Goal: Task Accomplishment & Management: Manage account settings

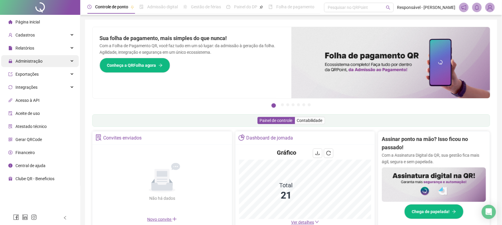
click at [38, 59] on span "Administração" at bounding box center [28, 61] width 27 height 5
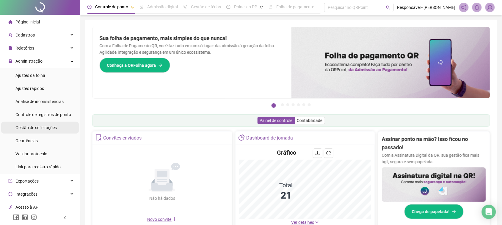
click at [35, 123] on div "Gestão de solicitações" at bounding box center [35, 128] width 41 height 12
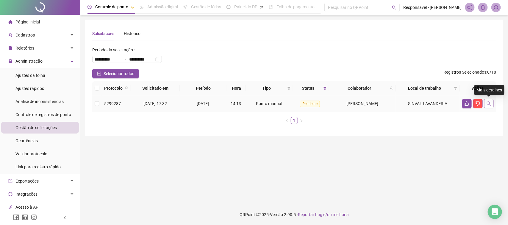
click at [490, 105] on icon "search" at bounding box center [489, 104] width 4 height 4
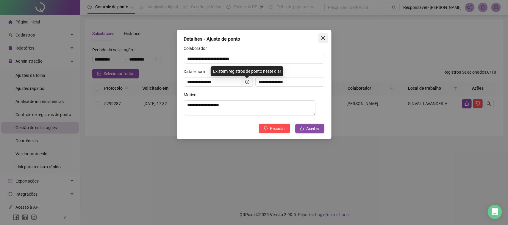
click at [326, 37] on span "Close" at bounding box center [323, 38] width 10 height 5
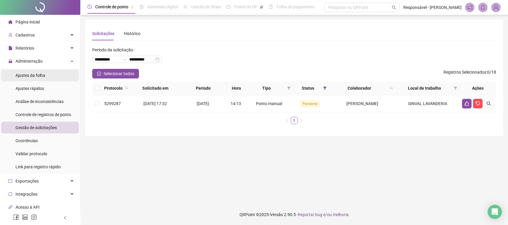
click at [27, 75] on span "Ajustes da folha" at bounding box center [30, 75] width 30 height 5
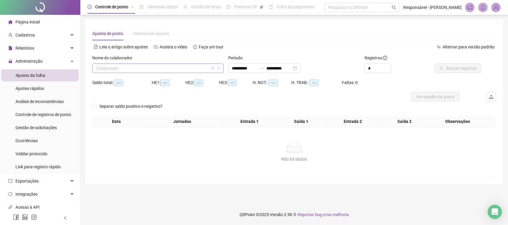
click at [158, 66] on input "search" at bounding box center [155, 68] width 119 height 9
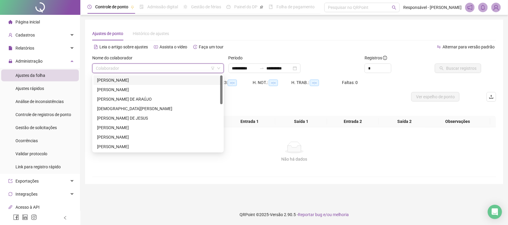
click at [152, 79] on div "[PERSON_NAME]" at bounding box center [158, 80] width 122 height 7
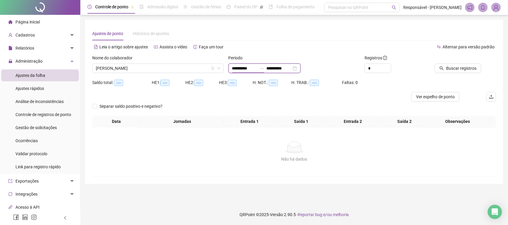
click at [255, 69] on input "**********" at bounding box center [244, 68] width 25 height 7
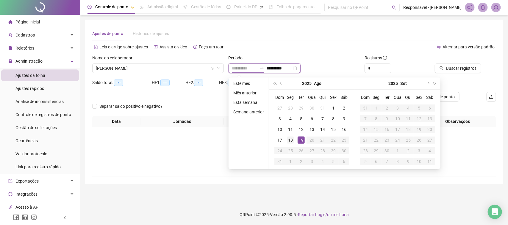
type input "**********"
click at [293, 140] on div "18" at bounding box center [290, 140] width 7 height 7
click at [300, 139] on div "19" at bounding box center [300, 140] width 7 height 7
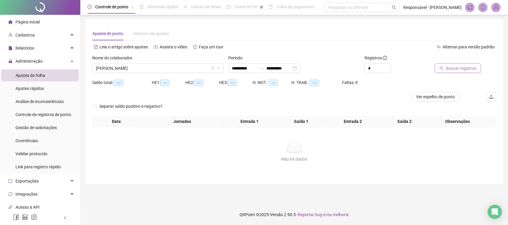
click at [455, 69] on span "Buscar registros" at bounding box center [461, 68] width 30 height 7
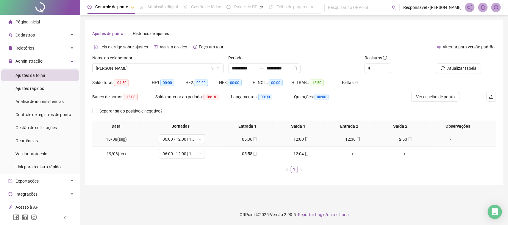
click at [248, 139] on div "05:36" at bounding box center [249, 139] width 47 height 7
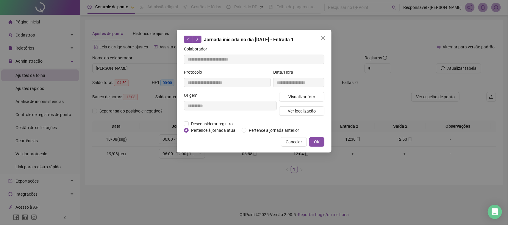
type input "**********"
click at [303, 94] on span "Visualizar foto" at bounding box center [301, 97] width 27 height 7
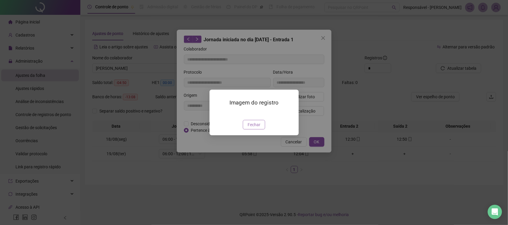
click at [255, 128] on span "Fechar" at bounding box center [253, 125] width 13 height 7
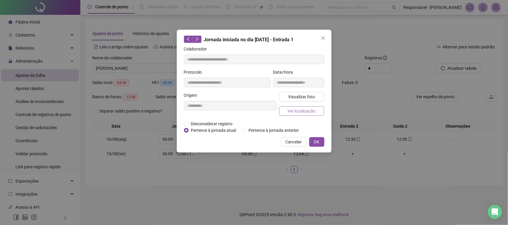
click at [297, 109] on span "Ver localização" at bounding box center [301, 111] width 28 height 7
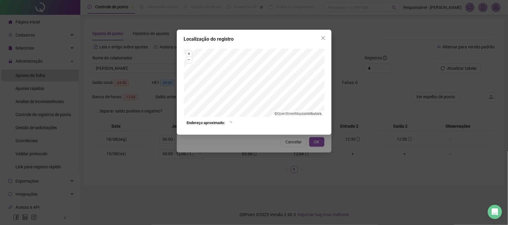
click at [270, 142] on div "Localização do registro + – ⇧ › © OpenStreetMap contributors. Endereço aproxima…" at bounding box center [254, 112] width 508 height 225
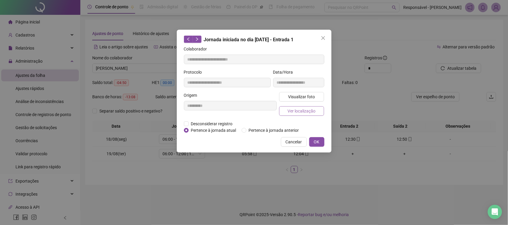
click at [294, 112] on span "Ver localização" at bounding box center [301, 111] width 28 height 7
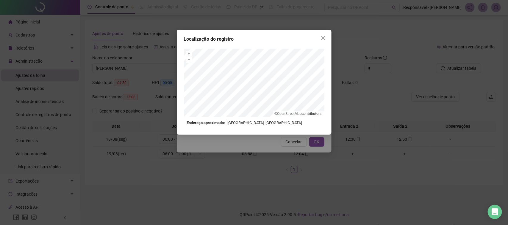
drag, startPoint x: 285, startPoint y: 155, endPoint x: 286, endPoint y: 151, distance: 4.6
click at [285, 155] on div "Localização do registro + – ⇧ › © OpenStreetMap contributors. Endereço aproxima…" at bounding box center [254, 112] width 508 height 225
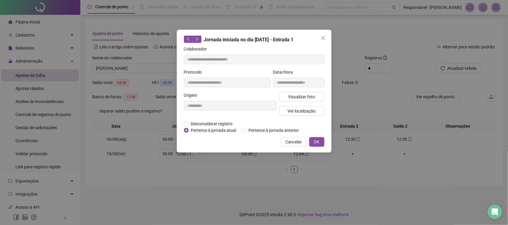
click at [288, 142] on span "Cancelar" at bounding box center [294, 142] width 16 height 7
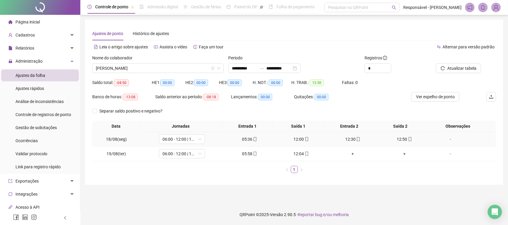
click at [305, 141] on icon "mobile" at bounding box center [307, 139] width 4 height 4
type input "**********"
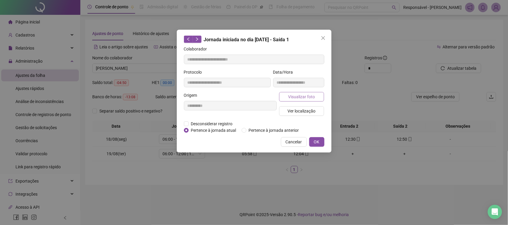
click at [302, 96] on span "Visualizar foto" at bounding box center [301, 97] width 27 height 7
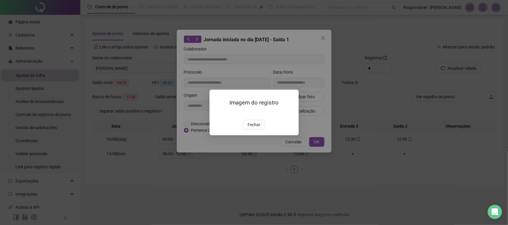
click at [254, 135] on div "Imagem do registro Fechar" at bounding box center [253, 113] width 89 height 46
click at [254, 128] on span "Fechar" at bounding box center [253, 125] width 13 height 7
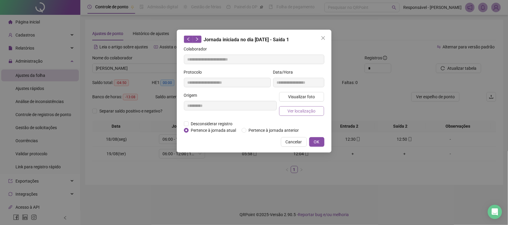
click at [286, 112] on button "Ver localização" at bounding box center [301, 111] width 45 height 10
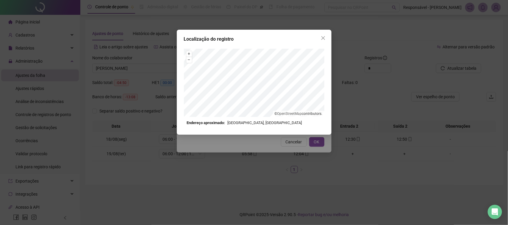
click at [284, 151] on div "Localização do registro + – ⇧ › © OpenStreetMap contributors. Endereço aproxima…" at bounding box center [254, 112] width 508 height 225
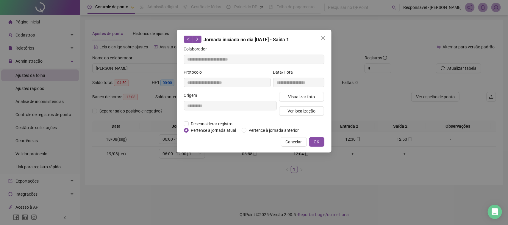
click at [292, 141] on span "Cancelar" at bounding box center [294, 142] width 16 height 7
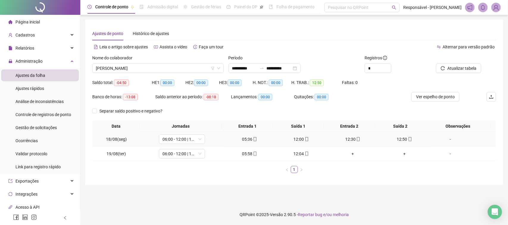
click at [356, 139] on icon "mobile" at bounding box center [358, 139] width 4 height 4
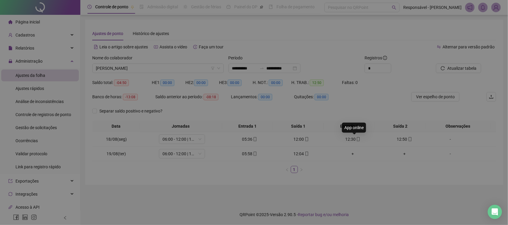
type input "**********"
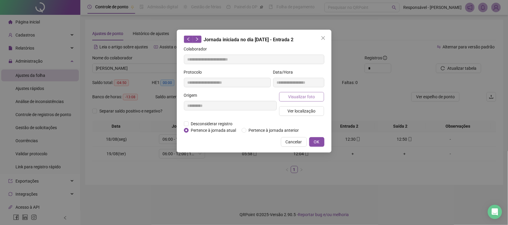
click at [309, 96] on span "Visualizar foto" at bounding box center [301, 97] width 27 height 7
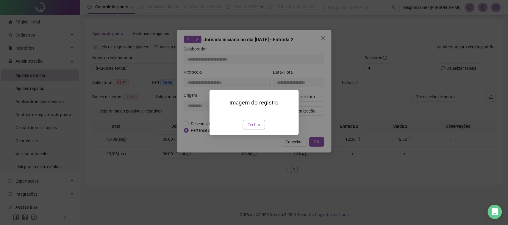
click at [252, 128] on span "Fechar" at bounding box center [253, 125] width 13 height 7
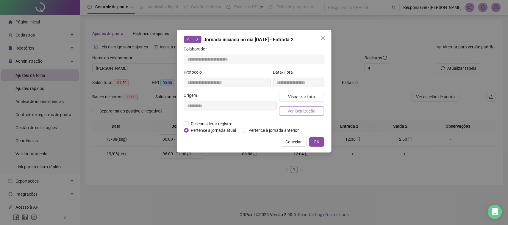
click at [303, 112] on span "Ver localização" at bounding box center [301, 111] width 28 height 7
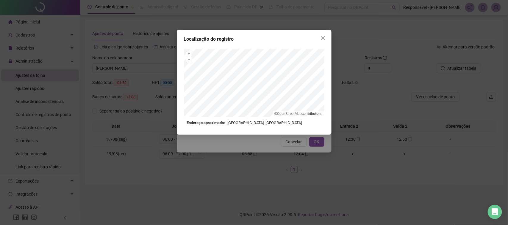
click at [282, 142] on div "Localização do registro + – ⇧ › © OpenStreetMap contributors. Endereço aproxima…" at bounding box center [254, 112] width 508 height 225
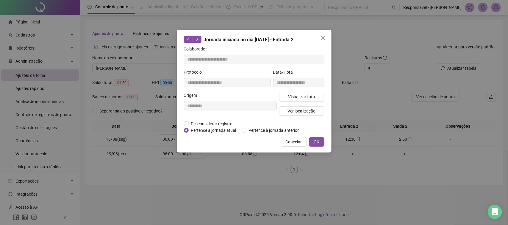
click at [291, 142] on span "Cancelar" at bounding box center [294, 142] width 16 height 7
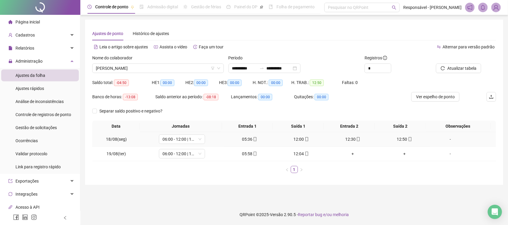
click at [407, 140] on span "mobile" at bounding box center [409, 139] width 5 height 4
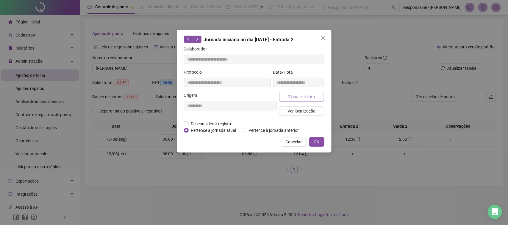
click at [287, 92] on button "Visualizar foto" at bounding box center [301, 97] width 45 height 10
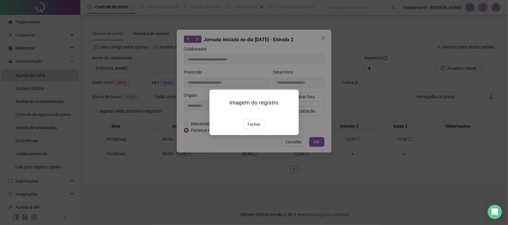
type input "**********"
click at [250, 135] on div "Imagem do registro Fechar" at bounding box center [253, 113] width 89 height 46
click at [252, 128] on span "Fechar" at bounding box center [253, 125] width 13 height 7
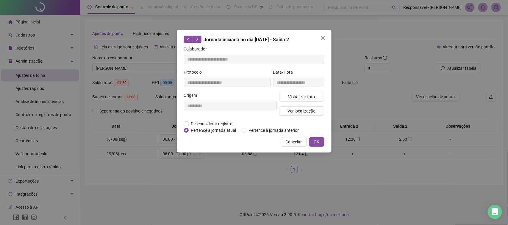
click at [289, 118] on div "Visualizar foto Ver localização" at bounding box center [302, 106] width 48 height 29
click at [299, 110] on span "Ver localização" at bounding box center [301, 111] width 28 height 7
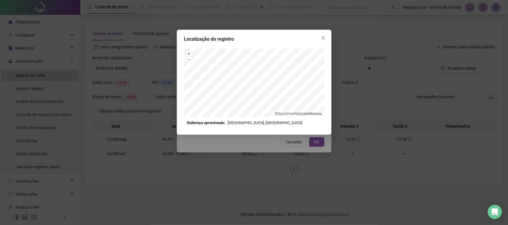
click at [283, 149] on div "Localização do registro + – ⇧ › © OpenStreetMap contributors. Endereço aproxima…" at bounding box center [254, 112] width 508 height 225
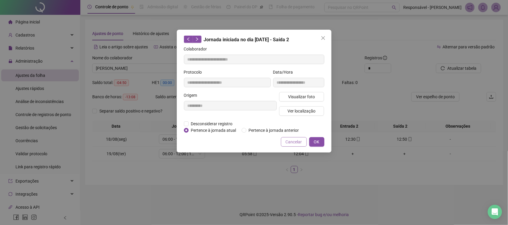
click at [286, 139] on span "Cancelar" at bounding box center [294, 142] width 16 height 7
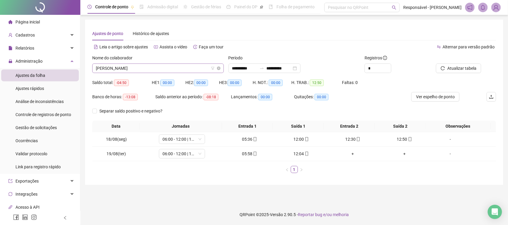
click at [145, 69] on span "[PERSON_NAME]" at bounding box center [158, 68] width 124 height 9
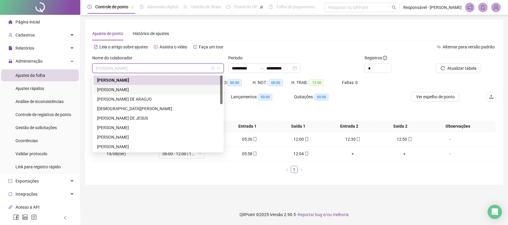
drag, startPoint x: 122, startPoint y: 88, endPoint x: 220, endPoint y: 80, distance: 98.5
click at [122, 88] on div "[PERSON_NAME]" at bounding box center [158, 90] width 122 height 7
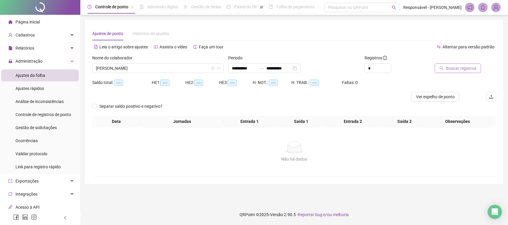
click at [449, 70] on span "Buscar registros" at bounding box center [461, 68] width 30 height 7
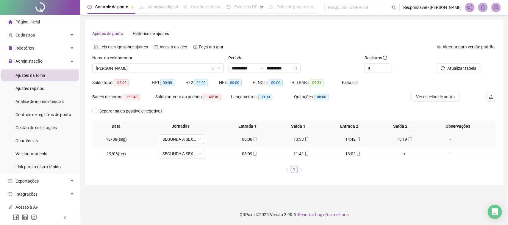
click at [246, 141] on div "08:08" at bounding box center [249, 139] width 47 height 7
type input "**********"
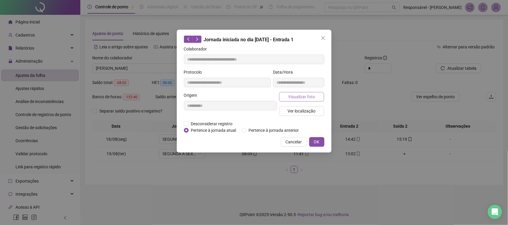
click at [292, 92] on button "Visualizar foto" at bounding box center [301, 97] width 45 height 10
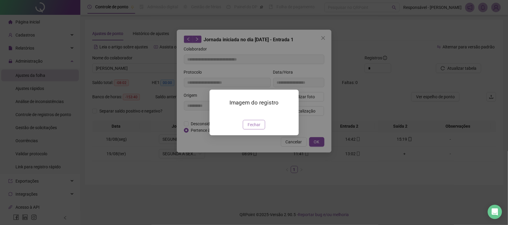
click at [245, 130] on button "Fechar" at bounding box center [254, 125] width 22 height 10
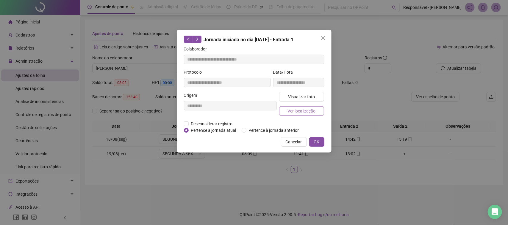
click at [297, 113] on span "Ver localização" at bounding box center [301, 111] width 28 height 7
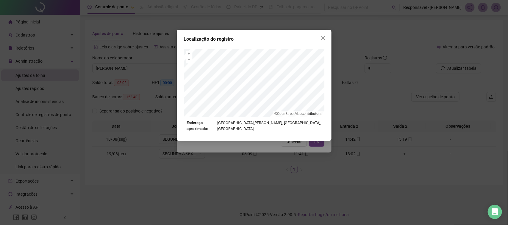
click at [295, 150] on div "Localização do registro + – ⇧ › © OpenStreetMap contributors. Endereço aproxima…" at bounding box center [254, 112] width 508 height 225
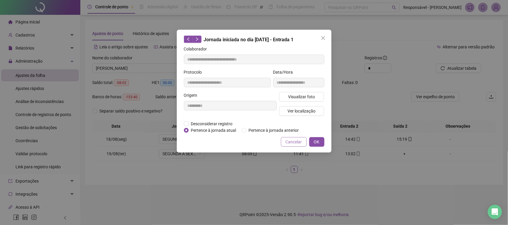
click at [293, 143] on span "Cancelar" at bounding box center [294, 142] width 16 height 7
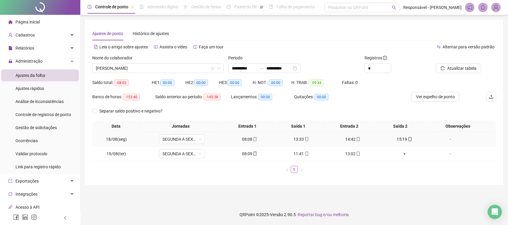
click at [293, 140] on div "13:33" at bounding box center [301, 139] width 47 height 7
type input "**********"
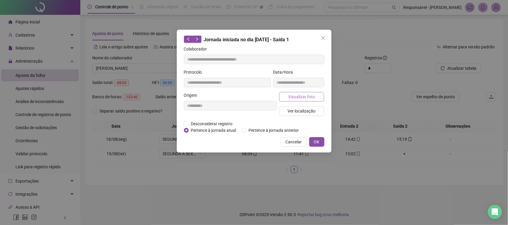
click at [296, 95] on span "Visualizar foto" at bounding box center [301, 97] width 27 height 7
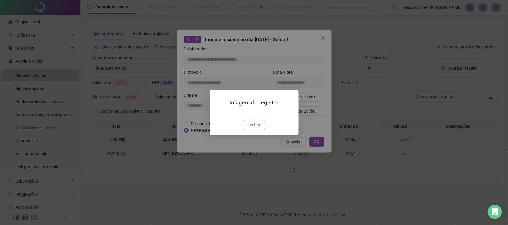
click at [253, 128] on span "Fechar" at bounding box center [253, 125] width 13 height 7
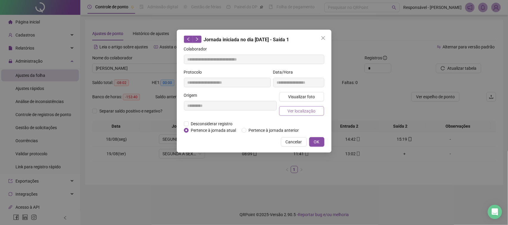
click at [300, 115] on button "Ver localização" at bounding box center [301, 111] width 45 height 10
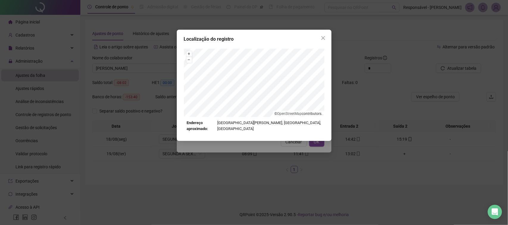
click at [291, 136] on div "Localização do registro + – ⇧ › © OpenStreetMap contributors. Endereço aproxima…" at bounding box center [254, 112] width 508 height 225
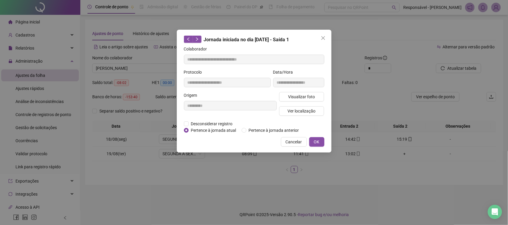
click at [294, 141] on span "Cancelar" at bounding box center [294, 142] width 16 height 7
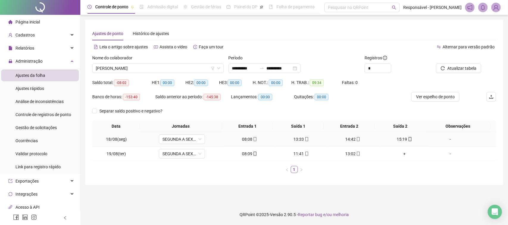
click at [344, 139] on div "14:42" at bounding box center [352, 139] width 47 height 7
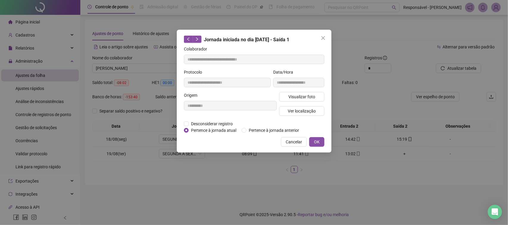
type input "**********"
click at [316, 95] on button "Visualizar foto" at bounding box center [301, 97] width 45 height 10
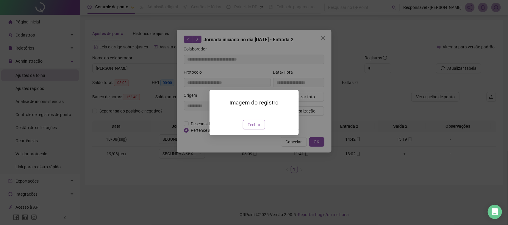
click at [254, 128] on span "Fechar" at bounding box center [253, 125] width 13 height 7
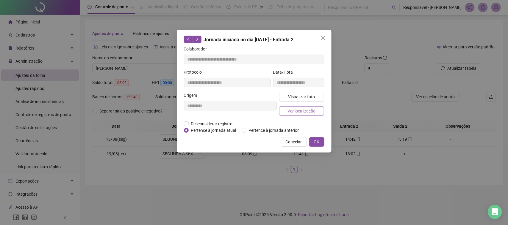
click at [309, 112] on span "Ver localização" at bounding box center [301, 111] width 28 height 7
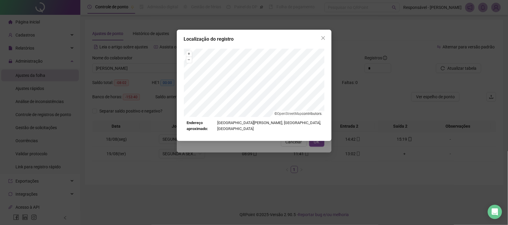
click at [297, 167] on div "Localização do registro + – ⇧ › © OpenStreetMap contributors. Endereço aproxima…" at bounding box center [254, 112] width 508 height 225
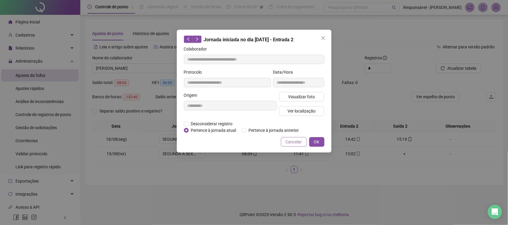
click at [302, 139] on button "Cancelar" at bounding box center [294, 142] width 26 height 10
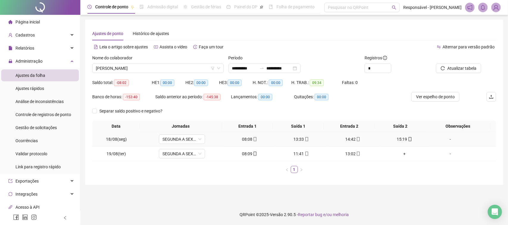
click at [399, 139] on div "15:19" at bounding box center [404, 139] width 47 height 7
type input "**********"
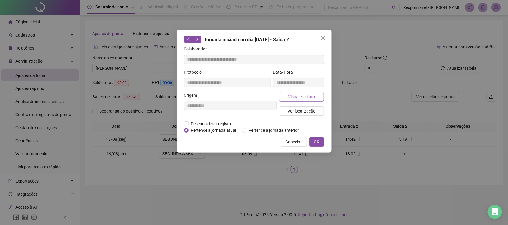
click at [302, 97] on span "Visualizar foto" at bounding box center [301, 97] width 27 height 7
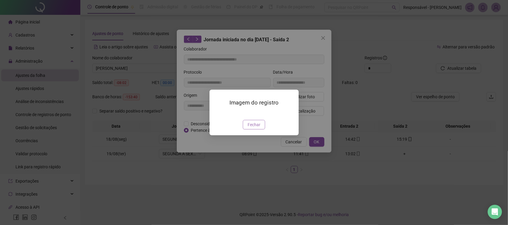
click at [261, 130] on button "Fechar" at bounding box center [254, 125] width 22 height 10
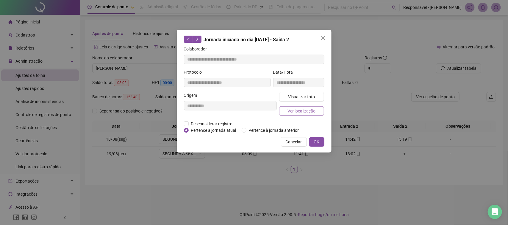
click at [307, 112] on span "Ver localização" at bounding box center [301, 111] width 28 height 7
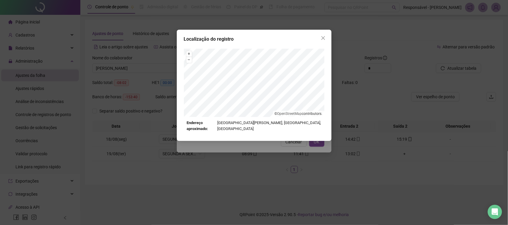
click at [291, 135] on div "Localização do registro + – ⇧ › © OpenStreetMap contributors. Endereço aproxima…" at bounding box center [254, 86] width 155 height 112
click at [295, 144] on div "Localização do registro + – ⇧ › © OpenStreetMap contributors. Endereço aproxima…" at bounding box center [254, 112] width 508 height 225
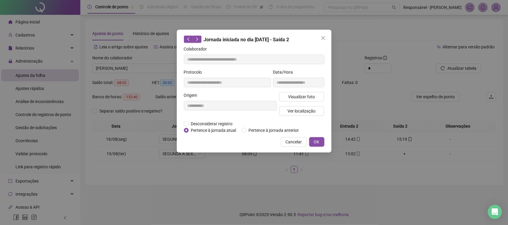
click at [291, 139] on span "Cancelar" at bounding box center [294, 142] width 16 height 7
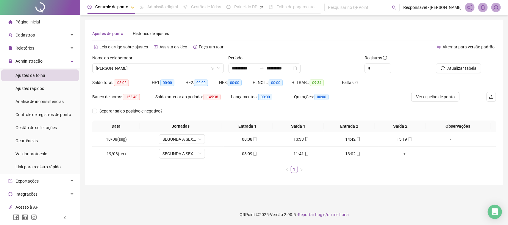
click at [173, 78] on div "HE 1: 00:00" at bounding box center [169, 83] width 34 height 10
click at [177, 70] on span "[PERSON_NAME]" at bounding box center [158, 68] width 124 height 9
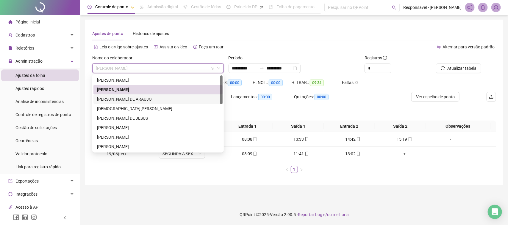
click at [153, 101] on div "[PERSON_NAME] DE ARAÚJO" at bounding box center [158, 99] width 122 height 7
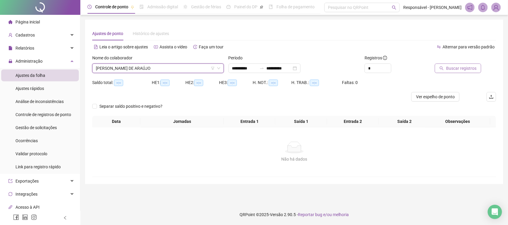
click at [470, 68] on span "Buscar registros" at bounding box center [461, 68] width 30 height 7
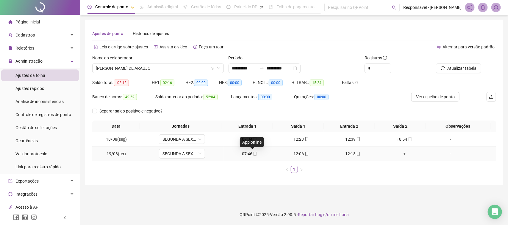
click at [239, 141] on div "07:34" at bounding box center [249, 139] width 47 height 7
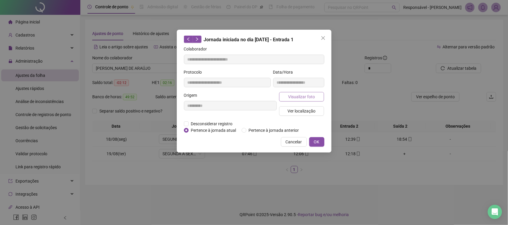
click at [307, 98] on span "Visualizar foto" at bounding box center [301, 97] width 27 height 7
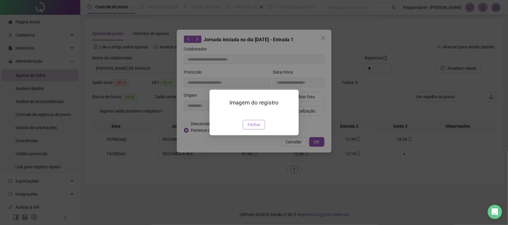
click at [249, 128] on span "Fechar" at bounding box center [253, 125] width 13 height 7
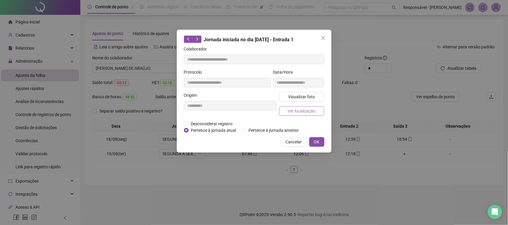
click at [308, 112] on span "Ver localização" at bounding box center [301, 111] width 28 height 7
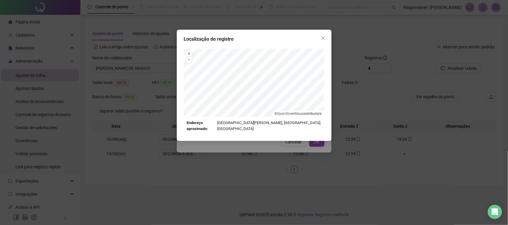
click at [268, 164] on div "Localização do registro + – ⇧ › © OpenStreetMap contributors. Endereço aproxima…" at bounding box center [254, 112] width 508 height 225
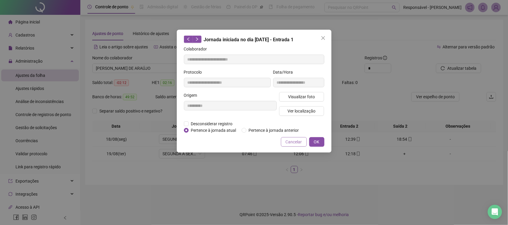
click at [289, 143] on span "Cancelar" at bounding box center [294, 142] width 16 height 7
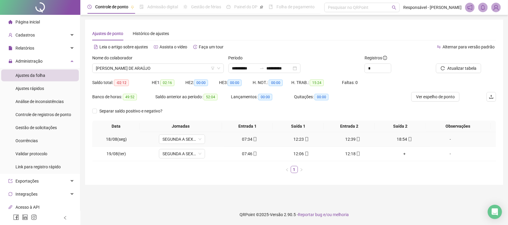
click at [294, 143] on div "12:23" at bounding box center [301, 139] width 47 height 7
type input "**********"
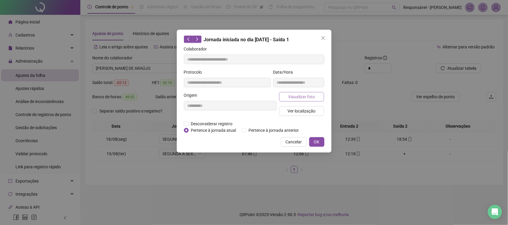
click at [315, 96] on button "Visualizar foto" at bounding box center [301, 97] width 45 height 10
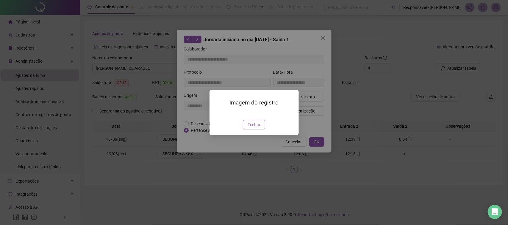
click at [255, 128] on span "Fechar" at bounding box center [253, 125] width 13 height 7
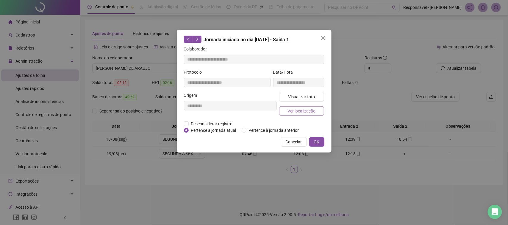
click at [292, 111] on span "Ver localização" at bounding box center [301, 111] width 28 height 7
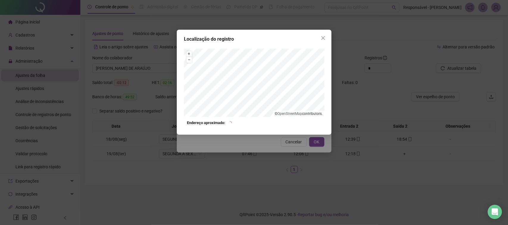
click at [283, 148] on div "Localização do registro + – ⇧ › © OpenStreetMap contributors. Endereço aproxima…" at bounding box center [254, 112] width 508 height 225
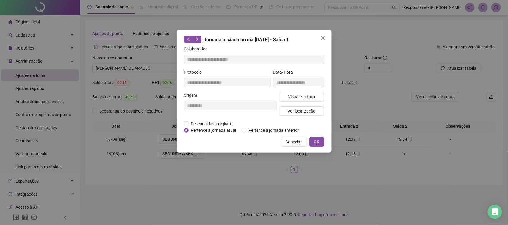
click at [295, 140] on span "Cancelar" at bounding box center [294, 142] width 16 height 7
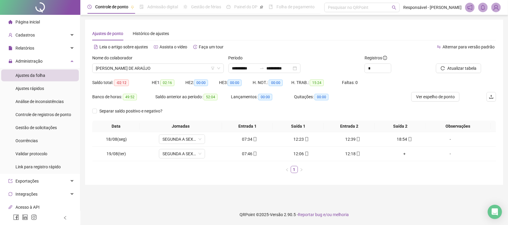
click at [347, 139] on div "12:39" at bounding box center [352, 139] width 47 height 7
type input "**********"
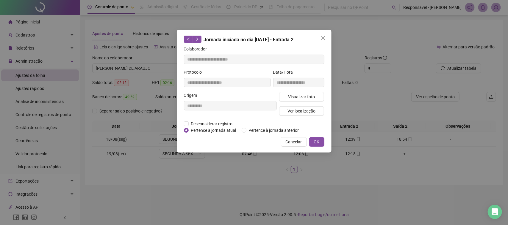
click at [301, 103] on div "Visualizar foto Ver localização" at bounding box center [302, 106] width 48 height 29
click at [302, 101] on button "Visualizar foto" at bounding box center [301, 97] width 45 height 10
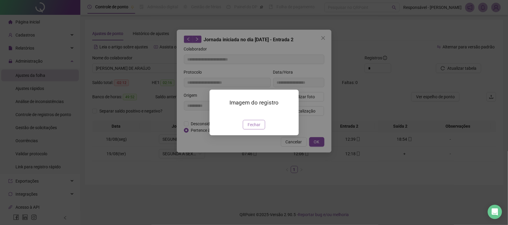
click at [260, 130] on button "Fechar" at bounding box center [254, 125] width 22 height 10
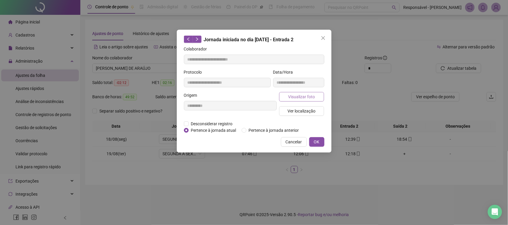
click at [291, 95] on span "Visualizar foto" at bounding box center [301, 97] width 27 height 7
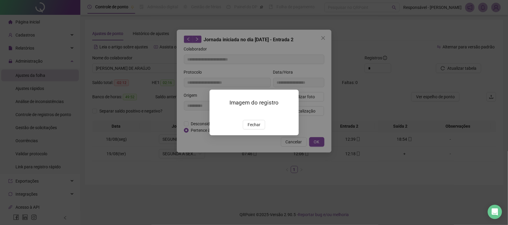
drag, startPoint x: 259, startPoint y: 159, endPoint x: 266, endPoint y: 133, distance: 26.9
click at [259, 128] on span "Fechar" at bounding box center [253, 125] width 13 height 7
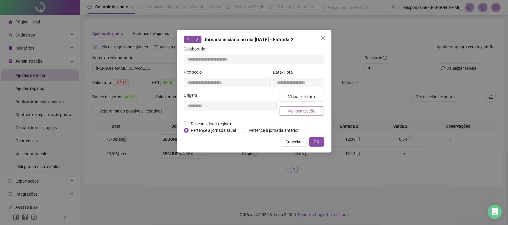
click at [286, 111] on button "Ver localização" at bounding box center [301, 111] width 45 height 10
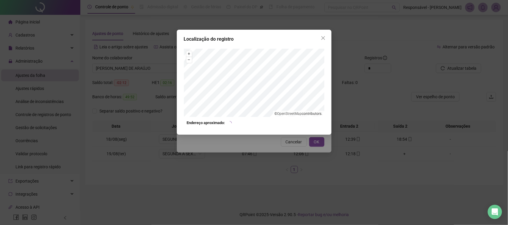
click at [271, 151] on div "Localização do registro + – ⇧ › © OpenStreetMap contributors. Endereço aproxima…" at bounding box center [254, 112] width 508 height 225
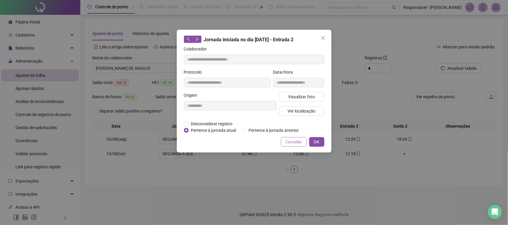
click at [286, 144] on span "Cancelar" at bounding box center [294, 142] width 16 height 7
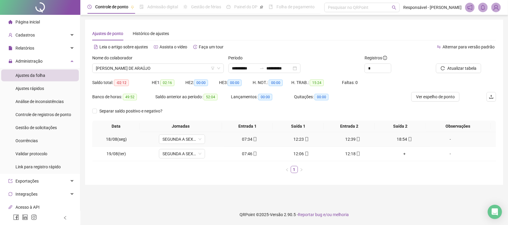
click at [349, 138] on div "12:39" at bounding box center [352, 139] width 47 height 7
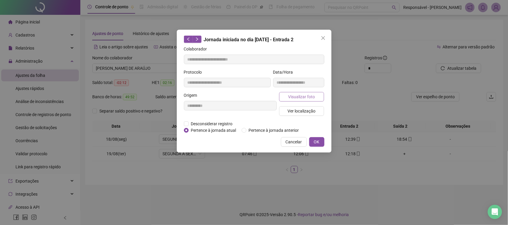
click at [303, 95] on button "Visualizar foto" at bounding box center [301, 97] width 45 height 10
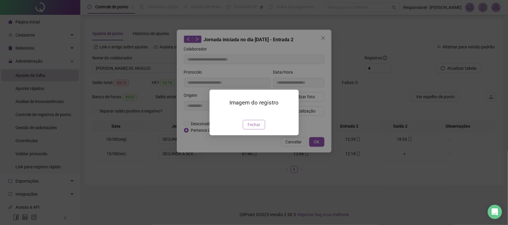
click at [252, 128] on span "Fechar" at bounding box center [253, 125] width 13 height 7
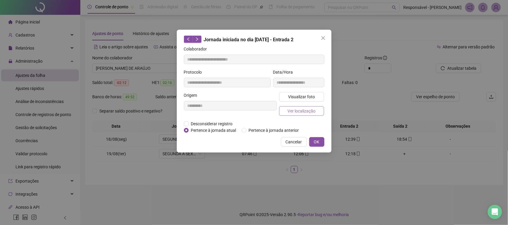
click at [308, 113] on span "Ver localização" at bounding box center [301, 111] width 28 height 7
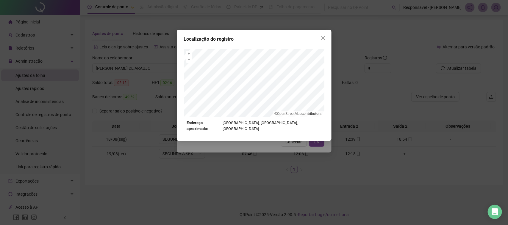
click at [288, 142] on div "Localização do registro + – ⇧ › © OpenStreetMap contributors. Endereço aproxima…" at bounding box center [254, 112] width 508 height 225
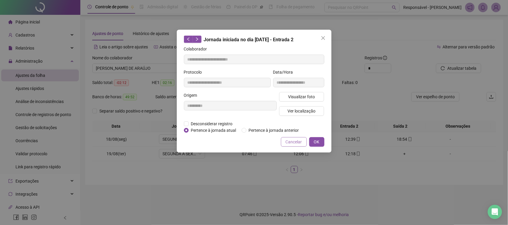
click at [297, 139] on span "Cancelar" at bounding box center [294, 142] width 16 height 7
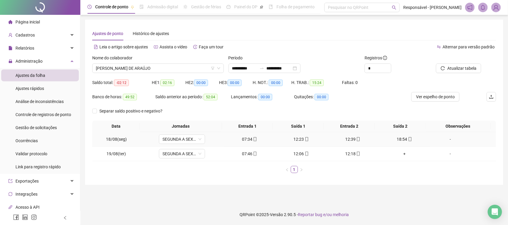
click at [399, 139] on div "18:54" at bounding box center [404, 139] width 47 height 7
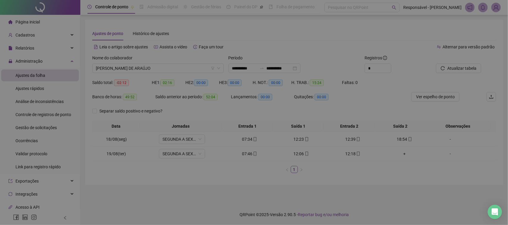
type input "**********"
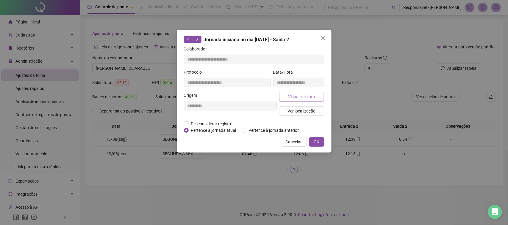
click at [295, 99] on span "Visualizar foto" at bounding box center [301, 97] width 27 height 7
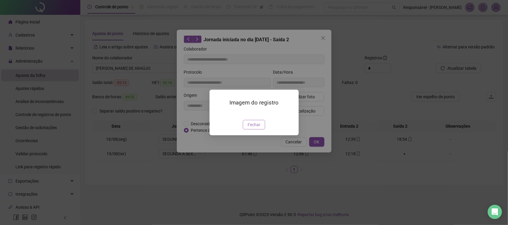
click at [257, 128] on span "Fechar" at bounding box center [253, 125] width 13 height 7
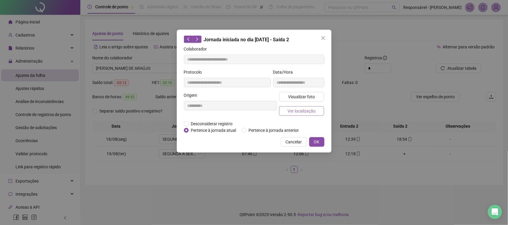
click at [289, 114] on span "Ver localização" at bounding box center [301, 111] width 28 height 7
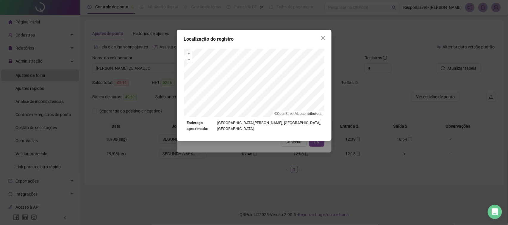
click at [288, 144] on div "Localização do registro + – ⇧ › © OpenStreetMap contributors. Endereço aproxima…" at bounding box center [254, 112] width 508 height 225
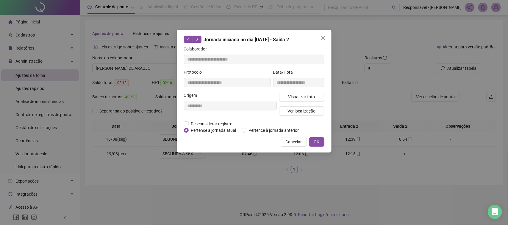
click at [294, 141] on span "Cancelar" at bounding box center [294, 142] width 16 height 7
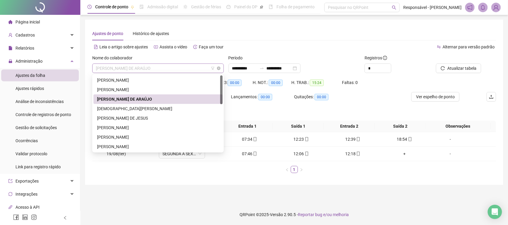
click at [126, 68] on span "[PERSON_NAME] DE ARAÚJO" at bounding box center [158, 68] width 124 height 9
click at [135, 108] on div "[DEMOGRAPHIC_DATA][PERSON_NAME]" at bounding box center [158, 109] width 122 height 7
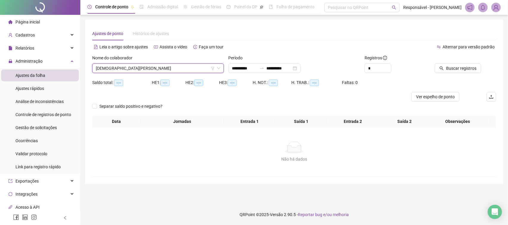
click at [451, 74] on div "Buscar registros" at bounding box center [464, 66] width 68 height 23
click at [452, 68] on span "Buscar registros" at bounding box center [461, 68] width 30 height 7
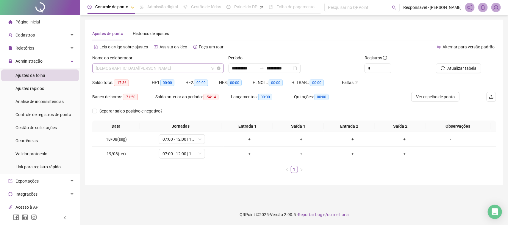
click at [174, 70] on span "[DEMOGRAPHIC_DATA][PERSON_NAME]" at bounding box center [158, 68] width 124 height 9
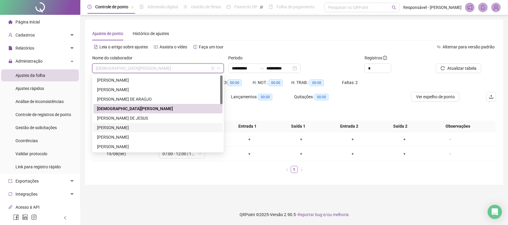
click at [131, 129] on div "[PERSON_NAME]" at bounding box center [158, 128] width 122 height 7
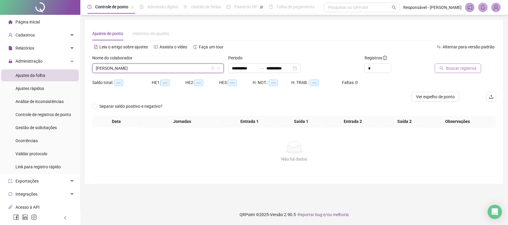
click at [457, 69] on span "Buscar registros" at bounding box center [461, 68] width 30 height 7
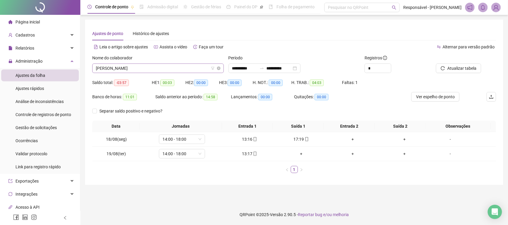
click at [137, 66] on span "[PERSON_NAME]" at bounding box center [158, 68] width 124 height 9
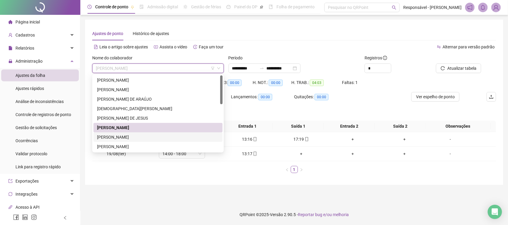
click at [126, 137] on div "[PERSON_NAME]" at bounding box center [158, 137] width 122 height 7
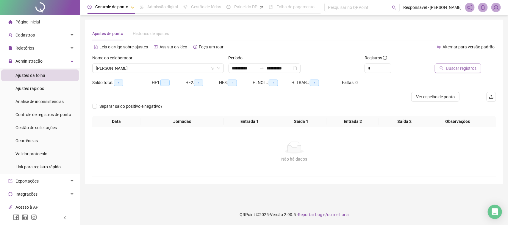
click at [461, 71] on span "Buscar registros" at bounding box center [461, 68] width 30 height 7
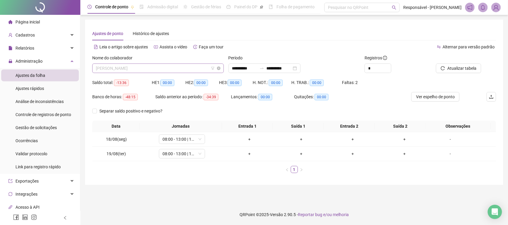
click at [127, 69] on span "[PERSON_NAME]" at bounding box center [158, 68] width 124 height 9
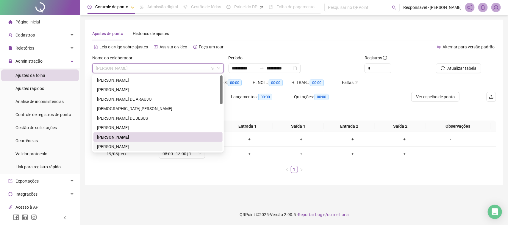
scroll to position [37, 0]
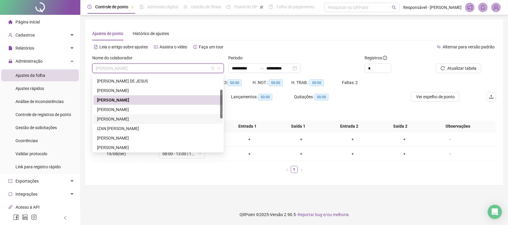
click at [130, 121] on div "[PERSON_NAME]" at bounding box center [158, 119] width 122 height 7
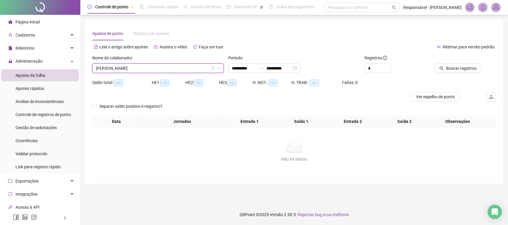
click at [430, 70] on div "Buscar registros" at bounding box center [464, 66] width 68 height 23
click at [442, 68] on icon "search" at bounding box center [441, 68] width 4 height 4
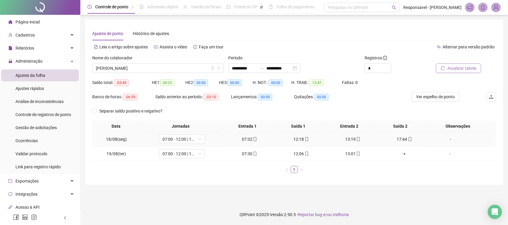
click at [253, 140] on icon "mobile" at bounding box center [255, 139] width 4 height 4
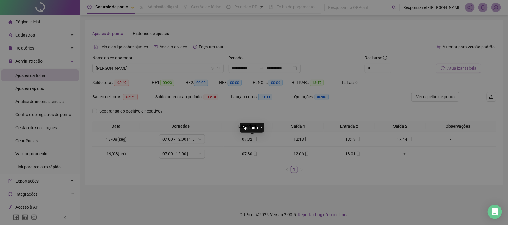
type input "**********"
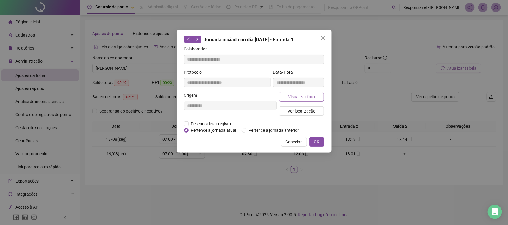
click at [297, 99] on span "Visualizar foto" at bounding box center [301, 97] width 27 height 7
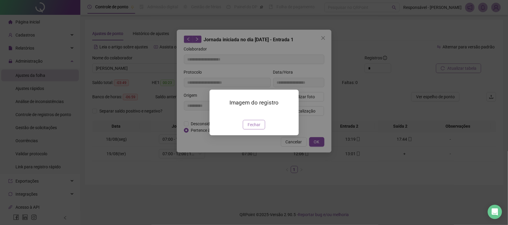
click at [259, 130] on button "Fechar" at bounding box center [254, 125] width 22 height 10
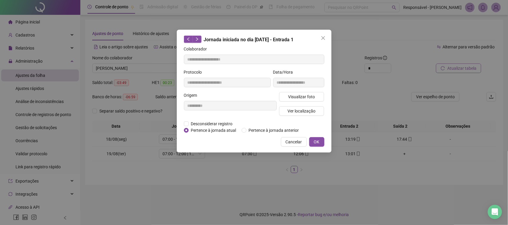
click at [311, 116] on div "Visualizar foto Ver localização" at bounding box center [302, 106] width 48 height 29
click at [316, 111] on button "Ver localização" at bounding box center [301, 111] width 45 height 10
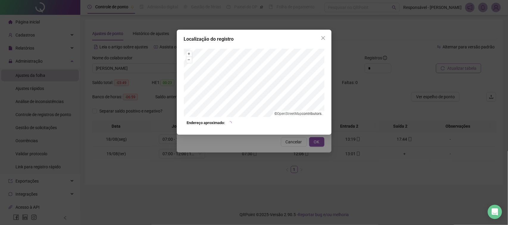
click at [283, 140] on div "Localização do registro + – ⇧ › © OpenStreetMap contributors. Endereço aproxima…" at bounding box center [254, 112] width 508 height 225
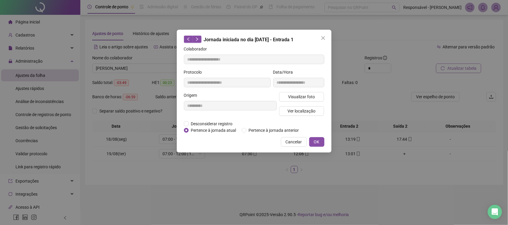
click at [294, 140] on span "Cancelar" at bounding box center [294, 142] width 16 height 7
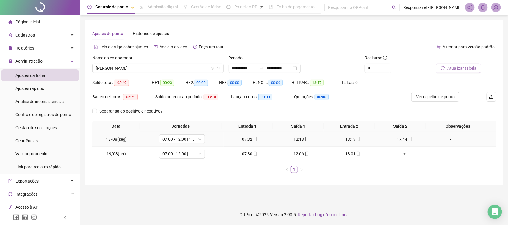
click at [294, 137] on div "12:18" at bounding box center [301, 139] width 47 height 7
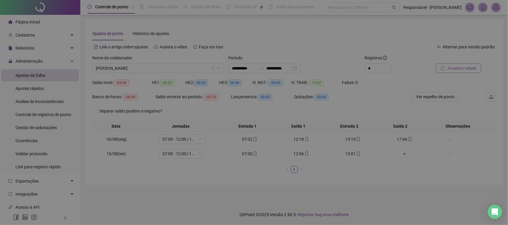
type input "**********"
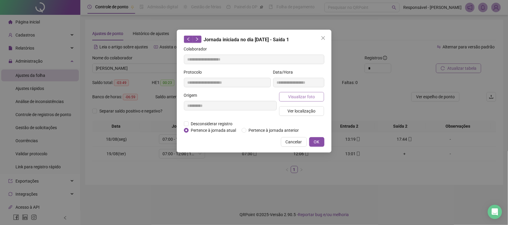
click at [310, 97] on span "Visualizar foto" at bounding box center [301, 97] width 27 height 7
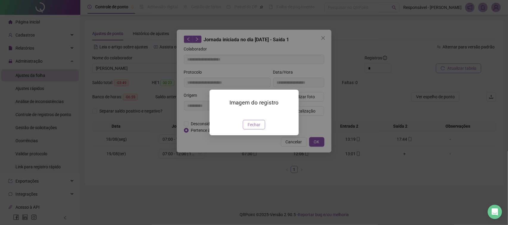
click at [251, 130] on button "Fechar" at bounding box center [254, 125] width 22 height 10
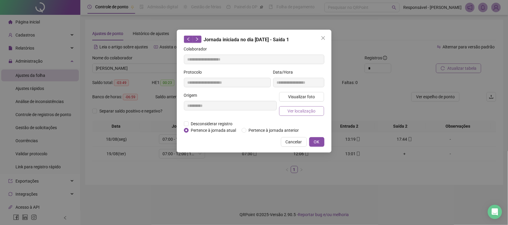
click at [288, 112] on span "Ver localização" at bounding box center [301, 111] width 28 height 7
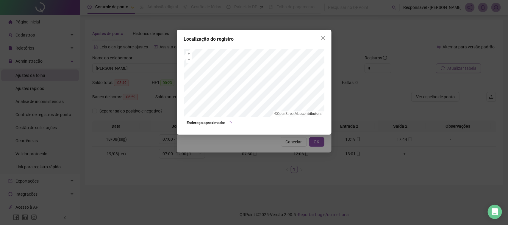
click at [286, 139] on div "Localização do registro + – ⇧ › © OpenStreetMap contributors. Endereço aproxima…" at bounding box center [254, 112] width 508 height 225
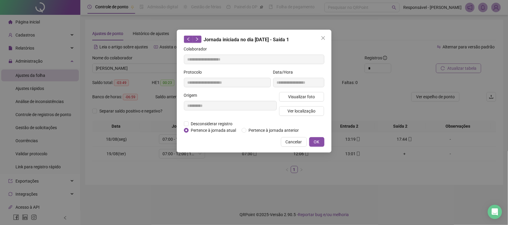
click at [289, 139] on span "Cancelar" at bounding box center [294, 142] width 16 height 7
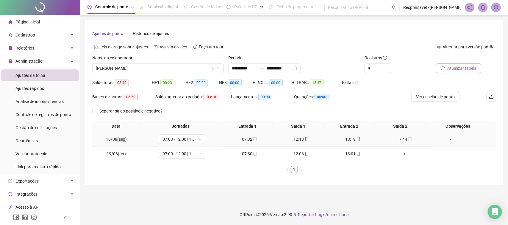
click at [347, 141] on div "13:19" at bounding box center [352, 139] width 47 height 7
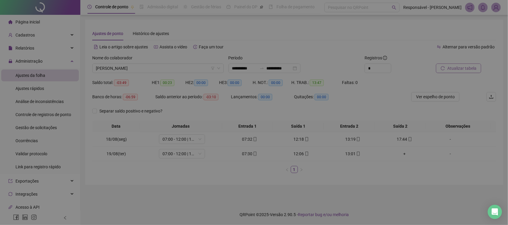
type input "**********"
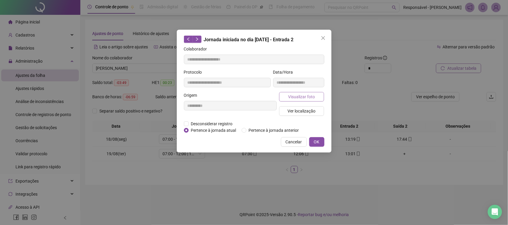
click at [313, 98] on span "Visualizar foto" at bounding box center [301, 97] width 27 height 7
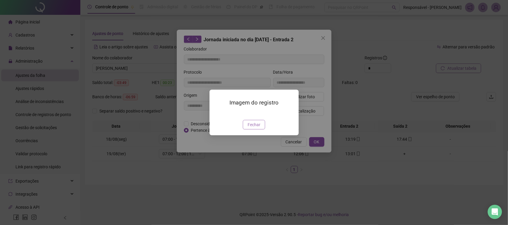
click at [258, 128] on span "Fechar" at bounding box center [253, 125] width 13 height 7
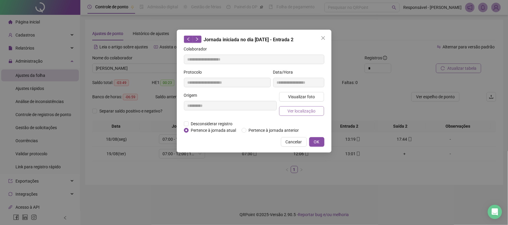
click at [287, 111] on button "Ver localização" at bounding box center [301, 111] width 45 height 10
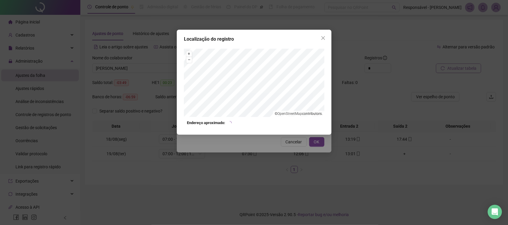
click at [280, 148] on div "Localização do registro + – ⇧ › © OpenStreetMap contributors. Endereço aproxima…" at bounding box center [254, 112] width 508 height 225
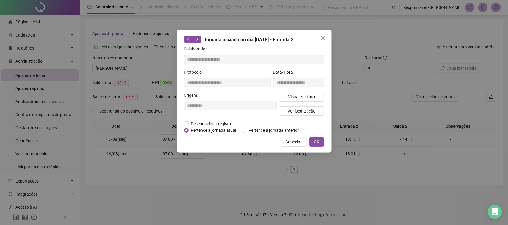
click at [294, 142] on span "Cancelar" at bounding box center [294, 142] width 16 height 7
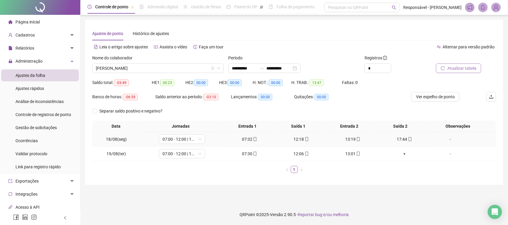
click at [391, 141] on div "17:44" at bounding box center [404, 139] width 47 height 7
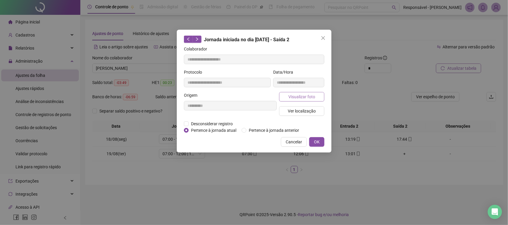
type input "**********"
click at [313, 100] on button "Visualizar foto" at bounding box center [301, 97] width 45 height 10
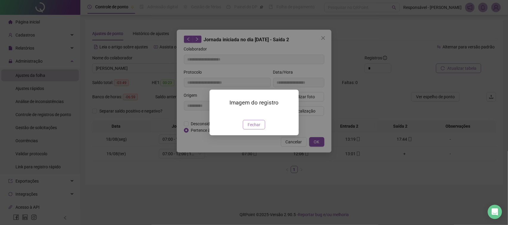
click at [253, 128] on span "Fechar" at bounding box center [253, 125] width 13 height 7
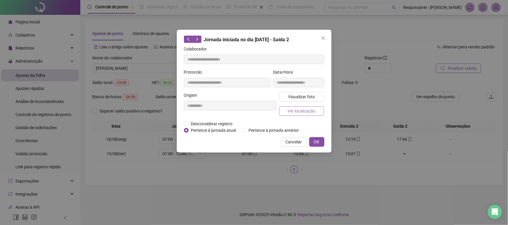
click at [307, 109] on span "Ver localização" at bounding box center [301, 111] width 28 height 7
click at [283, 147] on div "Localização do registro + – ⇧ › © OpenStreetMap contributors. Endereço aproxima…" at bounding box center [254, 112] width 508 height 225
click at [300, 112] on span "Ver localização" at bounding box center [301, 111] width 28 height 7
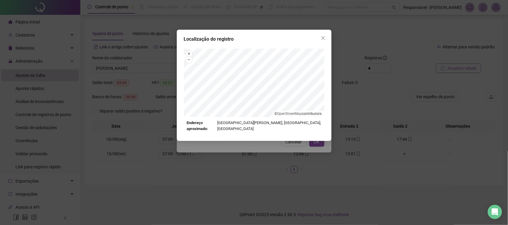
click at [289, 145] on div "Localização do registro + – ⇧ › © OpenStreetMap contributors. Endereço aproxima…" at bounding box center [254, 112] width 508 height 225
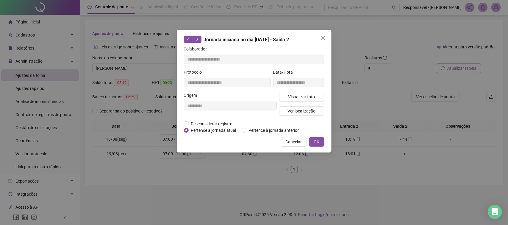
click at [297, 141] on span "Cancelar" at bounding box center [294, 142] width 16 height 7
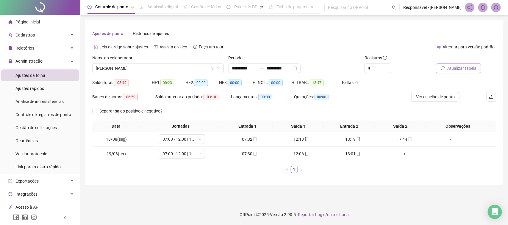
click at [170, 76] on div "Nome do colaborador [PERSON_NAME]" at bounding box center [158, 66] width 136 height 23
click at [170, 70] on span "[PERSON_NAME]" at bounding box center [158, 68] width 124 height 9
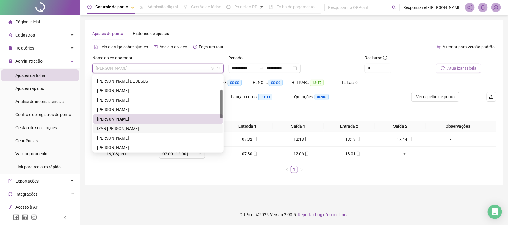
click at [123, 128] on div "IZAN [PERSON_NAME]" at bounding box center [158, 129] width 122 height 7
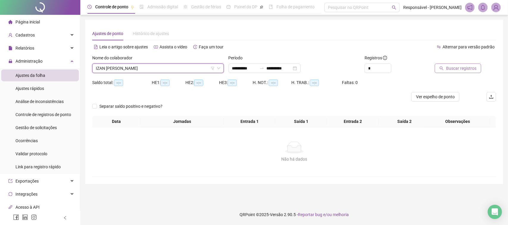
click at [460, 72] on button "Buscar registros" at bounding box center [458, 69] width 46 height 10
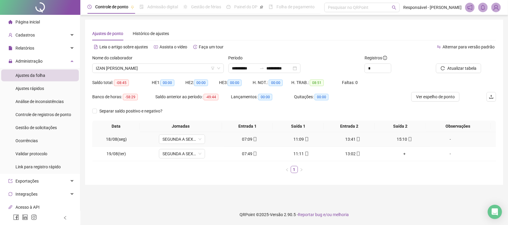
click at [242, 139] on div "07:09" at bounding box center [249, 139] width 47 height 7
type input "**********"
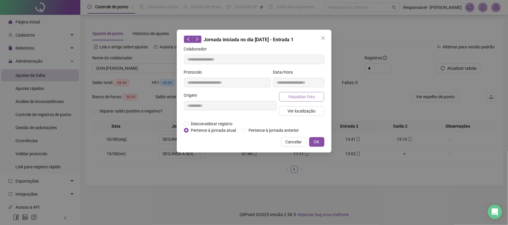
click at [296, 98] on span "Visualizar foto" at bounding box center [301, 97] width 27 height 7
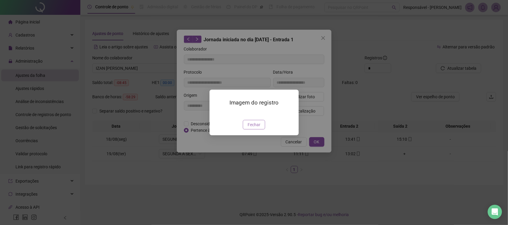
click at [252, 128] on span "Fechar" at bounding box center [253, 125] width 13 height 7
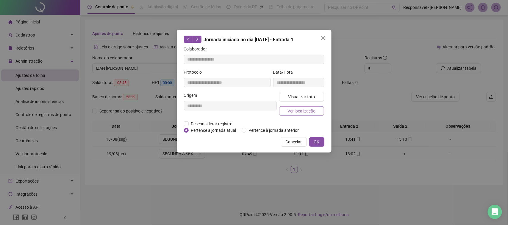
click at [291, 107] on button "Ver localização" at bounding box center [301, 111] width 45 height 10
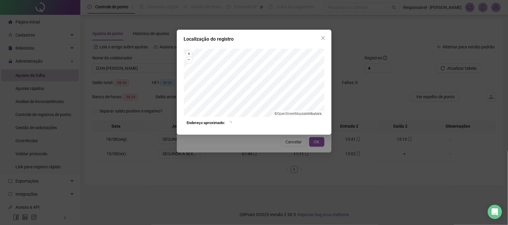
click at [278, 143] on div "Localização do registro + – ⇧ › © OpenStreetMap contributors. Endereço aproxima…" at bounding box center [254, 112] width 508 height 225
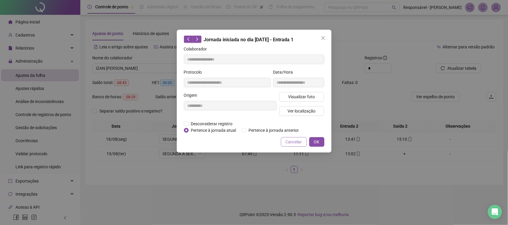
click at [290, 143] on span "Cancelar" at bounding box center [294, 142] width 16 height 7
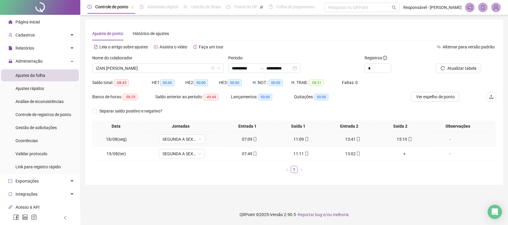
click at [304, 137] on span at bounding box center [306, 139] width 5 height 5
type input "**********"
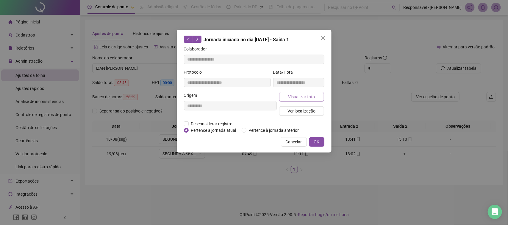
click at [308, 98] on span "Visualizar foto" at bounding box center [301, 97] width 27 height 7
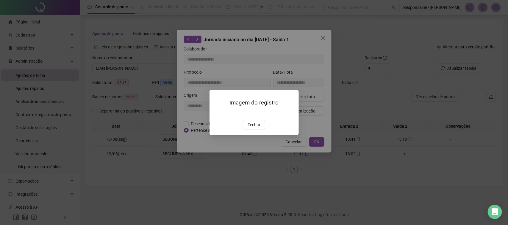
click at [260, 128] on span "Fechar" at bounding box center [253, 125] width 13 height 7
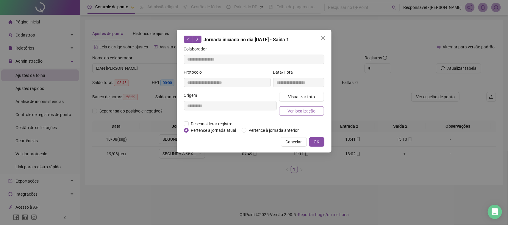
click at [292, 114] on span "Ver localização" at bounding box center [301, 111] width 28 height 7
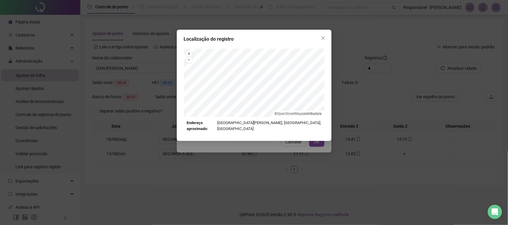
click at [291, 149] on div "Localização do registro + – ⇧ › © OpenStreetMap contributors. Endereço aproxima…" at bounding box center [254, 112] width 508 height 225
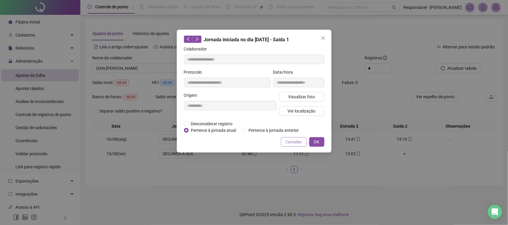
click at [296, 140] on span "Cancelar" at bounding box center [294, 142] width 16 height 7
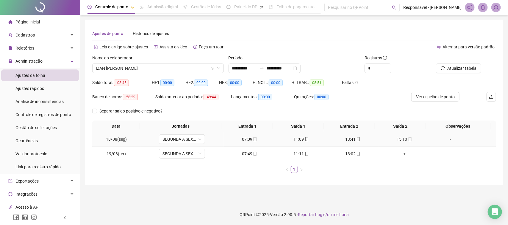
click at [351, 140] on div "13:41" at bounding box center [352, 139] width 47 height 7
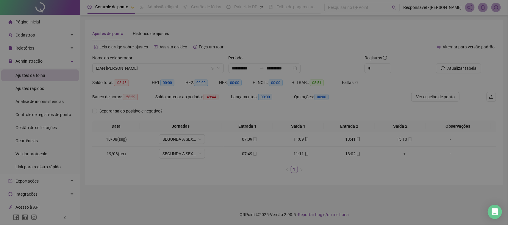
type input "**********"
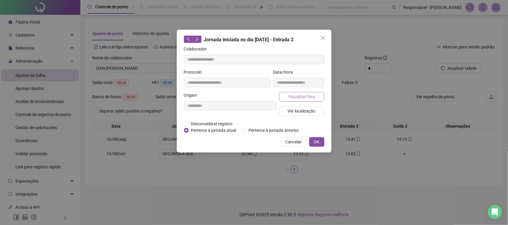
click at [311, 100] on span "Visualizar foto" at bounding box center [301, 97] width 27 height 7
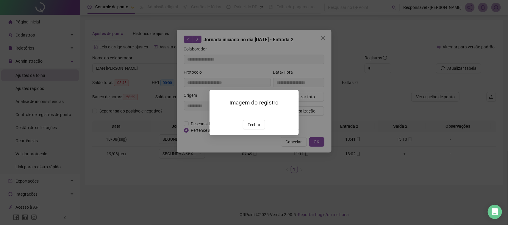
drag, startPoint x: 254, startPoint y: 158, endPoint x: 269, endPoint y: 130, distance: 31.7
click at [254, 128] on span "Fechar" at bounding box center [253, 125] width 13 height 7
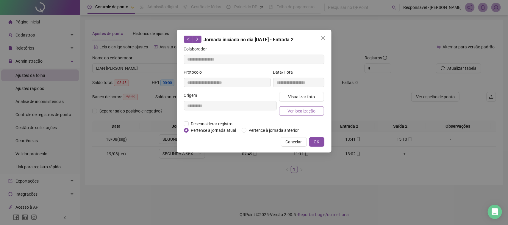
click at [295, 111] on span "Ver localização" at bounding box center [301, 111] width 28 height 7
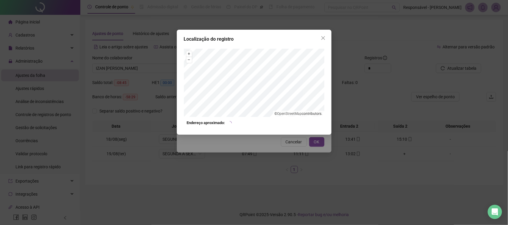
click at [299, 161] on div "Localização do registro + – ⇧ › © OpenStreetMap contributors. Endereço aproxima…" at bounding box center [254, 112] width 508 height 225
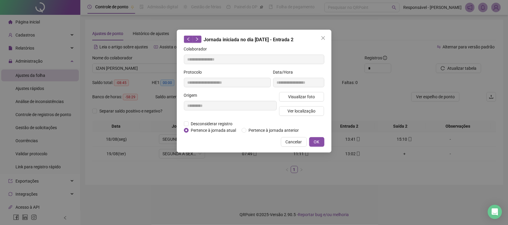
click at [297, 141] on span "Cancelar" at bounding box center [294, 142] width 16 height 7
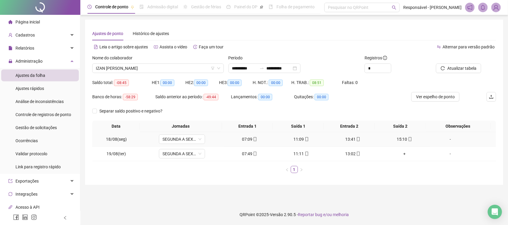
click at [396, 139] on div "15:10" at bounding box center [404, 139] width 47 height 7
type input "**********"
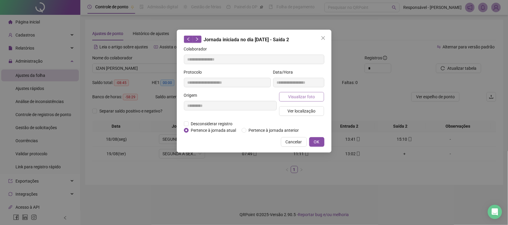
click at [311, 98] on span "Visualizar foto" at bounding box center [301, 97] width 27 height 7
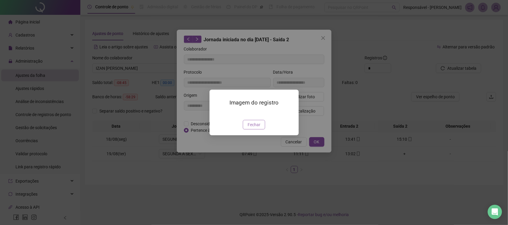
click at [257, 130] on button "Fechar" at bounding box center [254, 125] width 22 height 10
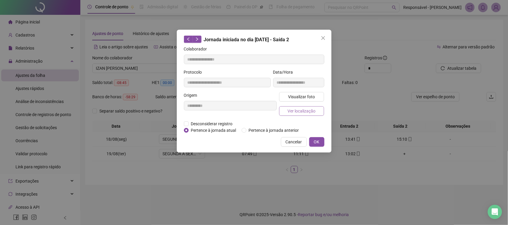
click at [311, 108] on span "Ver localização" at bounding box center [301, 111] width 28 height 7
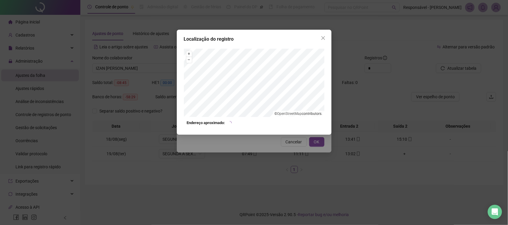
click at [289, 159] on div "Localização do registro + – ⇧ › © OpenStreetMap contributors. Endereço aproxima…" at bounding box center [254, 112] width 508 height 225
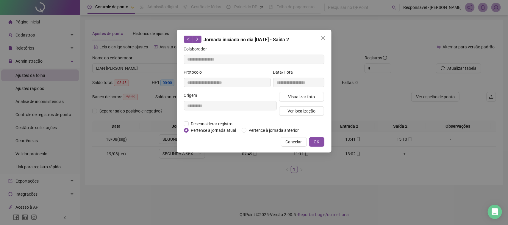
click at [296, 142] on span "Cancelar" at bounding box center [294, 142] width 16 height 7
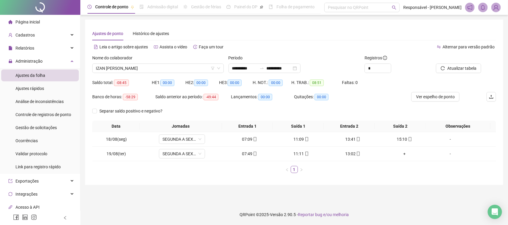
click at [139, 69] on span "IZAN [PERSON_NAME]" at bounding box center [158, 68] width 124 height 9
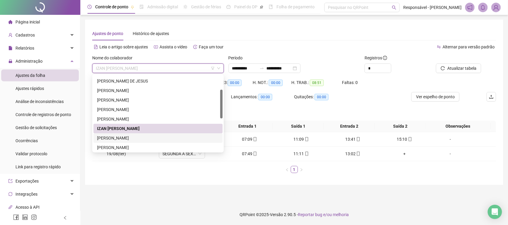
click at [114, 137] on div "[PERSON_NAME]" at bounding box center [158, 138] width 122 height 7
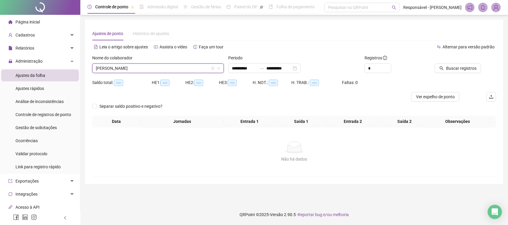
click at [442, 68] on icon "search" at bounding box center [441, 68] width 4 height 4
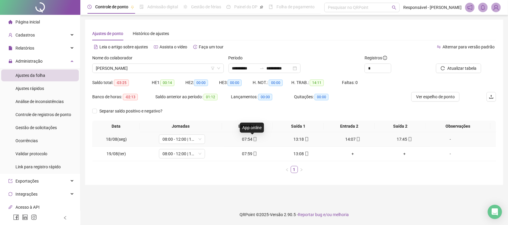
click at [254, 140] on icon "mobile" at bounding box center [255, 139] width 4 height 4
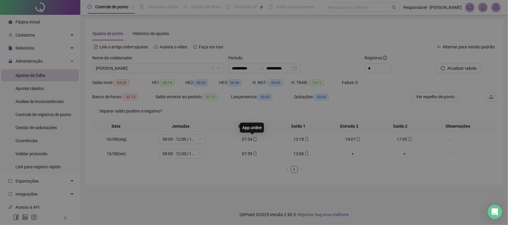
type input "**********"
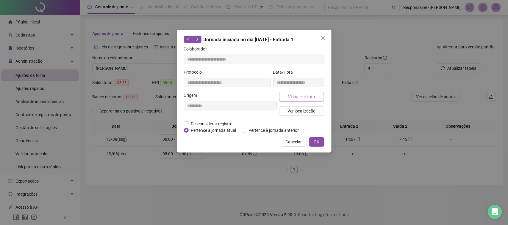
click at [300, 98] on span "Visualizar foto" at bounding box center [301, 97] width 27 height 7
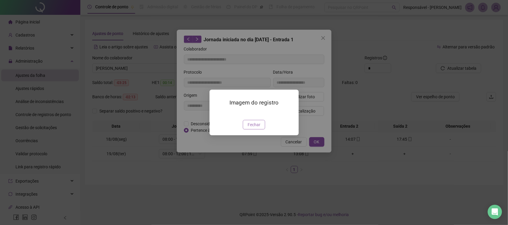
click at [249, 128] on span "Fechar" at bounding box center [253, 125] width 13 height 7
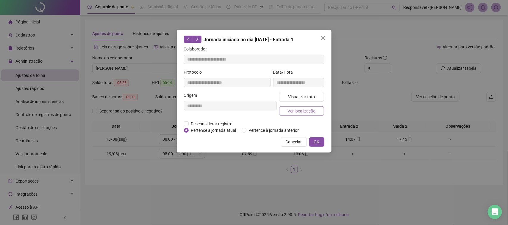
click at [303, 109] on span "Ver localização" at bounding box center [301, 111] width 28 height 7
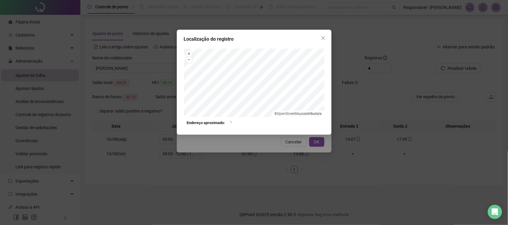
click at [273, 164] on div "Localização do registro + – ⇧ › © OpenStreetMap contributors. Endereço aproxima…" at bounding box center [254, 112] width 508 height 225
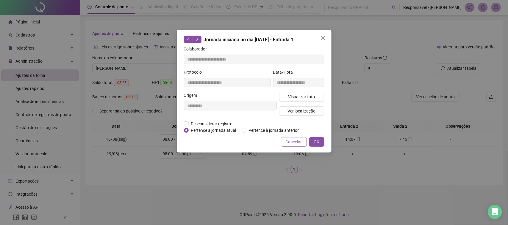
click at [287, 142] on span "Cancelar" at bounding box center [294, 142] width 16 height 7
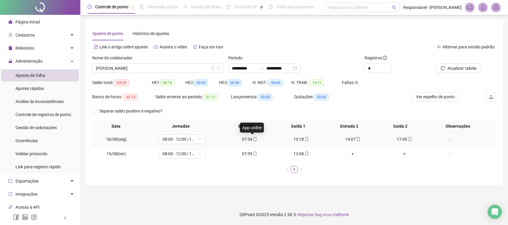
click at [253, 140] on icon "mobile" at bounding box center [255, 139] width 4 height 4
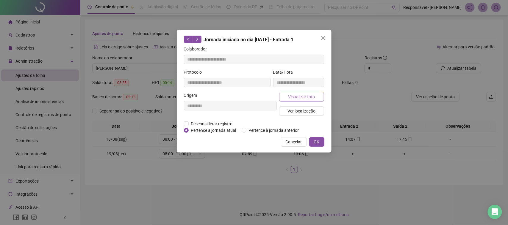
click at [306, 98] on span "Visualizar foto" at bounding box center [301, 97] width 27 height 7
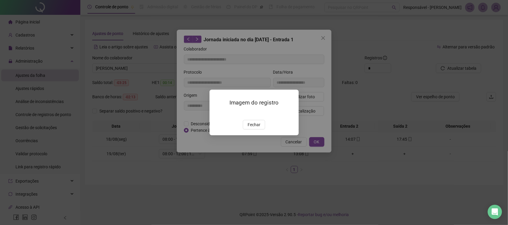
click at [254, 128] on span "Fechar" at bounding box center [253, 125] width 13 height 7
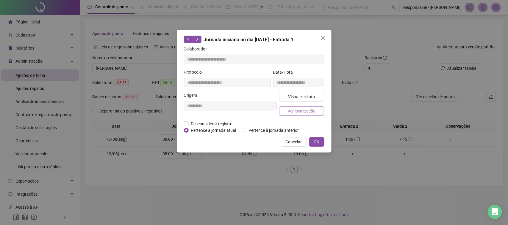
click at [303, 114] on span "Ver localização" at bounding box center [301, 111] width 28 height 7
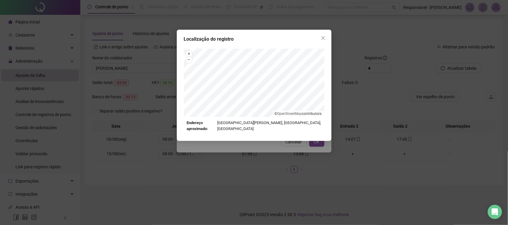
click at [257, 176] on div "Localização do registro + – ⇧ › © OpenStreetMap contributors. Endereço aproxima…" at bounding box center [254, 112] width 508 height 225
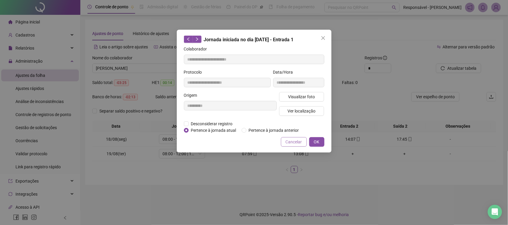
click at [286, 143] on span "Cancelar" at bounding box center [294, 142] width 16 height 7
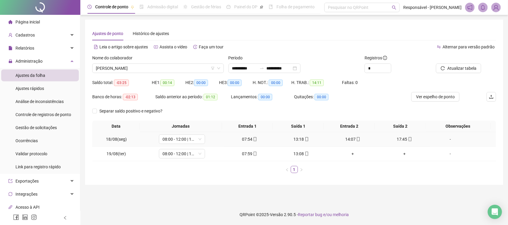
click at [299, 142] on div "13:18" at bounding box center [301, 139] width 47 height 7
type input "**********"
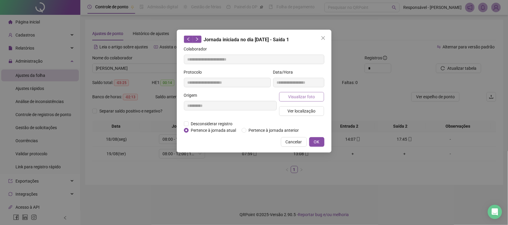
click at [315, 101] on button "Visualizar foto" at bounding box center [301, 97] width 45 height 10
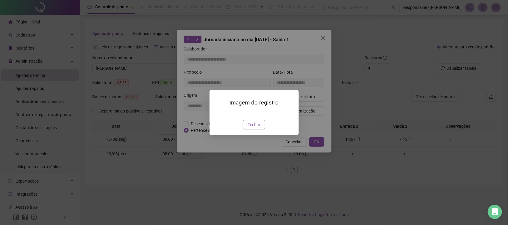
click at [252, 128] on span "Fechar" at bounding box center [253, 125] width 13 height 7
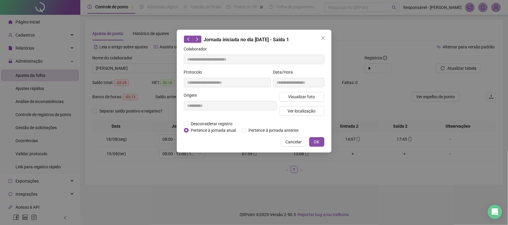
click at [295, 106] on div "Visualizar foto Ver localização" at bounding box center [302, 106] width 48 height 29
click at [307, 111] on span "Ver localização" at bounding box center [301, 111] width 28 height 7
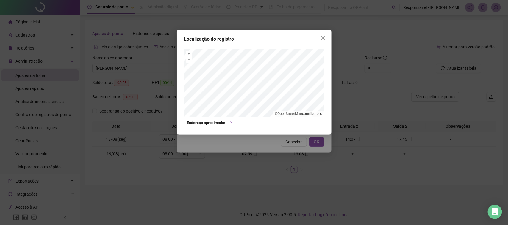
click at [287, 161] on div "Localização do registro + – ⇧ › © OpenStreetMap contributors. Endereço aproxima…" at bounding box center [254, 112] width 508 height 225
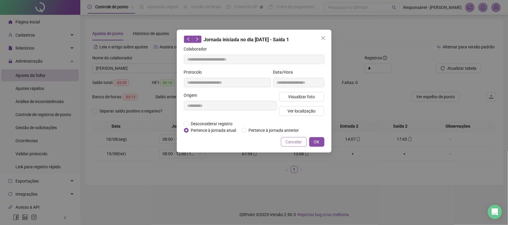
click at [292, 144] on span "Cancelar" at bounding box center [294, 142] width 16 height 7
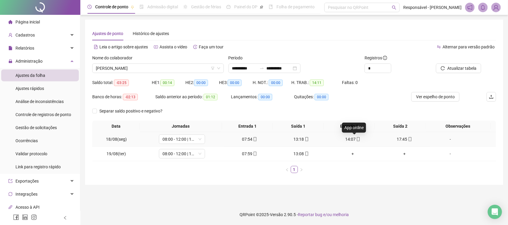
click at [356, 141] on icon "mobile" at bounding box center [358, 139] width 4 height 4
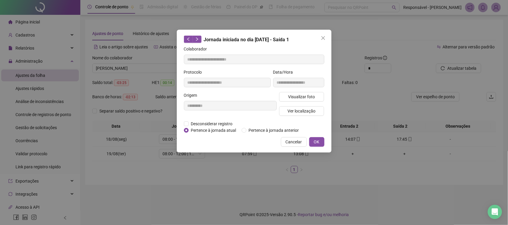
type input "**********"
click at [310, 101] on button "Visualizar foto" at bounding box center [301, 97] width 45 height 10
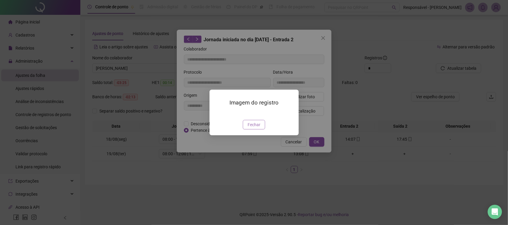
click at [255, 128] on span "Fechar" at bounding box center [253, 125] width 13 height 7
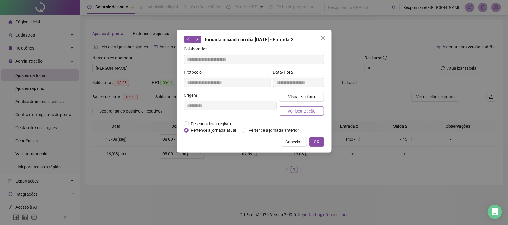
click at [287, 110] on button "Ver localização" at bounding box center [301, 111] width 45 height 10
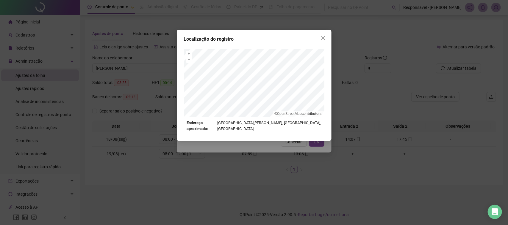
click at [279, 146] on div "Localização do registro + – ⇧ › © OpenStreetMap contributors. Endereço aproxima…" at bounding box center [254, 112] width 508 height 225
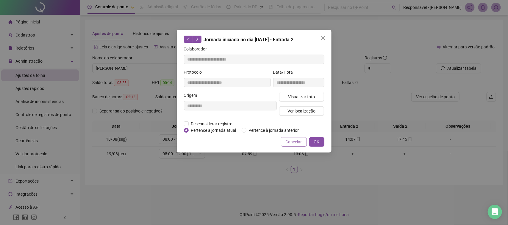
click at [286, 143] on button "Cancelar" at bounding box center [294, 142] width 26 height 10
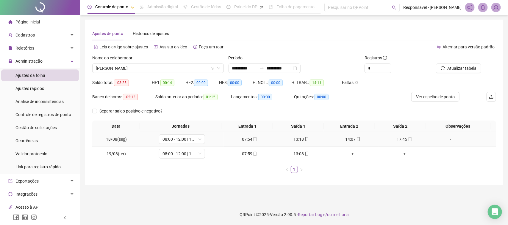
drag, startPoint x: 400, startPoint y: 139, endPoint x: 395, endPoint y: 136, distance: 6.1
click at [400, 139] on div "17:45" at bounding box center [404, 139] width 47 height 7
type input "**********"
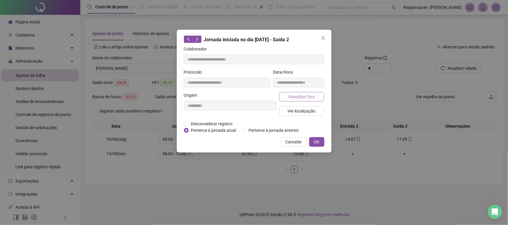
click at [302, 98] on span "Visualizar foto" at bounding box center [301, 97] width 27 height 7
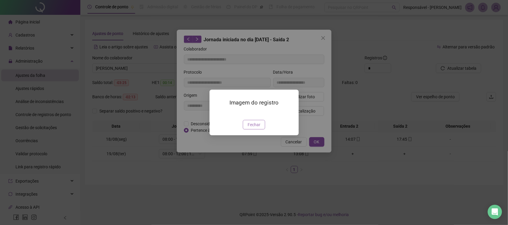
click at [258, 128] on span "Fechar" at bounding box center [253, 125] width 13 height 7
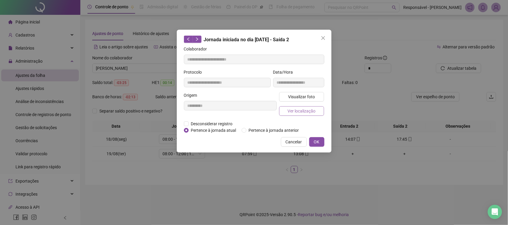
click at [288, 111] on span "Ver localização" at bounding box center [301, 111] width 28 height 7
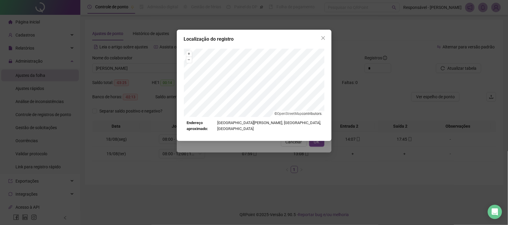
click at [286, 150] on div "Localização do registro + – ⇧ › © OpenStreetMap contributors. Endereço aproxima…" at bounding box center [254, 112] width 508 height 225
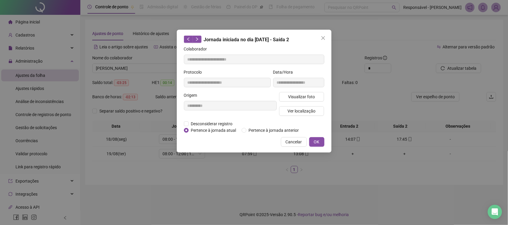
click at [293, 144] on span "Cancelar" at bounding box center [294, 142] width 16 height 7
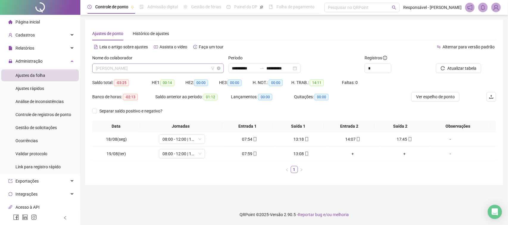
click at [162, 68] on span "[PERSON_NAME]" at bounding box center [158, 68] width 124 height 9
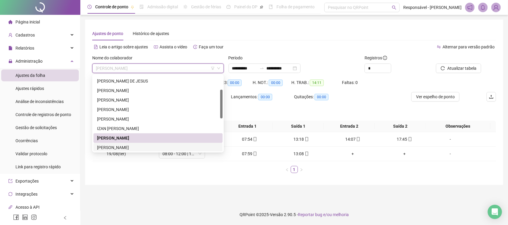
click at [124, 146] on div "[PERSON_NAME]" at bounding box center [158, 148] width 122 height 7
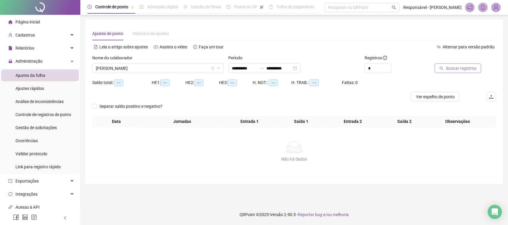
click at [460, 66] on span "Buscar registros" at bounding box center [461, 68] width 30 height 7
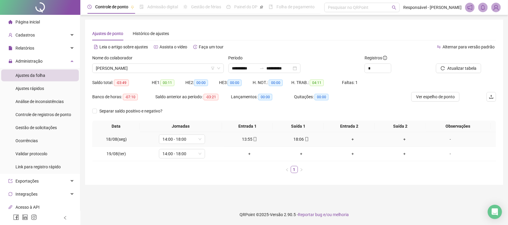
click at [243, 137] on div "13:55" at bounding box center [249, 139] width 47 height 7
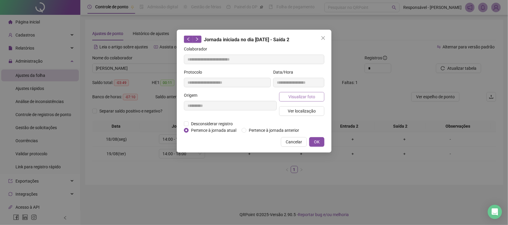
type input "**********"
click at [298, 96] on span "Visualizar foto" at bounding box center [301, 97] width 27 height 7
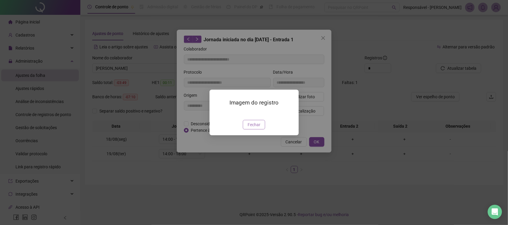
click at [251, 128] on span "Fechar" at bounding box center [253, 125] width 13 height 7
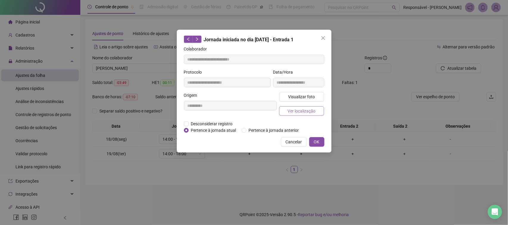
click at [302, 114] on span "Ver localização" at bounding box center [301, 111] width 28 height 7
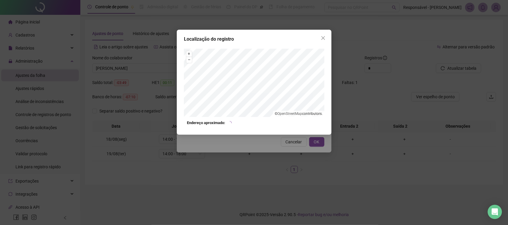
drag, startPoint x: 278, startPoint y: 160, endPoint x: 289, endPoint y: 152, distance: 13.1
click at [280, 159] on div "Localização do registro + – ⇧ › © OpenStreetMap contributors. Endereço aproxima…" at bounding box center [254, 112] width 508 height 225
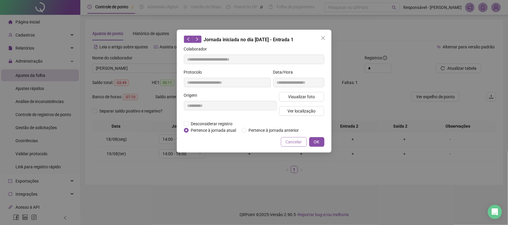
click at [293, 139] on div "**********" at bounding box center [254, 91] width 155 height 123
click at [289, 145] on button "Cancelar" at bounding box center [294, 142] width 26 height 10
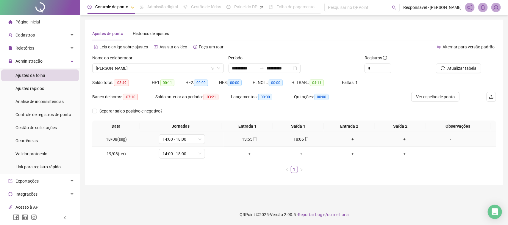
click at [295, 142] on div "18:06" at bounding box center [301, 139] width 47 height 7
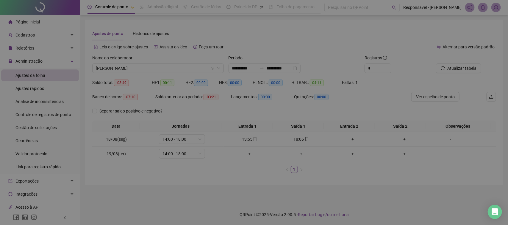
type input "**********"
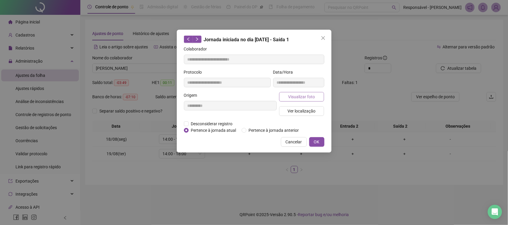
click at [304, 94] on span "Visualizar foto" at bounding box center [301, 97] width 27 height 7
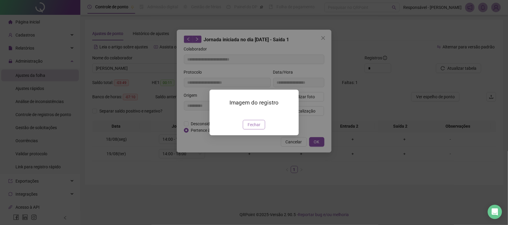
click at [255, 128] on span "Fechar" at bounding box center [253, 125] width 13 height 7
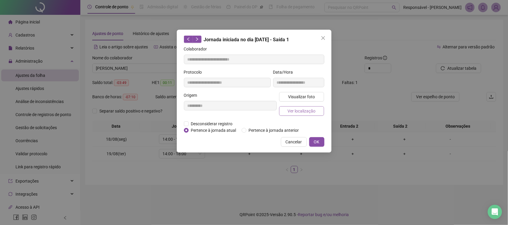
click at [309, 106] on button "Ver localização" at bounding box center [301, 111] width 45 height 10
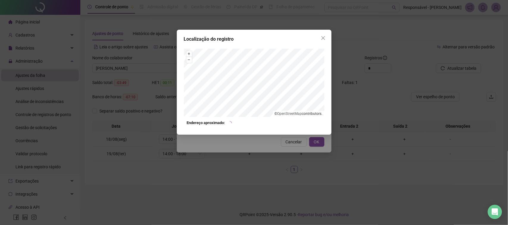
click at [292, 143] on div "Localização do registro + – ⇧ › © OpenStreetMap contributors. Endereço aproxima…" at bounding box center [254, 112] width 508 height 225
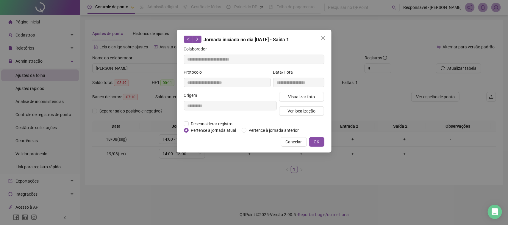
click at [293, 143] on span "Cancelar" at bounding box center [294, 142] width 16 height 7
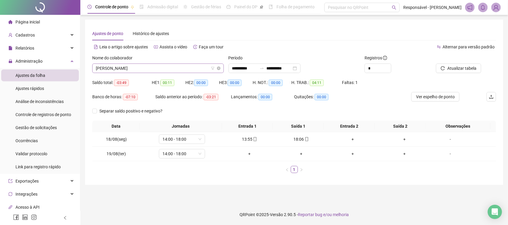
click at [167, 66] on span "[PERSON_NAME]" at bounding box center [158, 68] width 124 height 9
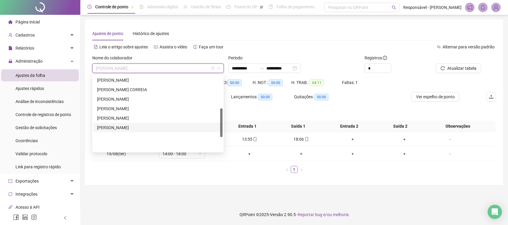
scroll to position [87, 0]
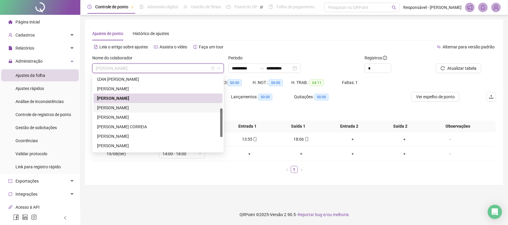
click at [125, 105] on div "[PERSON_NAME]" at bounding box center [158, 108] width 122 height 7
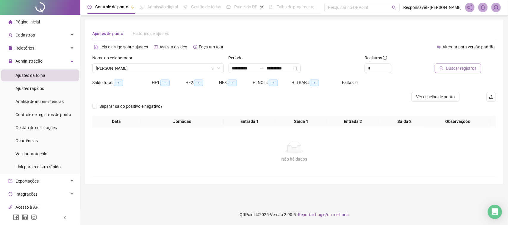
click at [449, 68] on span "Buscar registros" at bounding box center [461, 68] width 30 height 7
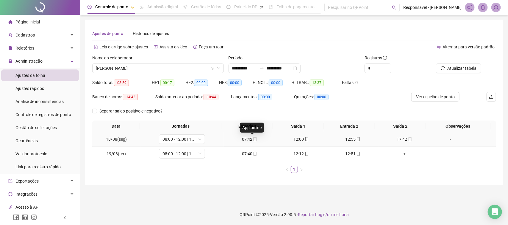
click at [254, 141] on icon "mobile" at bounding box center [255, 139] width 4 height 4
type input "**********"
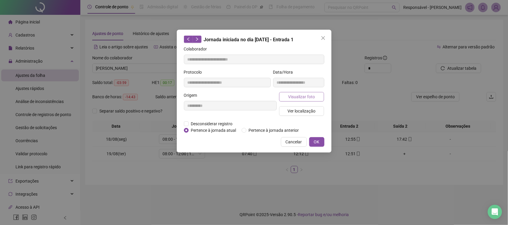
click at [289, 96] on span "Visualizar foto" at bounding box center [301, 97] width 27 height 7
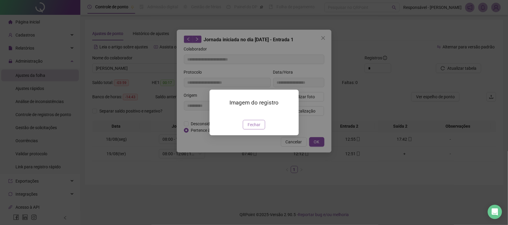
click at [255, 128] on span "Fechar" at bounding box center [253, 125] width 13 height 7
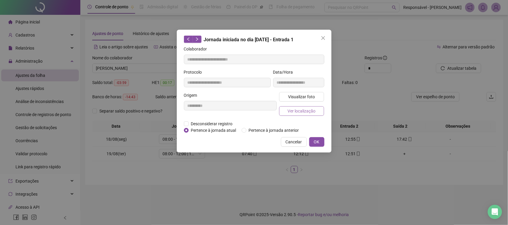
click at [294, 115] on button "Ver localização" at bounding box center [301, 111] width 45 height 10
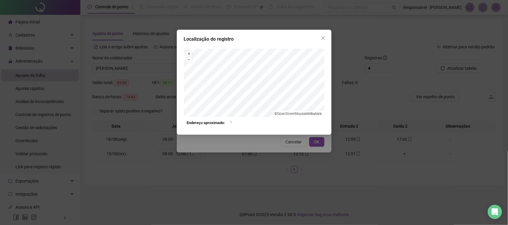
click at [294, 150] on div "Localização do registro + – ⇧ › © OpenStreetMap contributors. Endereço aproxima…" at bounding box center [254, 112] width 508 height 225
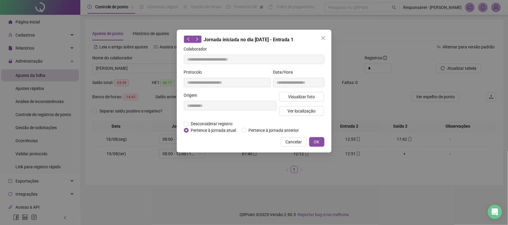
click at [290, 140] on span "Cancelar" at bounding box center [294, 142] width 16 height 7
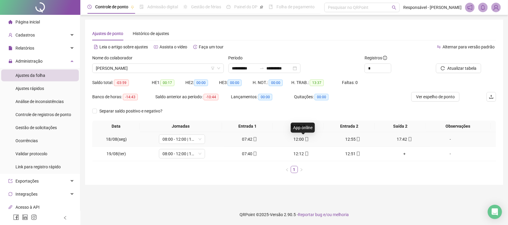
click at [292, 136] on div "12:00" at bounding box center [301, 139] width 47 height 7
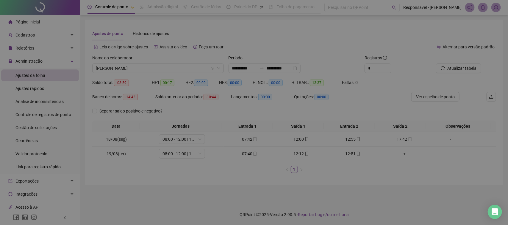
type input "**********"
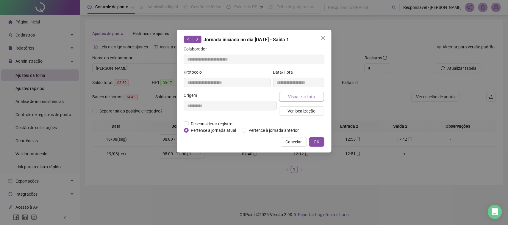
click at [296, 94] on span "Visualizar foto" at bounding box center [301, 97] width 27 height 7
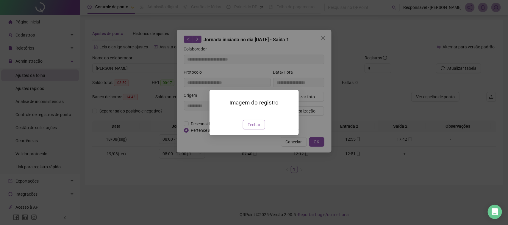
drag, startPoint x: 256, startPoint y: 164, endPoint x: 254, endPoint y: 159, distance: 6.3
click at [255, 135] on div "Imagem do registro Fechar" at bounding box center [253, 113] width 89 height 46
drag, startPoint x: 264, startPoint y: 155, endPoint x: 263, endPoint y: 145, distance: 10.4
click at [263, 130] on button "Fechar" at bounding box center [254, 125] width 22 height 10
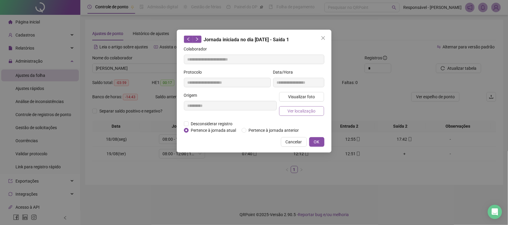
click at [289, 107] on button "Ver localização" at bounding box center [301, 111] width 45 height 10
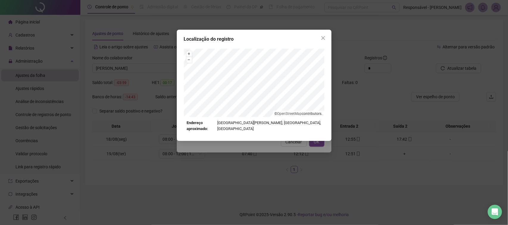
click at [287, 149] on div "Localização do registro + – ⇧ › © OpenStreetMap contributors. Endereço aproxima…" at bounding box center [254, 112] width 508 height 225
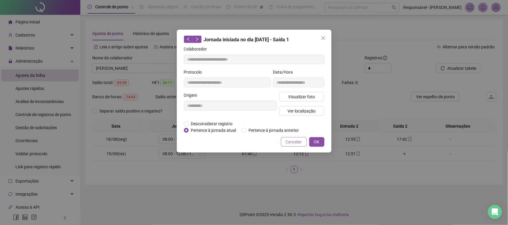
click at [289, 142] on span "Cancelar" at bounding box center [294, 142] width 16 height 7
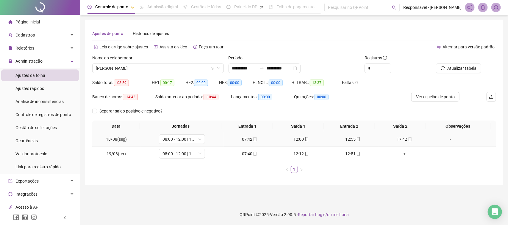
click at [356, 138] on icon "mobile" at bounding box center [358, 139] width 4 height 4
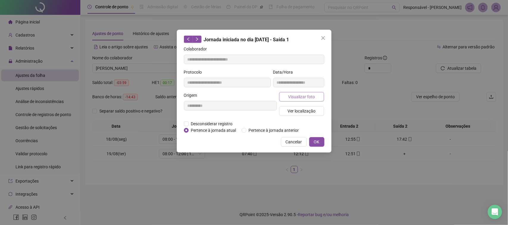
click at [292, 97] on span "Visualizar foto" at bounding box center [301, 97] width 27 height 7
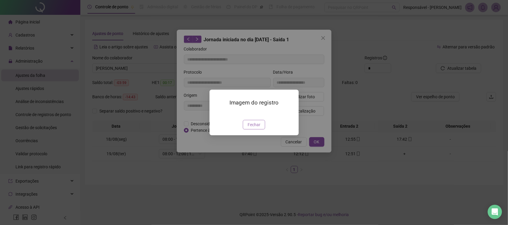
type input "**********"
click at [257, 128] on span "Fechar" at bounding box center [253, 125] width 13 height 7
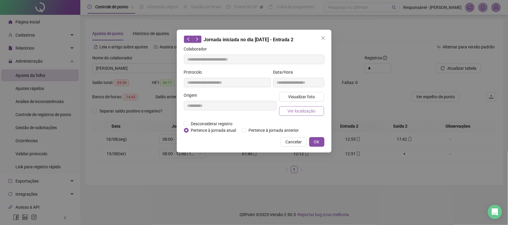
click at [310, 113] on span "Ver localização" at bounding box center [301, 111] width 28 height 7
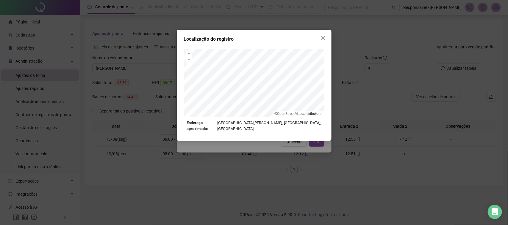
click at [298, 139] on div "Localização do registro + – ⇧ › © OpenStreetMap contributors. Endereço aproxima…" at bounding box center [254, 112] width 508 height 225
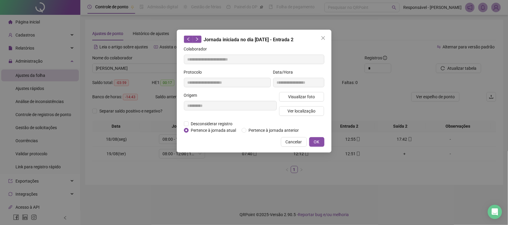
click at [300, 147] on div "**********" at bounding box center [254, 91] width 155 height 123
click at [303, 141] on button "Cancelar" at bounding box center [294, 142] width 26 height 10
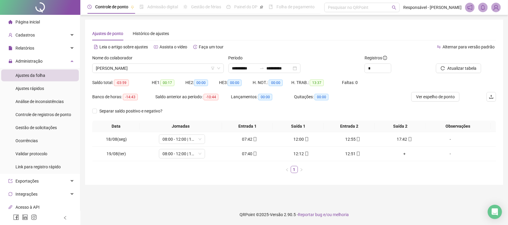
click at [394, 138] on div "17:42" at bounding box center [404, 139] width 47 height 7
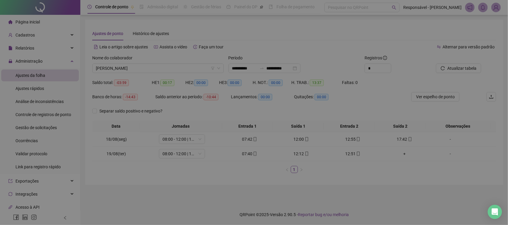
type input "**********"
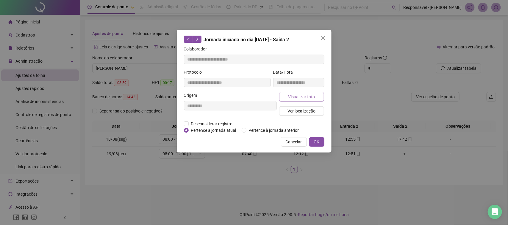
click at [306, 98] on span "Visualizar foto" at bounding box center [301, 97] width 27 height 7
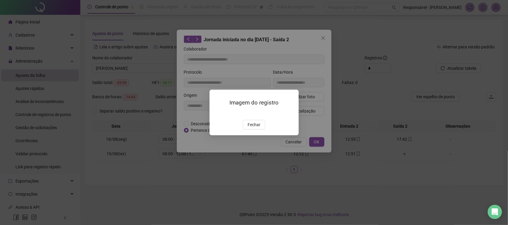
drag, startPoint x: 253, startPoint y: 161, endPoint x: 255, endPoint y: 158, distance: 3.9
click at [254, 128] on span "Fechar" at bounding box center [253, 125] width 13 height 7
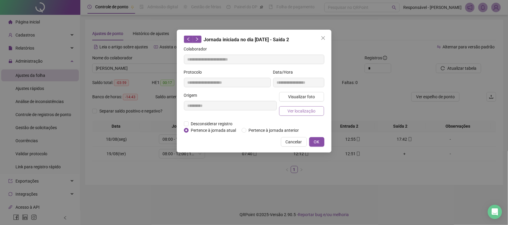
click at [314, 113] on span "Ver localização" at bounding box center [301, 111] width 28 height 7
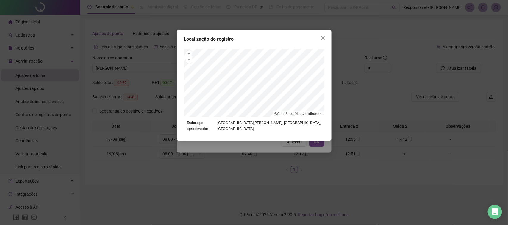
drag, startPoint x: 289, startPoint y: 147, endPoint x: 289, endPoint y: 143, distance: 3.9
click at [289, 146] on div "Localização do registro + – ⇧ › © OpenStreetMap contributors. Endereço aproxima…" at bounding box center [254, 112] width 508 height 225
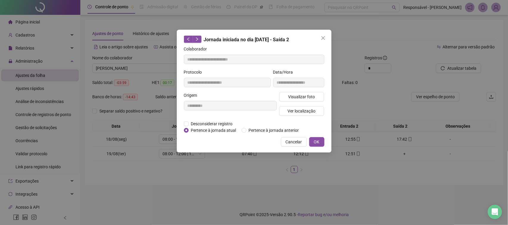
drag, startPoint x: 292, startPoint y: 140, endPoint x: 258, endPoint y: 105, distance: 48.6
click at [292, 140] on span "Cancelar" at bounding box center [294, 142] width 16 height 7
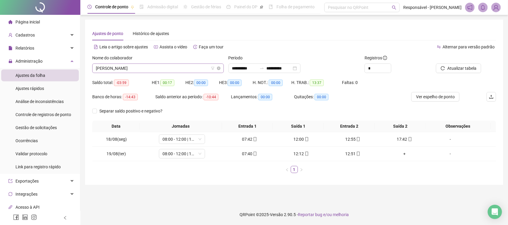
click at [189, 72] on span "[PERSON_NAME]" at bounding box center [158, 68] width 124 height 9
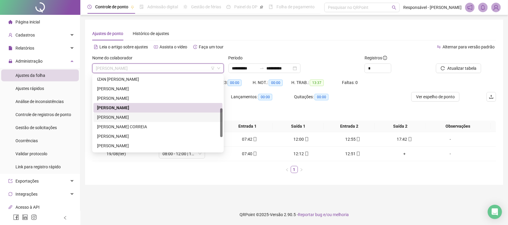
click at [148, 115] on div "[PERSON_NAME]" at bounding box center [158, 117] width 122 height 7
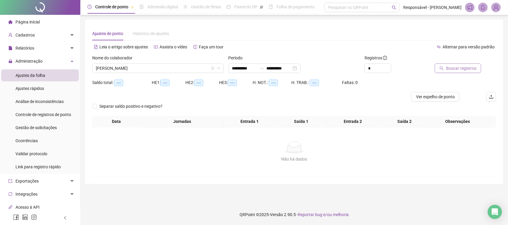
click at [449, 71] on span "Buscar registros" at bounding box center [461, 68] width 30 height 7
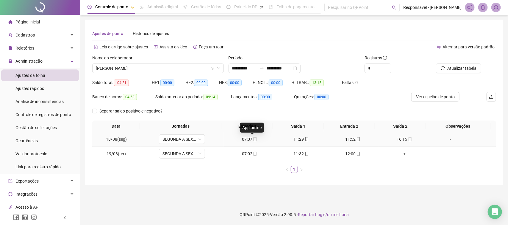
click at [253, 140] on icon "mobile" at bounding box center [255, 139] width 4 height 4
type input "**********"
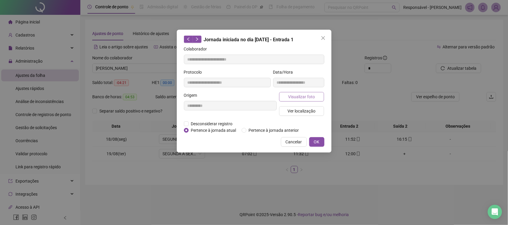
click at [286, 97] on button "Visualizar foto" at bounding box center [301, 97] width 45 height 10
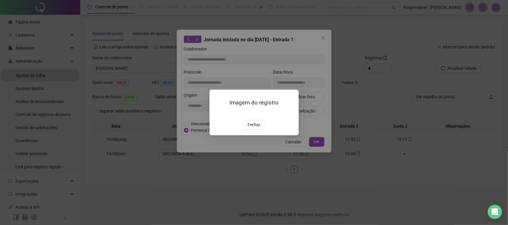
click at [256, 128] on span "Fechar" at bounding box center [253, 125] width 13 height 7
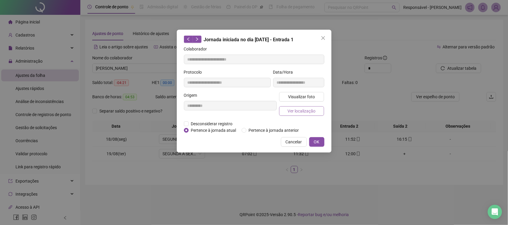
click at [292, 114] on span "Ver localização" at bounding box center [301, 111] width 28 height 7
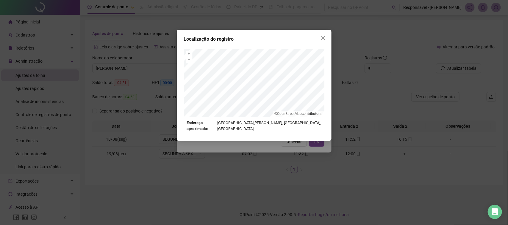
click at [289, 163] on div "Localização do registro + – ⇧ › © OpenStreetMap contributors. Endereço aproxima…" at bounding box center [254, 112] width 508 height 225
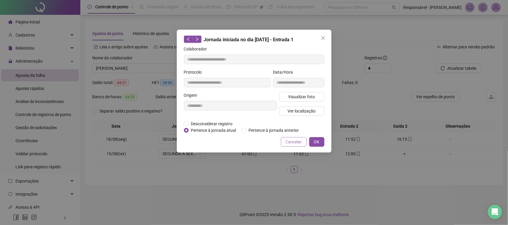
click at [292, 144] on span "Cancelar" at bounding box center [294, 142] width 16 height 7
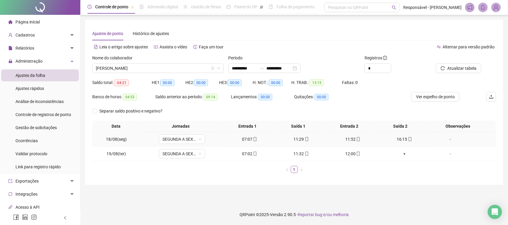
click at [296, 137] on div "11:29" at bounding box center [301, 139] width 47 height 7
type input "**********"
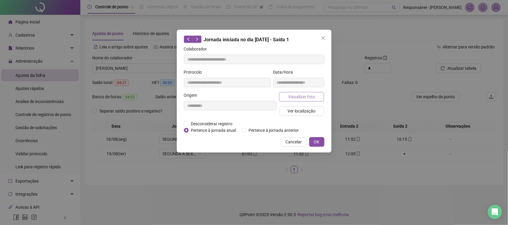
click at [304, 97] on span "Visualizar foto" at bounding box center [301, 97] width 27 height 7
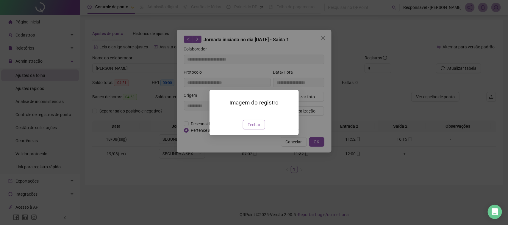
click at [256, 128] on span "Fechar" at bounding box center [253, 125] width 13 height 7
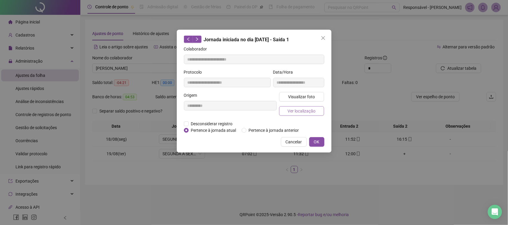
click at [300, 110] on span "Ver localização" at bounding box center [301, 111] width 28 height 7
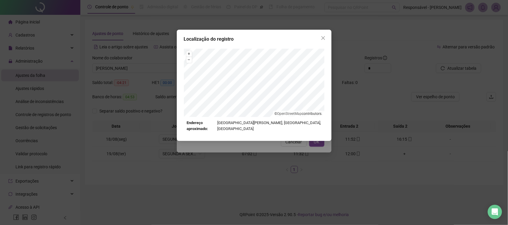
click at [278, 154] on div "Localização do registro + – ⇧ › © OpenStreetMap contributors. Endereço aproxima…" at bounding box center [254, 112] width 508 height 225
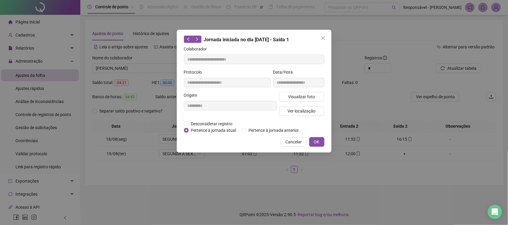
click at [293, 141] on span "Cancelar" at bounding box center [294, 142] width 16 height 7
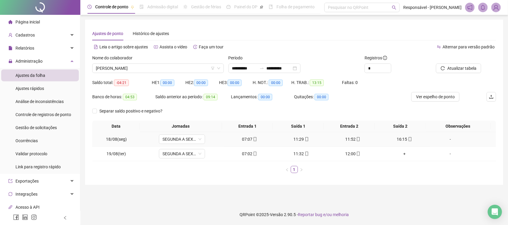
click at [344, 140] on div "11:52" at bounding box center [352, 139] width 47 height 7
type input "**********"
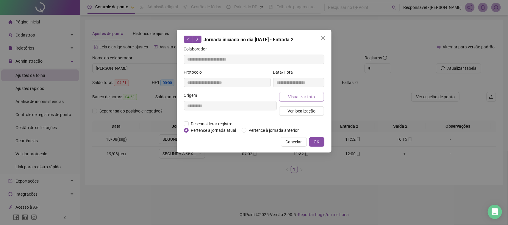
click at [294, 97] on span "Visualizar foto" at bounding box center [301, 97] width 27 height 7
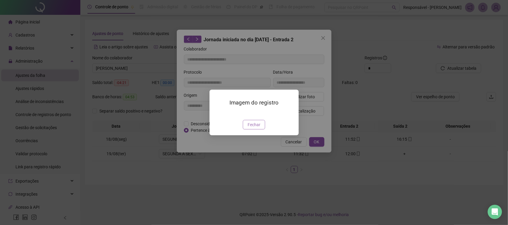
click at [251, 128] on span "Fechar" at bounding box center [253, 125] width 13 height 7
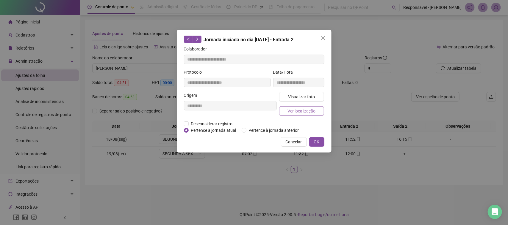
click at [281, 109] on button "Ver localização" at bounding box center [301, 111] width 45 height 10
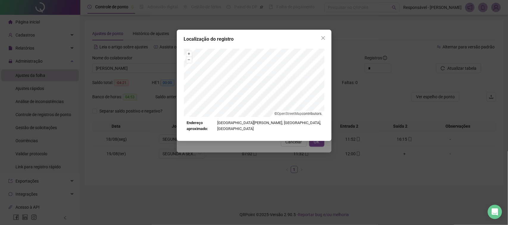
click at [272, 148] on div "Localização do registro + – ⇧ › © OpenStreetMap contributors. Endereço aproxima…" at bounding box center [254, 112] width 508 height 225
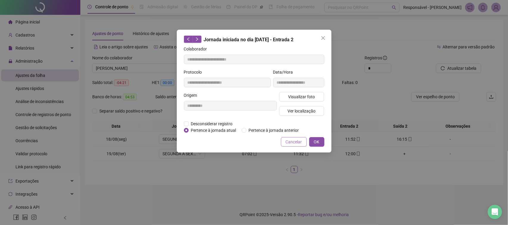
click at [288, 144] on span "Cancelar" at bounding box center [294, 142] width 16 height 7
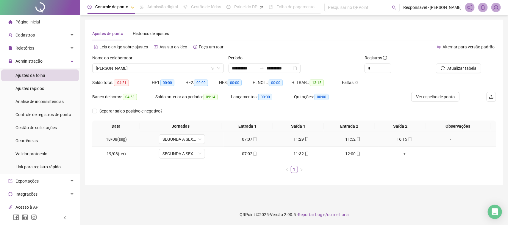
click at [401, 141] on div "16:15" at bounding box center [404, 139] width 47 height 7
type input "**********"
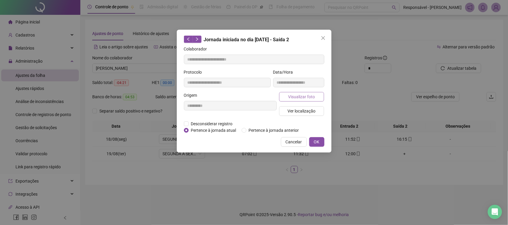
click at [311, 94] on span "Visualizar foto" at bounding box center [301, 97] width 27 height 7
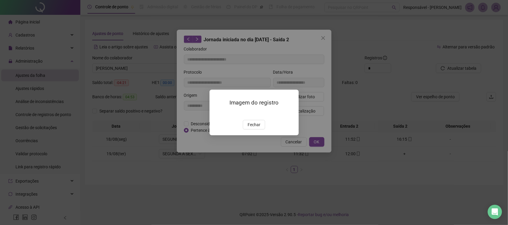
drag, startPoint x: 263, startPoint y: 155, endPoint x: 266, endPoint y: 150, distance: 6.1
click at [264, 135] on div "Imagem do registro Fechar" at bounding box center [253, 113] width 89 height 46
click at [252, 128] on span "Fechar" at bounding box center [253, 125] width 13 height 7
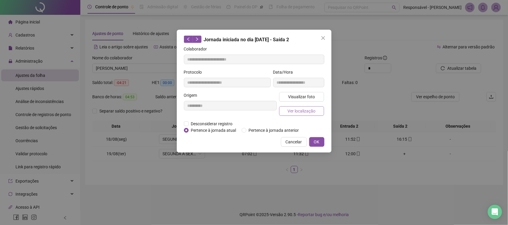
click at [300, 109] on span "Ver localização" at bounding box center [301, 111] width 28 height 7
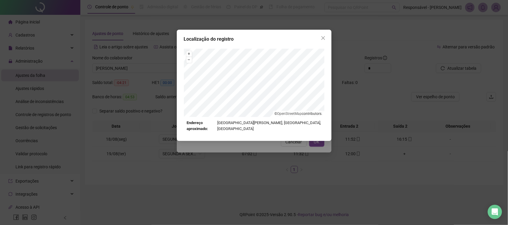
click at [289, 138] on div "Localização do registro + – ⇧ › © OpenStreetMap contributors. Endereço aproxima…" at bounding box center [254, 112] width 508 height 225
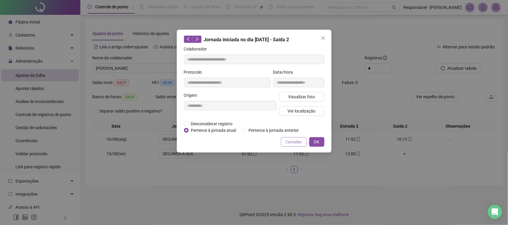
click at [298, 138] on button "Cancelar" at bounding box center [294, 142] width 26 height 10
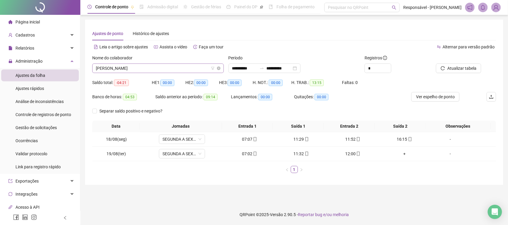
click at [137, 68] on span "[PERSON_NAME]" at bounding box center [158, 68] width 124 height 9
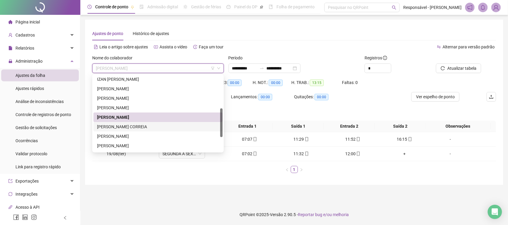
click at [120, 127] on div "[PERSON_NAME] CORREIA" at bounding box center [158, 127] width 122 height 7
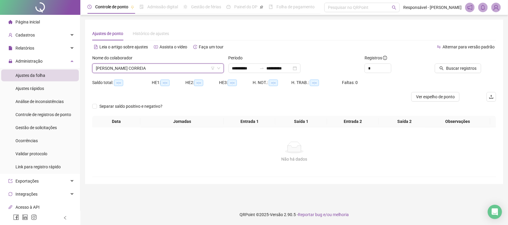
click at [447, 76] on div "Buscar registros" at bounding box center [464, 66] width 68 height 23
click at [449, 69] on span "Buscar registros" at bounding box center [461, 68] width 30 height 7
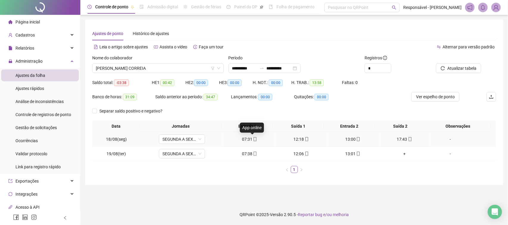
click at [253, 139] on icon "mobile" at bounding box center [255, 139] width 4 height 4
type input "**********"
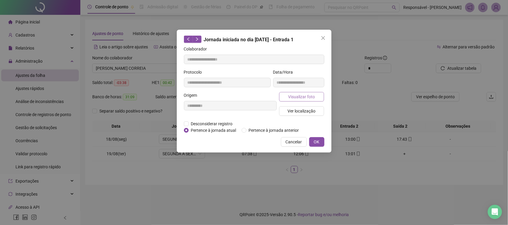
click at [293, 96] on span "Visualizar foto" at bounding box center [301, 97] width 27 height 7
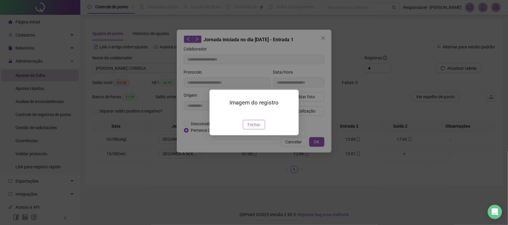
click at [255, 128] on span "Fechar" at bounding box center [253, 125] width 13 height 7
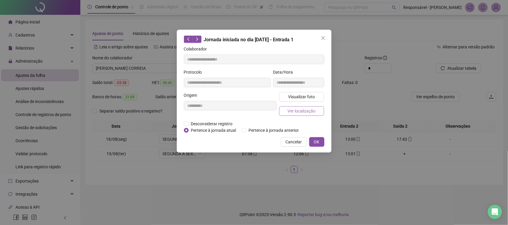
click at [301, 110] on span "Ver localização" at bounding box center [301, 111] width 28 height 7
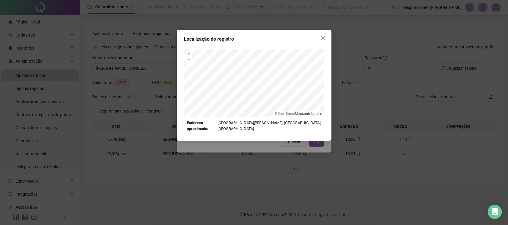
click at [279, 160] on div "Localização do registro + – ⇧ › © OpenStreetMap contributors. Endereço aproxima…" at bounding box center [254, 112] width 508 height 225
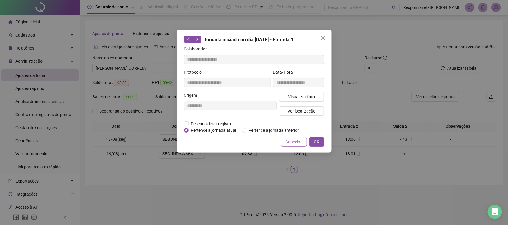
click at [289, 145] on span "Cancelar" at bounding box center [294, 142] width 16 height 7
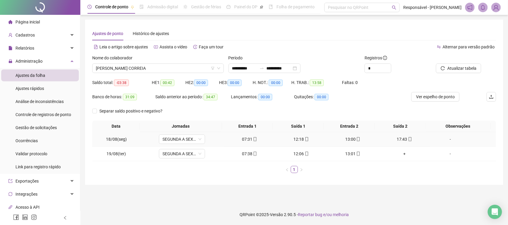
click at [295, 141] on div "12:18" at bounding box center [301, 139] width 47 height 7
type input "**********"
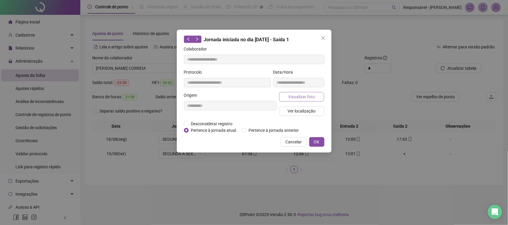
click at [306, 100] on span "Visualizar foto" at bounding box center [301, 97] width 27 height 7
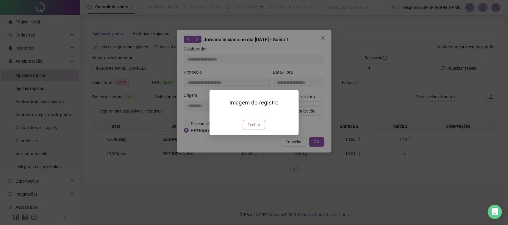
click at [255, 128] on span "Fechar" at bounding box center [253, 125] width 13 height 7
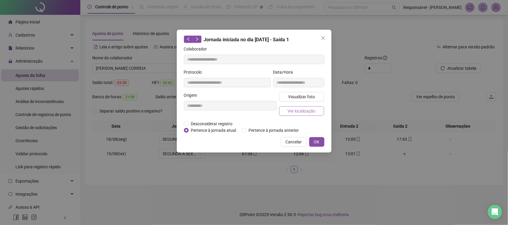
click at [282, 114] on button "Ver localização" at bounding box center [301, 111] width 45 height 10
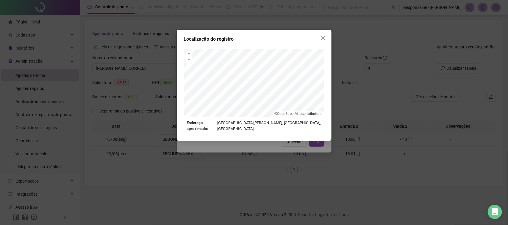
drag, startPoint x: 258, startPoint y: 149, endPoint x: 273, endPoint y: 147, distance: 14.8
click at [262, 149] on div "Localização do registro + – ⇧ › © OpenStreetMap contributors. Endereço aproxima…" at bounding box center [254, 112] width 508 height 225
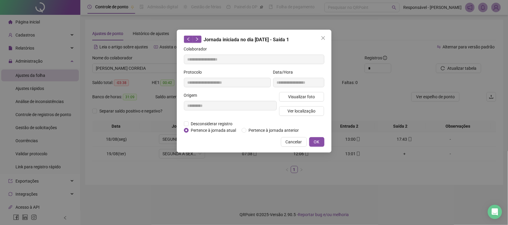
click at [295, 140] on span "Cancelar" at bounding box center [294, 142] width 16 height 7
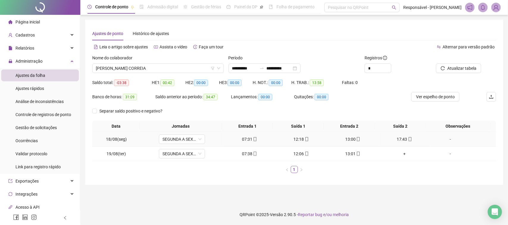
click at [345, 139] on div "13:00" at bounding box center [352, 139] width 47 height 7
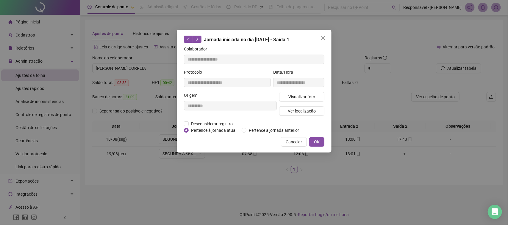
type input "**********"
click at [309, 98] on span "Visualizar foto" at bounding box center [301, 97] width 27 height 7
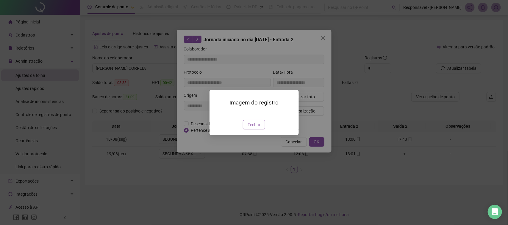
click at [264, 130] on button "Fechar" at bounding box center [254, 125] width 22 height 10
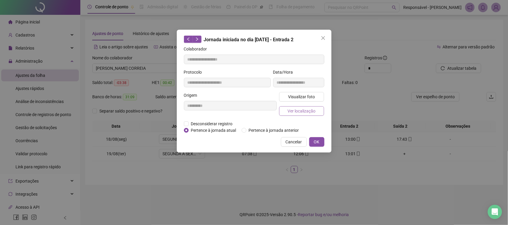
click at [301, 114] on span "Ver localização" at bounding box center [301, 111] width 28 height 7
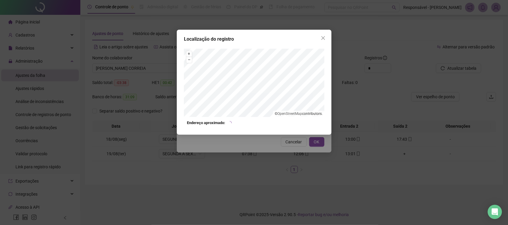
click at [294, 153] on div "Localização do registro + – ⇧ › © OpenStreetMap contributors. Endereço aproxima…" at bounding box center [254, 112] width 508 height 225
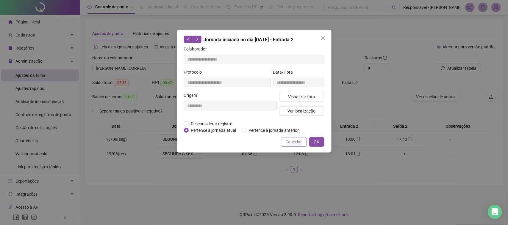
click at [292, 144] on span "Cancelar" at bounding box center [294, 142] width 16 height 7
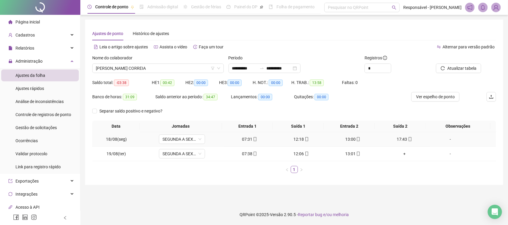
click at [401, 136] on div "17:43" at bounding box center [404, 139] width 47 height 7
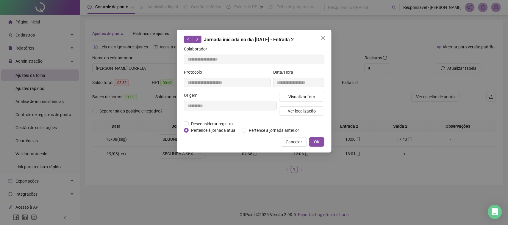
type input "**********"
click at [304, 97] on span "Visualizar foto" at bounding box center [301, 97] width 27 height 7
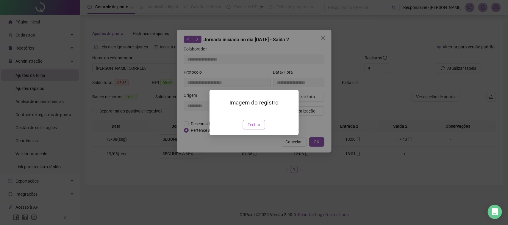
click at [247, 130] on button "Fechar" at bounding box center [254, 125] width 22 height 10
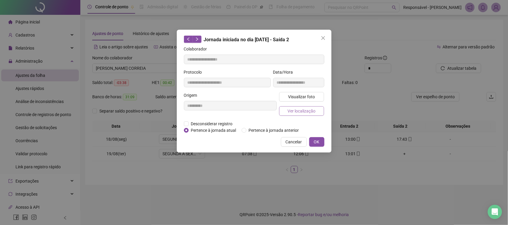
click at [301, 111] on span "Ver localização" at bounding box center [301, 111] width 28 height 7
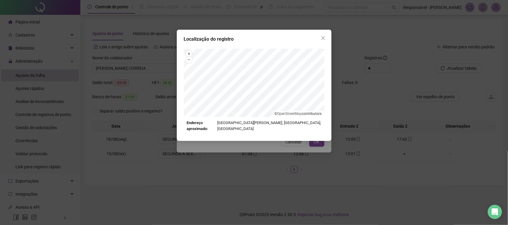
click at [296, 148] on div "Localização do registro + – ⇧ › © OpenStreetMap contributors. Endereço aproxima…" at bounding box center [254, 112] width 508 height 225
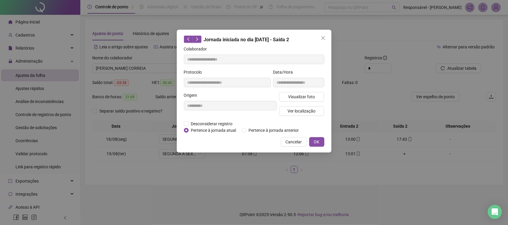
click at [293, 139] on span "Cancelar" at bounding box center [294, 142] width 16 height 7
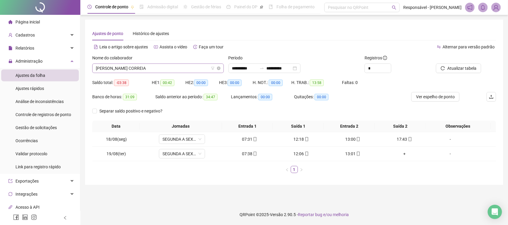
drag, startPoint x: 199, startPoint y: 73, endPoint x: 204, endPoint y: 71, distance: 5.5
click at [204, 71] on div "[PERSON_NAME] CORREIA" at bounding box center [157, 69] width 131 height 10
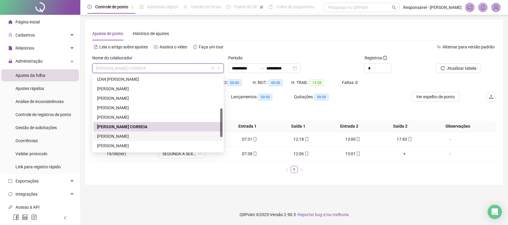
click at [141, 137] on div "[PERSON_NAME]" at bounding box center [158, 136] width 122 height 7
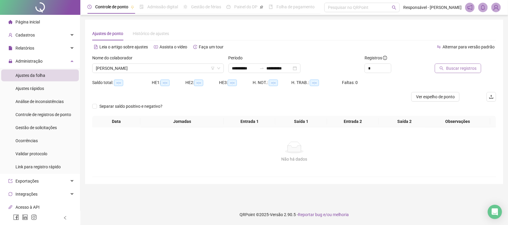
click at [452, 70] on span "Buscar registros" at bounding box center [461, 68] width 30 height 7
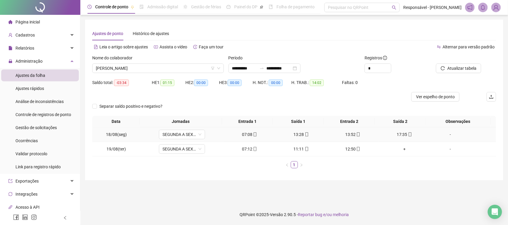
click at [240, 136] on div "07:08" at bounding box center [249, 134] width 47 height 7
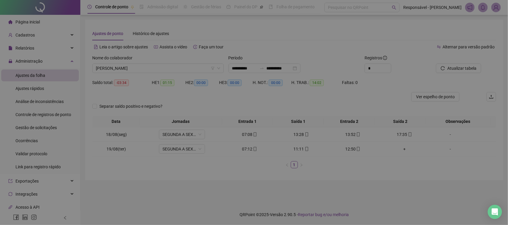
type input "**********"
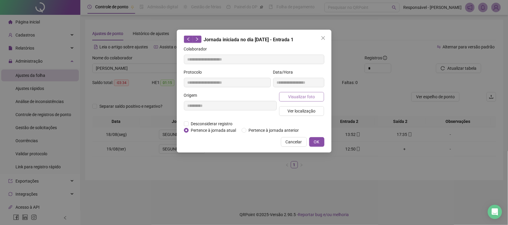
click at [314, 100] on button "Visualizar foto" at bounding box center [301, 97] width 45 height 10
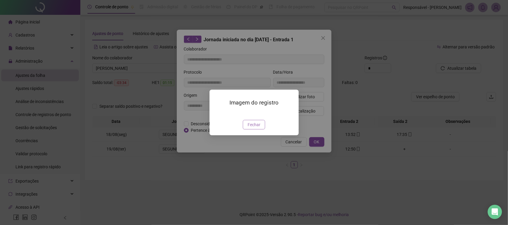
click at [251, 130] on button "Fechar" at bounding box center [254, 125] width 22 height 10
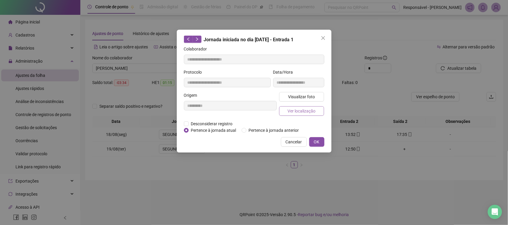
click at [294, 112] on span "Ver localização" at bounding box center [301, 111] width 28 height 7
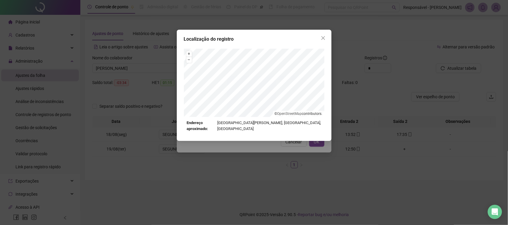
click at [294, 146] on div "Localização do registro + – ⇧ › © OpenStreetMap contributors. Endereço aproxima…" at bounding box center [254, 112] width 508 height 225
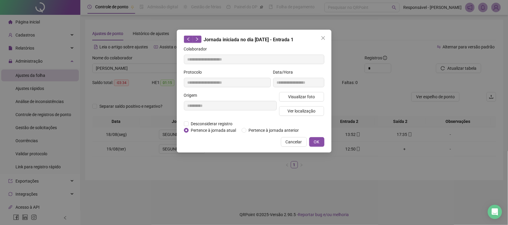
click at [293, 139] on span "Cancelar" at bounding box center [294, 142] width 16 height 7
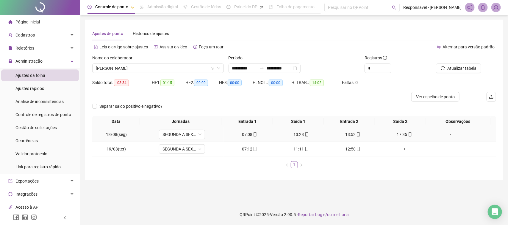
click at [297, 134] on div "13:28" at bounding box center [301, 134] width 47 height 7
type input "**********"
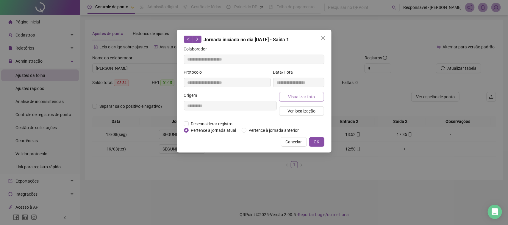
click at [310, 98] on span "Visualizar foto" at bounding box center [301, 97] width 27 height 7
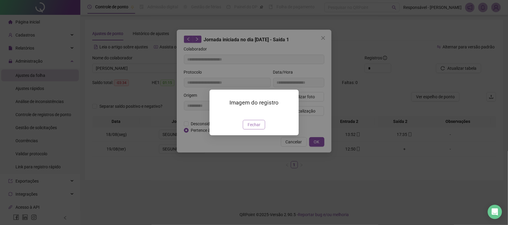
click at [258, 128] on span "Fechar" at bounding box center [253, 125] width 13 height 7
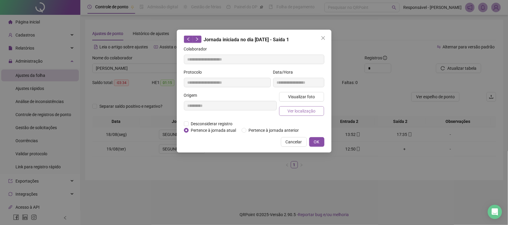
click at [300, 108] on span "Ver localização" at bounding box center [301, 111] width 28 height 7
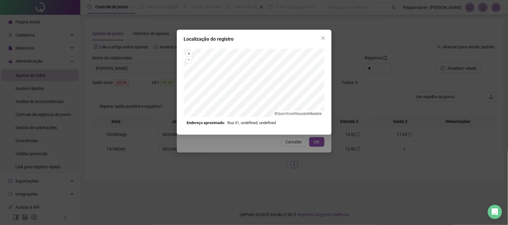
click at [292, 151] on div "Localização do registro + – ⇧ › © OpenStreetMap contributors. Endereço aproxima…" at bounding box center [254, 112] width 508 height 225
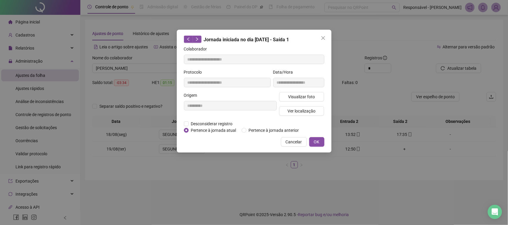
click at [294, 145] on span "Cancelar" at bounding box center [294, 142] width 16 height 7
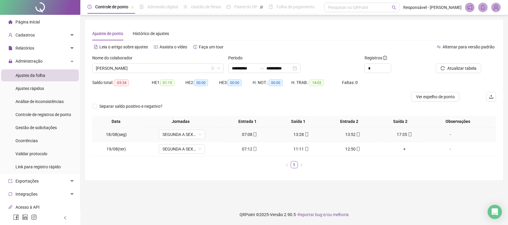
click at [305, 134] on icon "mobile" at bounding box center [306, 135] width 3 height 4
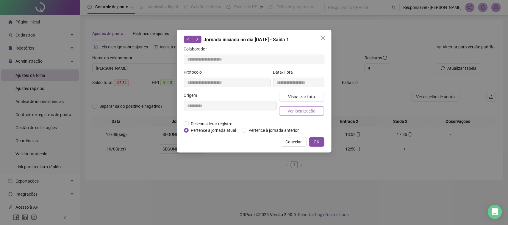
click at [304, 114] on span "Ver localização" at bounding box center [301, 111] width 28 height 7
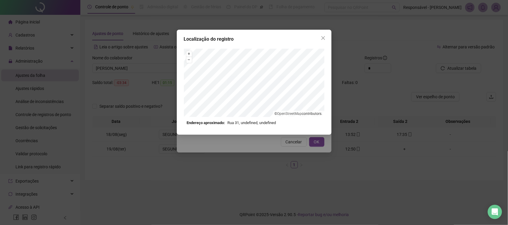
click at [281, 112] on div "+ – ⇧ › © OpenStreetMap contributors." at bounding box center [254, 83] width 140 height 68
click at [320, 42] on button "Close" at bounding box center [323, 38] width 10 height 10
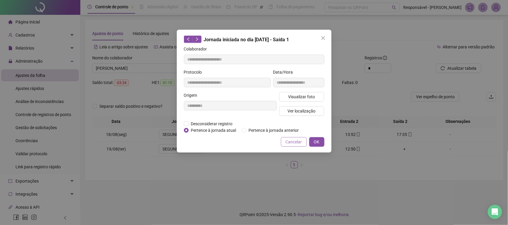
click at [289, 145] on span "Cancelar" at bounding box center [294, 142] width 16 height 7
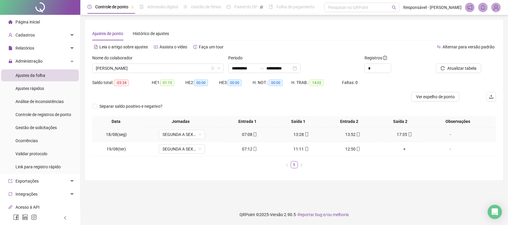
click at [350, 131] on td "13:52" at bounding box center [353, 135] width 52 height 15
click at [350, 133] on div "13:52" at bounding box center [352, 134] width 47 height 7
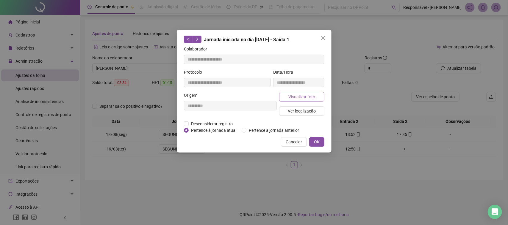
type input "**********"
click at [317, 98] on button "Visualizar foto" at bounding box center [301, 97] width 45 height 10
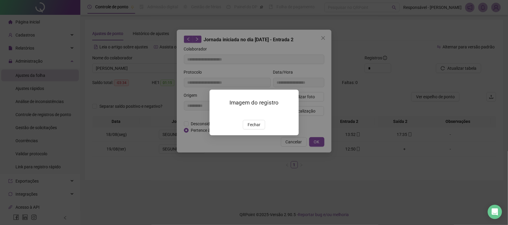
drag, startPoint x: 253, startPoint y: 159, endPoint x: 256, endPoint y: 148, distance: 11.4
click at [253, 128] on span "Fechar" at bounding box center [253, 125] width 13 height 7
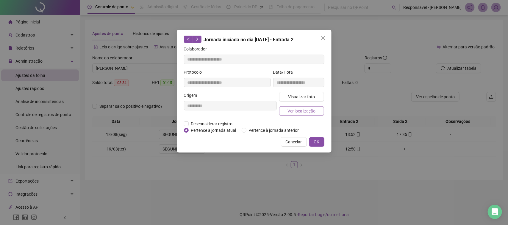
click at [294, 115] on button "Ver localização" at bounding box center [301, 111] width 45 height 10
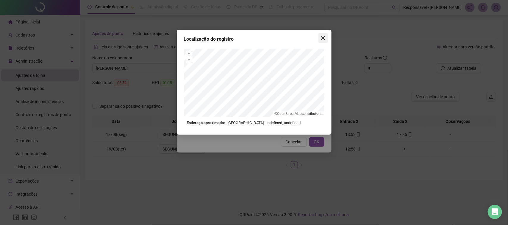
click at [322, 39] on icon "close" at bounding box center [323, 38] width 5 height 5
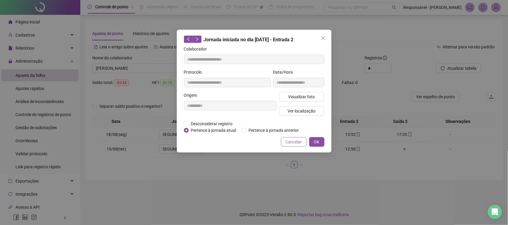
click at [289, 140] on span "Cancelar" at bounding box center [294, 142] width 16 height 7
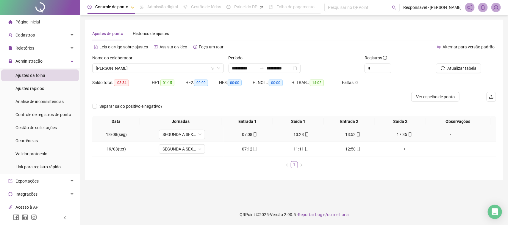
click at [408, 134] on icon "mobile" at bounding box center [410, 135] width 4 height 4
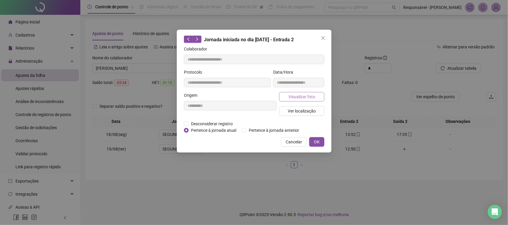
type input "**********"
click at [298, 92] on button "Visualizar foto" at bounding box center [301, 97] width 45 height 10
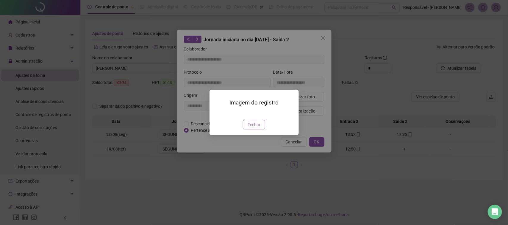
click at [258, 128] on span "Fechar" at bounding box center [253, 125] width 13 height 7
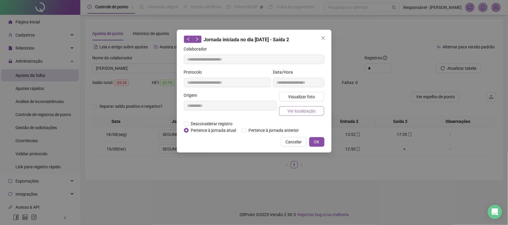
click at [321, 111] on button "Ver localização" at bounding box center [301, 111] width 45 height 10
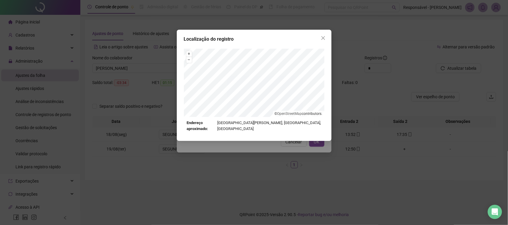
drag, startPoint x: 296, startPoint y: 155, endPoint x: 294, endPoint y: 136, distance: 19.5
click at [296, 155] on div "Localização do registro + – ⇧ › © OpenStreetMap contributors. Endereço aproxima…" at bounding box center [254, 112] width 508 height 225
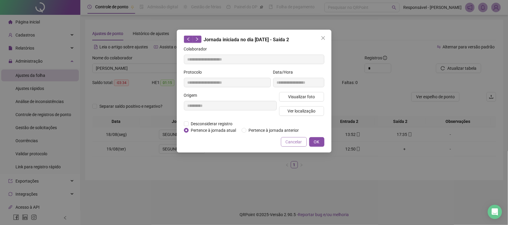
click at [292, 142] on span "Cancelar" at bounding box center [294, 142] width 16 height 7
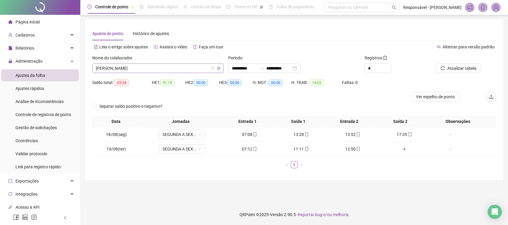
click at [172, 66] on span "[PERSON_NAME]" at bounding box center [158, 68] width 124 height 9
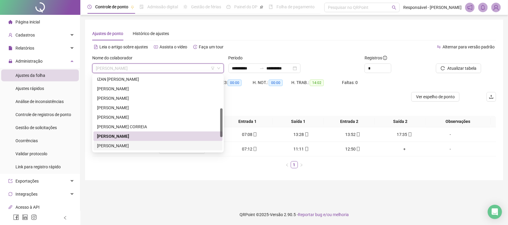
click at [120, 145] on div "[PERSON_NAME]" at bounding box center [158, 146] width 122 height 7
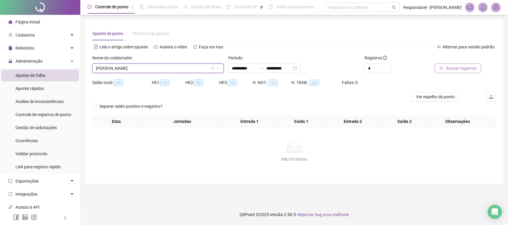
click at [452, 71] on span "Buscar registros" at bounding box center [461, 68] width 30 height 7
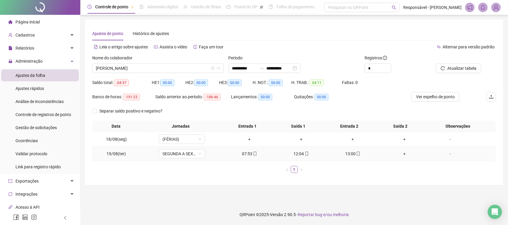
click at [252, 154] on span "mobile" at bounding box center [254, 154] width 5 height 4
type input "**********"
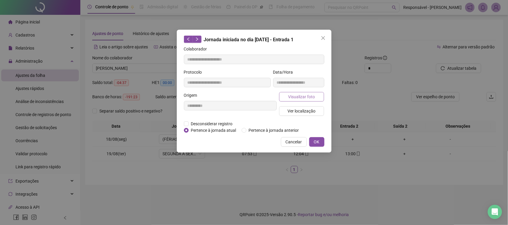
click at [295, 95] on span "Visualizar foto" at bounding box center [301, 97] width 27 height 7
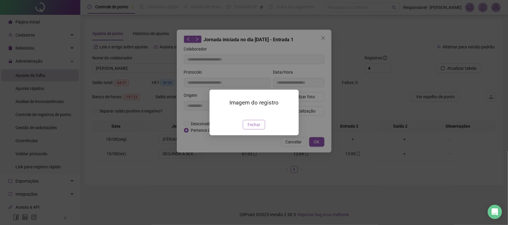
drag, startPoint x: 250, startPoint y: 158, endPoint x: 263, endPoint y: 135, distance: 26.9
click at [250, 128] on span "Fechar" at bounding box center [253, 125] width 13 height 7
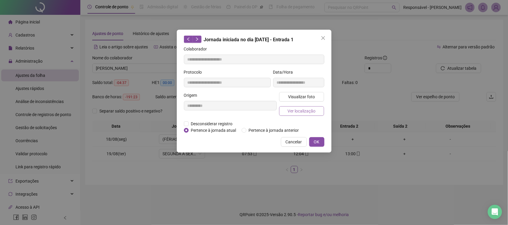
click at [295, 114] on span "Ver localização" at bounding box center [301, 111] width 28 height 7
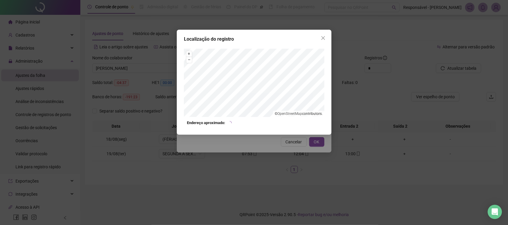
click at [291, 152] on div "Localização do registro + – ⇧ › © OpenStreetMap contributors. Endereço aproxima…" at bounding box center [254, 112] width 508 height 225
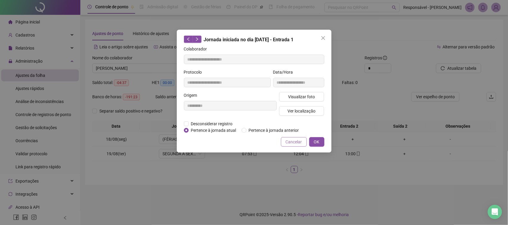
click at [296, 142] on span "Cancelar" at bounding box center [294, 142] width 16 height 7
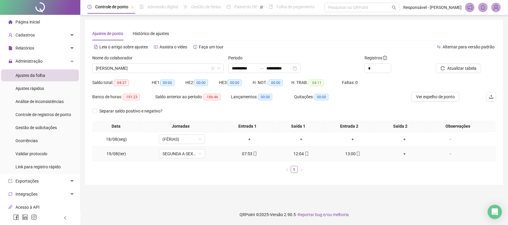
click at [296, 152] on div "12:04" at bounding box center [301, 154] width 47 height 7
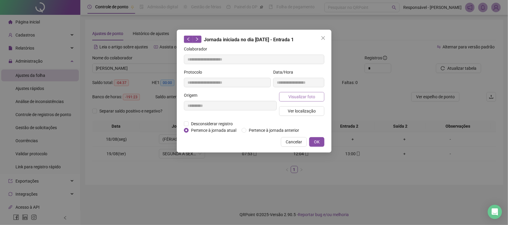
type input "**********"
click at [300, 99] on span "Visualizar foto" at bounding box center [301, 97] width 27 height 7
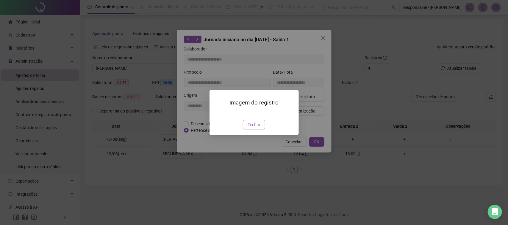
drag, startPoint x: 256, startPoint y: 165, endPoint x: 255, endPoint y: 155, distance: 10.2
click at [256, 135] on div "Imagem do registro Fechar" at bounding box center [253, 113] width 89 height 46
click at [253, 128] on span "Fechar" at bounding box center [253, 125] width 13 height 7
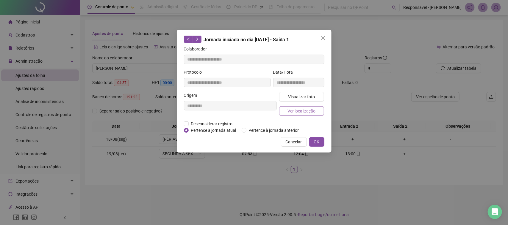
click at [300, 113] on span "Ver localização" at bounding box center [301, 111] width 28 height 7
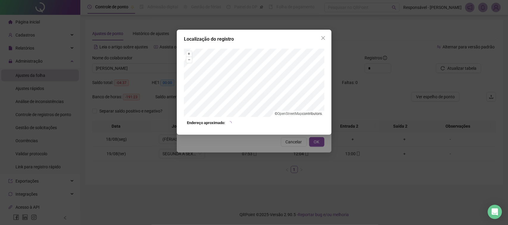
click at [284, 156] on div "Localização do registro + – ⇧ › © OpenStreetMap contributors. Endereço aproxima…" at bounding box center [254, 112] width 508 height 225
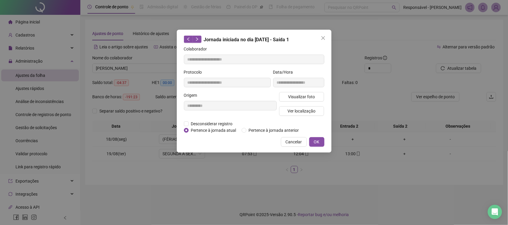
click at [289, 141] on span "Cancelar" at bounding box center [294, 142] width 16 height 7
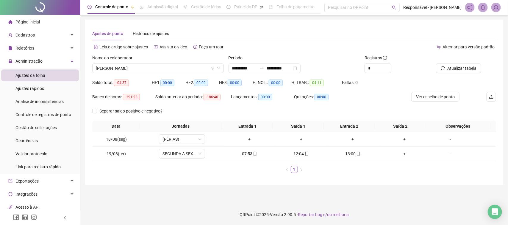
click at [350, 154] on div "13:00" at bounding box center [352, 154] width 47 height 7
type input "**********"
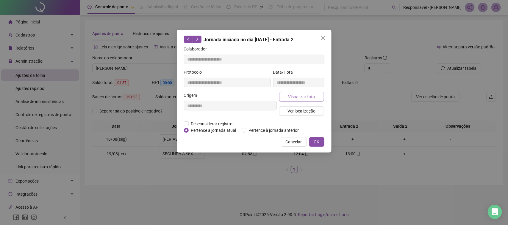
click at [299, 99] on span "Visualizar foto" at bounding box center [301, 97] width 27 height 7
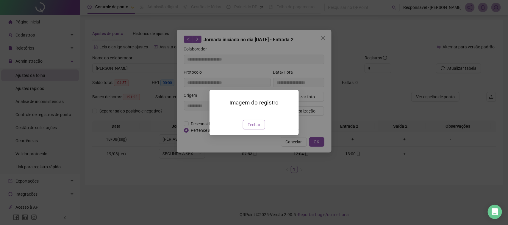
click at [260, 130] on button "Fechar" at bounding box center [254, 125] width 22 height 10
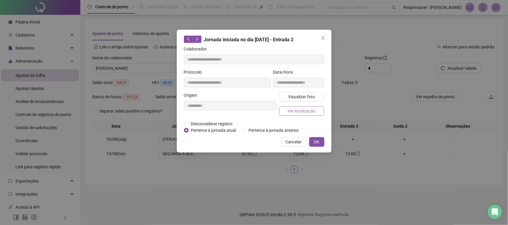
click at [305, 110] on span "Ver localização" at bounding box center [301, 111] width 28 height 7
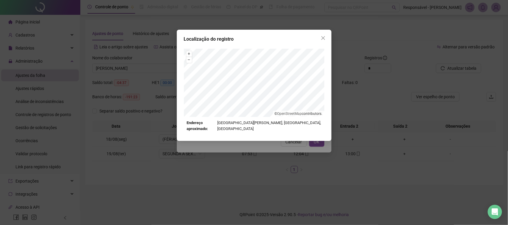
click at [282, 159] on div "Localização do registro + – ⇧ › © OpenStreetMap contributors. Endereço aproxima…" at bounding box center [254, 112] width 508 height 225
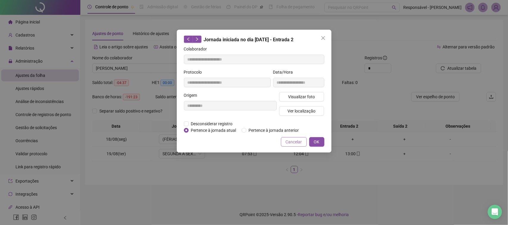
click at [293, 142] on span "Cancelar" at bounding box center [294, 142] width 16 height 7
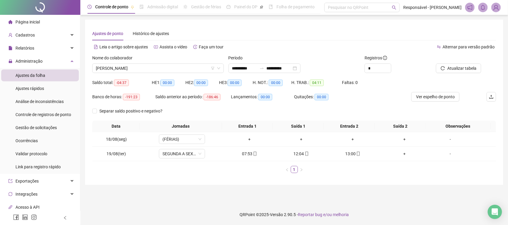
click at [179, 74] on div "Nome do colaborador [PERSON_NAME]" at bounding box center [158, 66] width 136 height 23
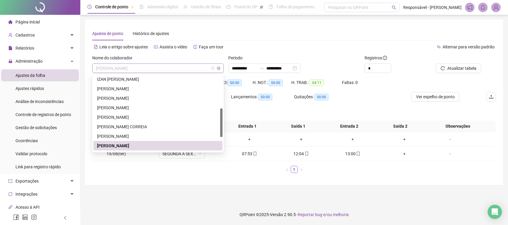
click at [181, 71] on span "[PERSON_NAME]" at bounding box center [158, 68] width 124 height 9
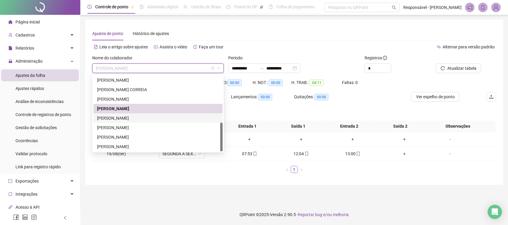
click at [137, 115] on div "[PERSON_NAME]" at bounding box center [158, 118] width 122 height 7
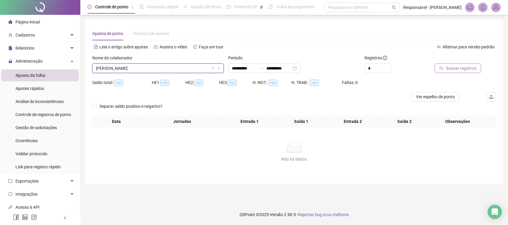
click at [464, 69] on span "Buscar registros" at bounding box center [461, 68] width 30 height 7
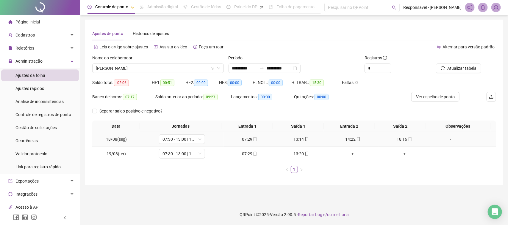
click at [247, 141] on div "07:29" at bounding box center [249, 139] width 47 height 7
type input "**********"
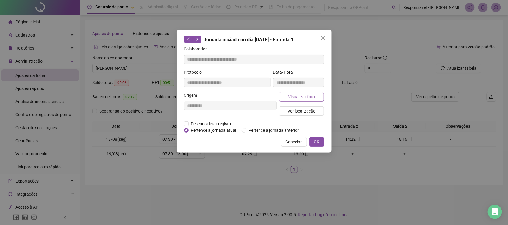
click at [292, 96] on span "Visualizar foto" at bounding box center [301, 97] width 27 height 7
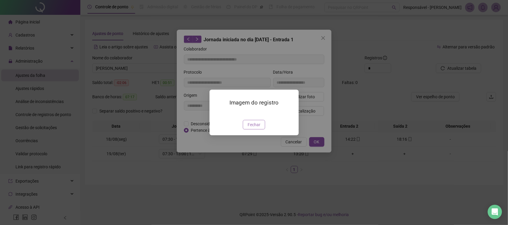
click at [253, 128] on span "Fechar" at bounding box center [253, 125] width 13 height 7
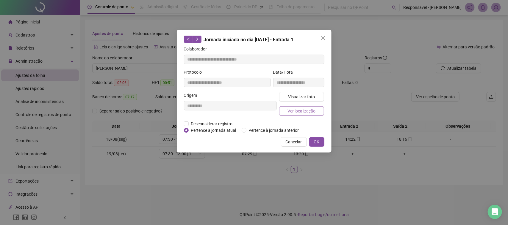
click at [295, 111] on span "Ver localização" at bounding box center [301, 111] width 28 height 7
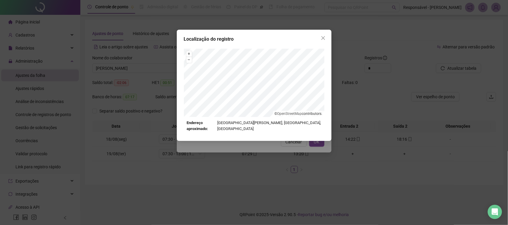
click at [289, 153] on div "Localização do registro + – ⇧ › © OpenStreetMap contributors. Endereço aproxima…" at bounding box center [254, 112] width 508 height 225
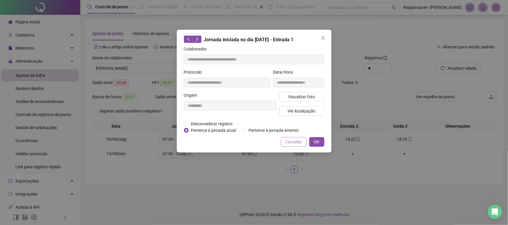
click at [296, 142] on span "Cancelar" at bounding box center [294, 142] width 16 height 7
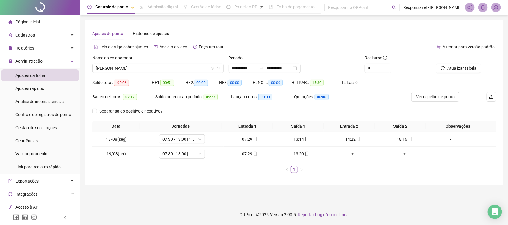
click at [298, 134] on td "13:14" at bounding box center [301, 139] width 52 height 15
click at [298, 144] on td "13:14" at bounding box center [301, 139] width 52 height 15
click at [298, 141] on div "13:14" at bounding box center [301, 139] width 47 height 7
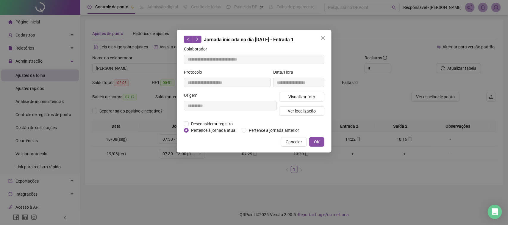
type input "**********"
click at [310, 101] on button "Visualizar foto" at bounding box center [301, 97] width 45 height 10
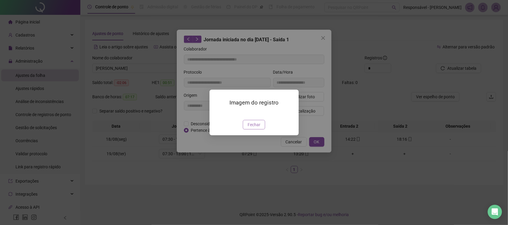
click at [255, 130] on button "Fechar" at bounding box center [254, 125] width 22 height 10
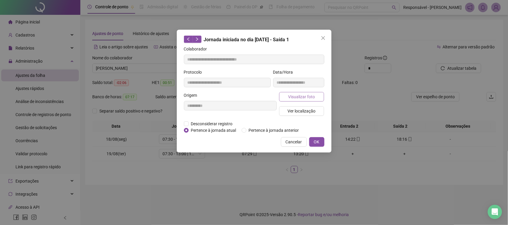
click at [289, 95] on span "Visualizar foto" at bounding box center [301, 97] width 27 height 7
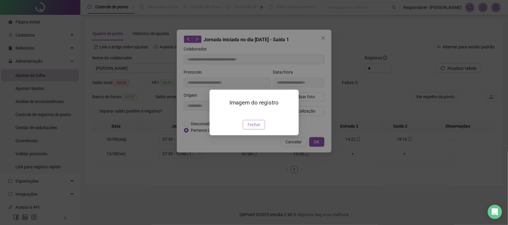
click at [246, 130] on button "Fechar" at bounding box center [254, 125] width 22 height 10
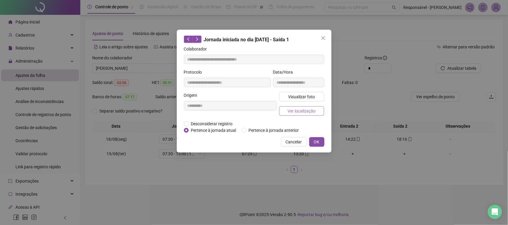
click at [313, 113] on span "Ver localização" at bounding box center [301, 111] width 28 height 7
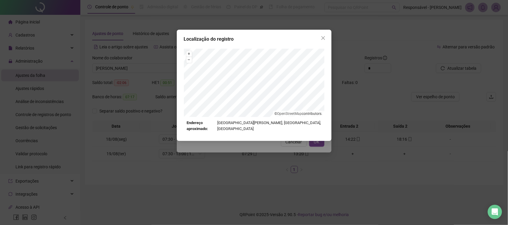
click at [297, 145] on div "Localização do registro + – ⇧ › © OpenStreetMap contributors. Endereço aproxima…" at bounding box center [254, 112] width 508 height 225
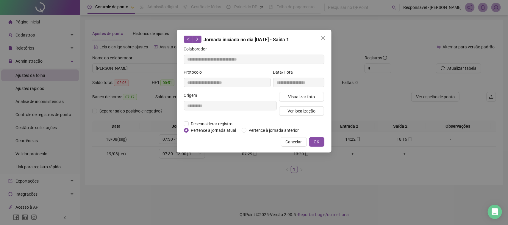
click at [299, 143] on span "Cancelar" at bounding box center [294, 142] width 16 height 7
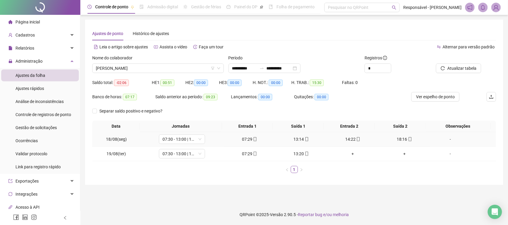
click at [345, 141] on div "14:22" at bounding box center [352, 139] width 47 height 7
type input "**********"
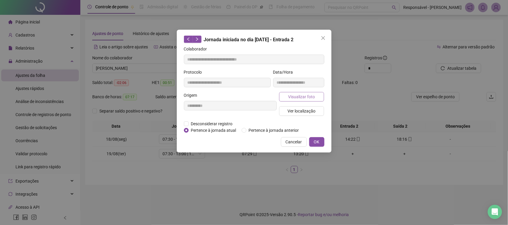
click at [310, 94] on span "Visualizar foto" at bounding box center [301, 97] width 27 height 7
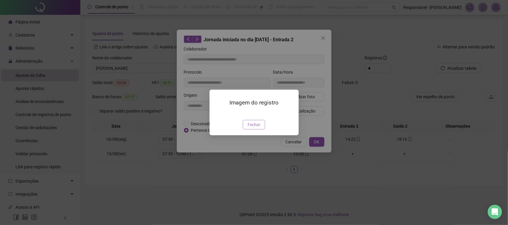
click at [252, 128] on span "Fechar" at bounding box center [253, 125] width 13 height 7
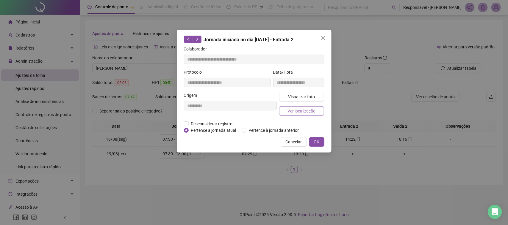
click at [289, 112] on span "Ver localização" at bounding box center [301, 111] width 28 height 7
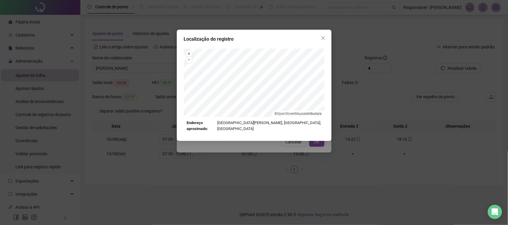
click at [298, 149] on div "Localização do registro + – ⇧ › © OpenStreetMap contributors. Endereço aproxima…" at bounding box center [254, 112] width 508 height 225
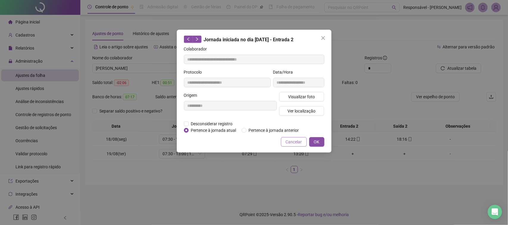
click at [295, 143] on span "Cancelar" at bounding box center [294, 142] width 16 height 7
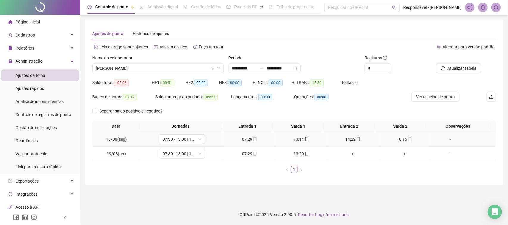
click at [396, 145] on td "18:16" at bounding box center [405, 139] width 52 height 15
click at [396, 142] on div "18:16" at bounding box center [404, 139] width 47 height 7
type input "**********"
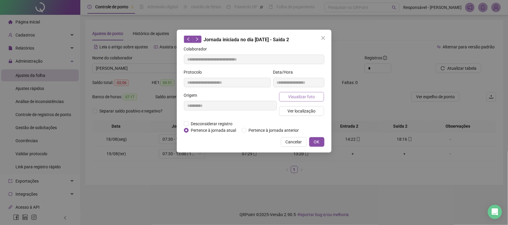
click at [304, 98] on span "Visualizar foto" at bounding box center [301, 97] width 27 height 7
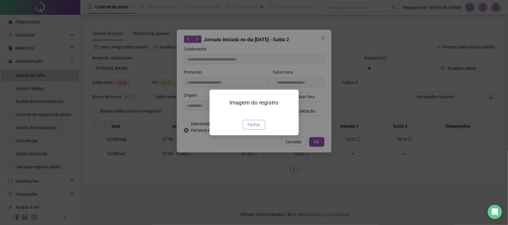
drag, startPoint x: 253, startPoint y: 151, endPoint x: 250, endPoint y: 156, distance: 5.7
click at [253, 135] on div "Imagem do registro Fechar" at bounding box center [253, 113] width 89 height 46
drag, startPoint x: 250, startPoint y: 159, endPoint x: 249, endPoint y: 151, distance: 9.0
click at [249, 128] on span "Fechar" at bounding box center [253, 125] width 13 height 7
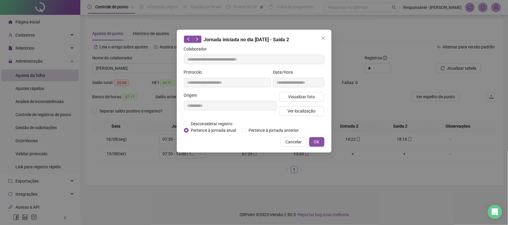
click at [301, 118] on div "Visualizar foto Ver localização" at bounding box center [302, 106] width 48 height 29
click at [303, 113] on span "Ver localização" at bounding box center [301, 111] width 28 height 7
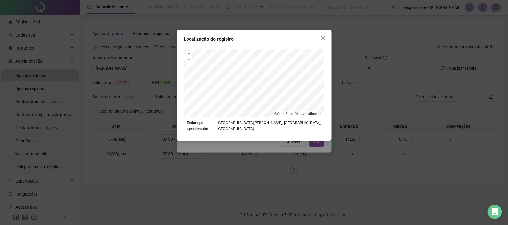
click at [296, 141] on div "Localização do registro + – ⇧ › © OpenStreetMap contributors. Endereço aproxima…" at bounding box center [254, 112] width 508 height 225
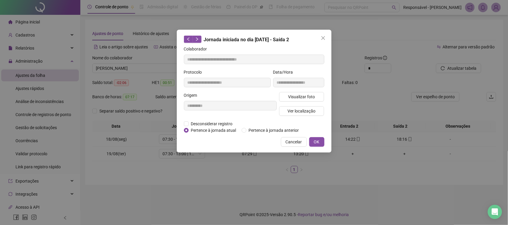
click at [297, 142] on span "Cancelar" at bounding box center [294, 142] width 16 height 7
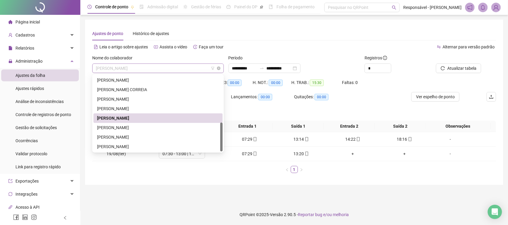
click at [170, 70] on span "[PERSON_NAME]" at bounding box center [158, 68] width 124 height 9
click at [126, 128] on div "[PERSON_NAME]" at bounding box center [158, 128] width 122 height 7
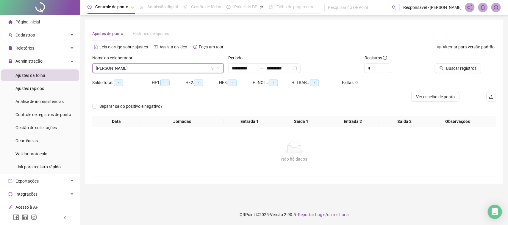
click at [455, 63] on div at bounding box center [457, 59] width 48 height 9
click at [454, 66] on span "Buscar registros" at bounding box center [461, 68] width 30 height 7
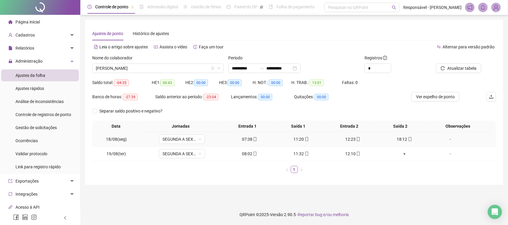
click at [242, 143] on td "07:38" at bounding box center [250, 139] width 52 height 15
click at [253, 142] on icon "mobile" at bounding box center [255, 139] width 4 height 4
type input "**********"
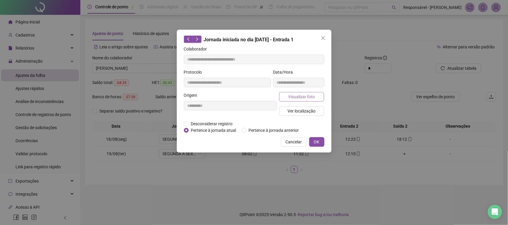
click at [307, 98] on span "Visualizar foto" at bounding box center [301, 97] width 27 height 7
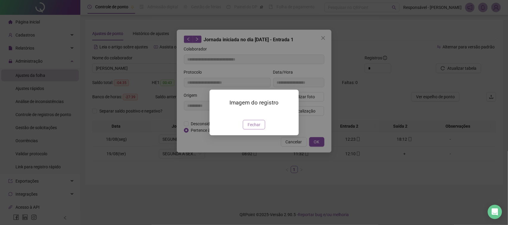
click at [248, 128] on span "Fechar" at bounding box center [253, 125] width 13 height 7
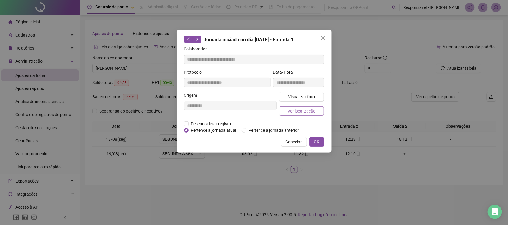
click at [301, 109] on span "Ver localização" at bounding box center [301, 111] width 28 height 7
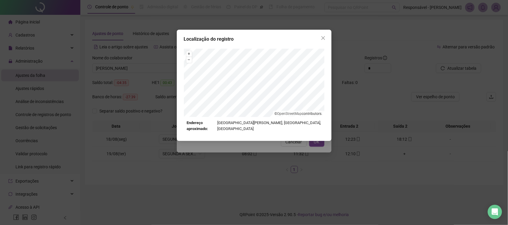
click at [289, 149] on div "Localização do registro + – ⇧ › © OpenStreetMap contributors. Endereço aproxima…" at bounding box center [254, 112] width 508 height 225
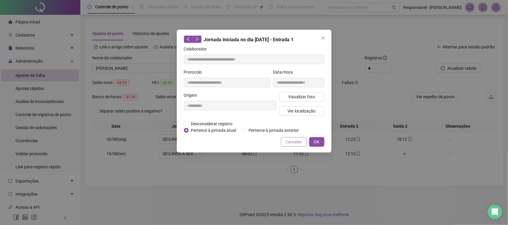
click at [295, 145] on span "Cancelar" at bounding box center [294, 142] width 16 height 7
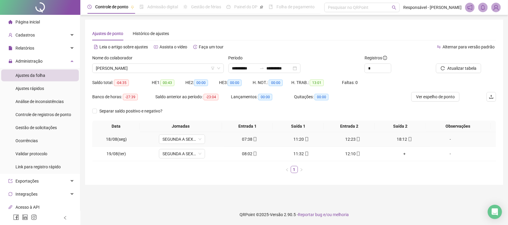
click at [304, 141] on span "mobile" at bounding box center [306, 139] width 5 height 4
type input "**********"
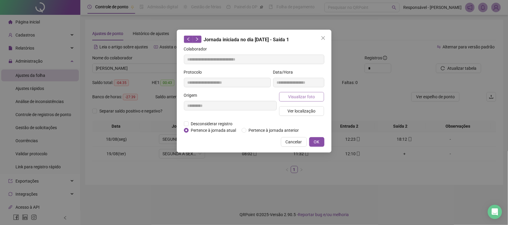
click at [291, 96] on span "Visualizar foto" at bounding box center [301, 97] width 27 height 7
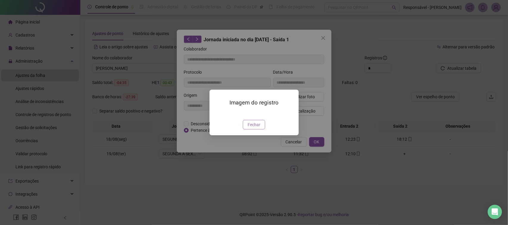
click at [256, 128] on span "Fechar" at bounding box center [253, 125] width 13 height 7
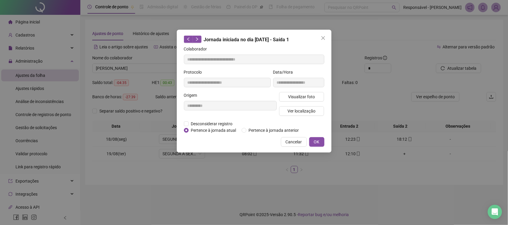
click at [304, 104] on div "Visualizar foto Ver localização" at bounding box center [302, 106] width 48 height 29
click at [301, 109] on span "Ver localização" at bounding box center [301, 111] width 28 height 7
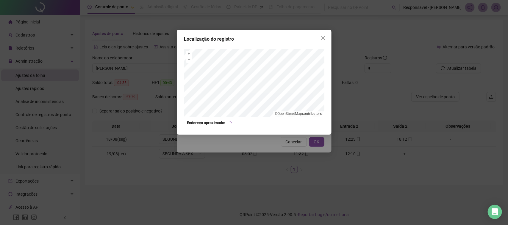
click at [283, 149] on div "Localização do registro + – ⇧ › © OpenStreetMap contributors. Endereço aproxima…" at bounding box center [254, 112] width 508 height 225
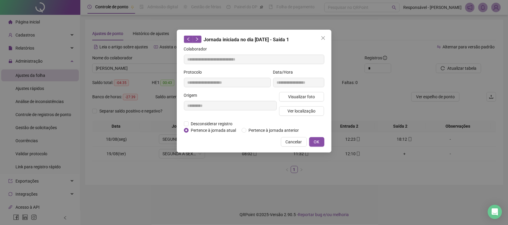
click at [292, 142] on span "Cancelar" at bounding box center [294, 142] width 16 height 7
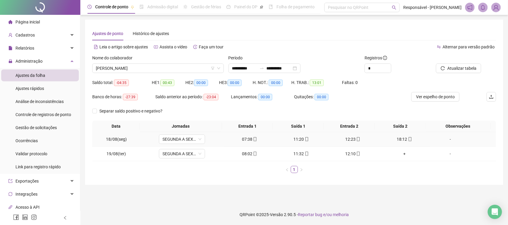
click at [347, 140] on div "12:23" at bounding box center [352, 139] width 47 height 7
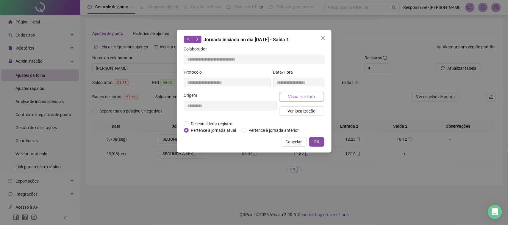
click at [297, 97] on span "Visualizar foto" at bounding box center [301, 97] width 27 height 7
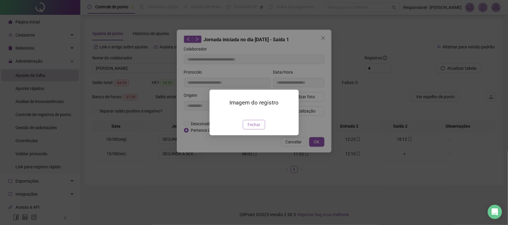
type input "**********"
click at [254, 128] on span "Fechar" at bounding box center [253, 125] width 13 height 7
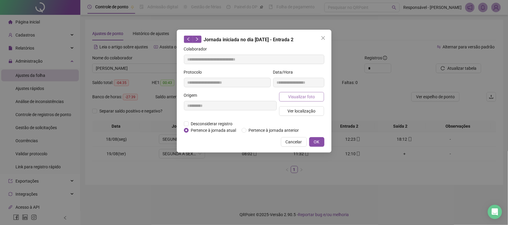
click at [311, 100] on button "Visualizar foto" at bounding box center [301, 97] width 45 height 10
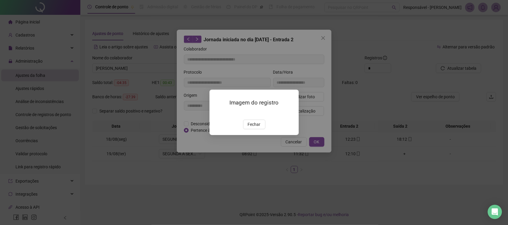
click at [332, 112] on div "Imagem do registro Fechar" at bounding box center [254, 112] width 508 height 225
click at [238, 130] on div "Fechar" at bounding box center [254, 125] width 75 height 10
drag, startPoint x: 246, startPoint y: 158, endPoint x: 249, endPoint y: 155, distance: 4.2
click at [247, 130] on button "Fechar" at bounding box center [254, 125] width 22 height 10
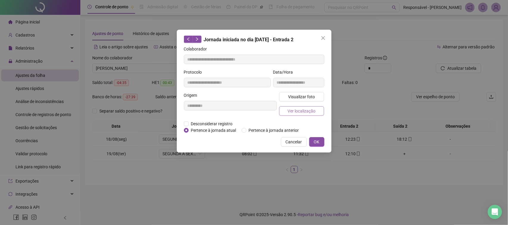
click at [301, 113] on span "Ver localização" at bounding box center [301, 111] width 28 height 7
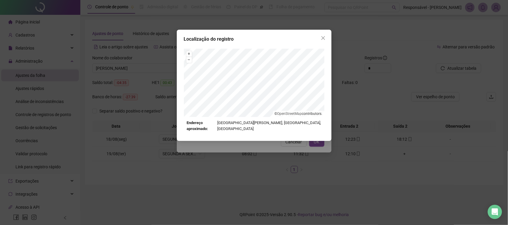
click at [289, 145] on div "Localização do registro + – ⇧ › © OpenStreetMap contributors. Endereço aproxima…" at bounding box center [254, 112] width 508 height 225
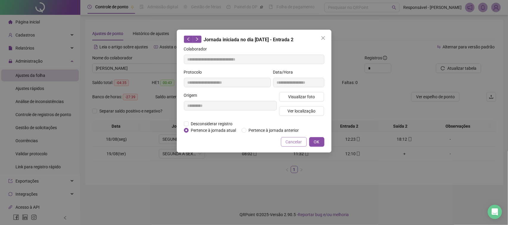
click at [293, 143] on span "Cancelar" at bounding box center [294, 142] width 16 height 7
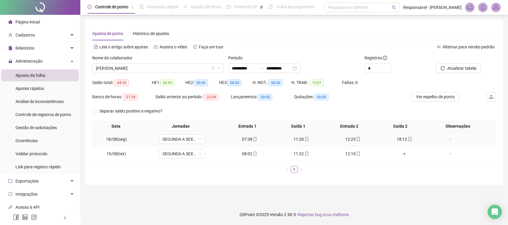
click at [395, 140] on div "18:12" at bounding box center [404, 139] width 47 height 7
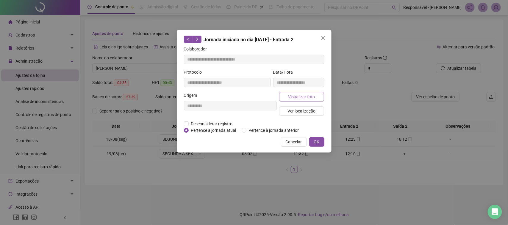
type input "**********"
click at [303, 98] on span "Visualizar foto" at bounding box center [301, 97] width 27 height 7
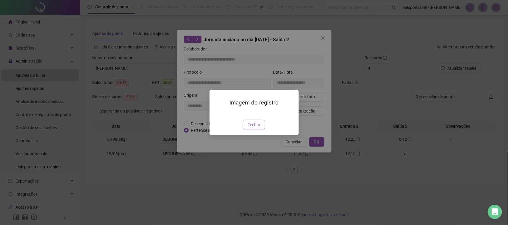
click at [256, 128] on span "Fechar" at bounding box center [253, 125] width 13 height 7
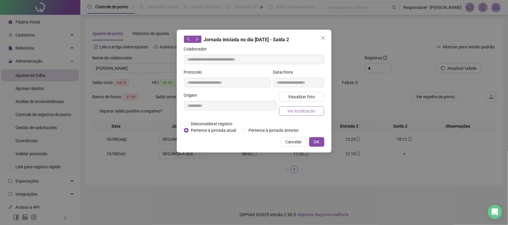
click at [301, 115] on button "Ver localização" at bounding box center [301, 111] width 45 height 10
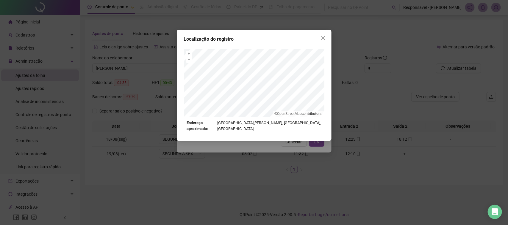
drag, startPoint x: 280, startPoint y: 165, endPoint x: 285, endPoint y: 140, distance: 25.4
click at [281, 163] on div "Localização do registro + – ⇧ › © OpenStreetMap contributors. Endereço aproxima…" at bounding box center [254, 112] width 508 height 225
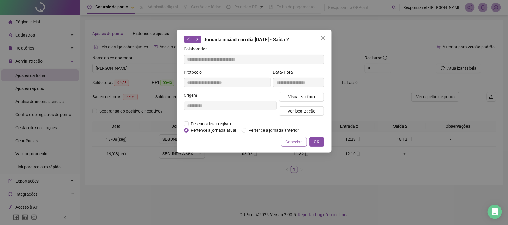
click at [295, 142] on span "Cancelar" at bounding box center [294, 142] width 16 height 7
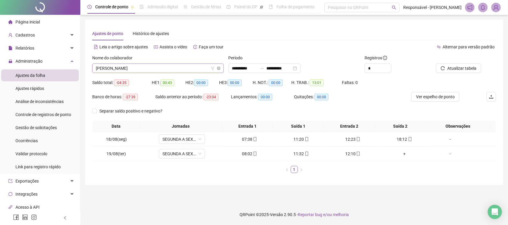
click at [158, 70] on span "[PERSON_NAME]" at bounding box center [158, 68] width 124 height 9
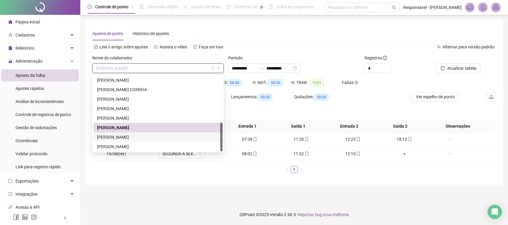
click at [131, 134] on div "[PERSON_NAME]" at bounding box center [158, 137] width 122 height 7
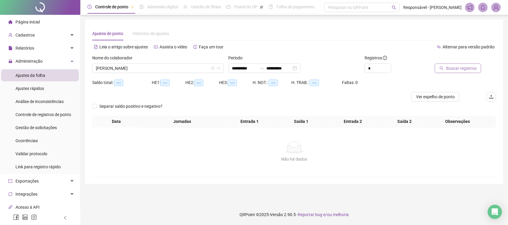
click at [474, 70] on span "Buscar registros" at bounding box center [461, 68] width 30 height 7
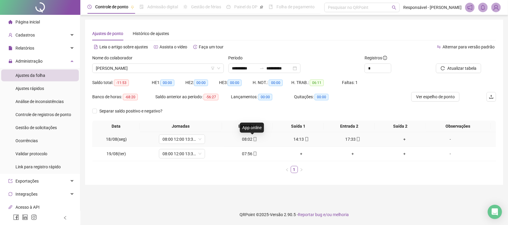
click at [253, 141] on icon "mobile" at bounding box center [255, 139] width 4 height 4
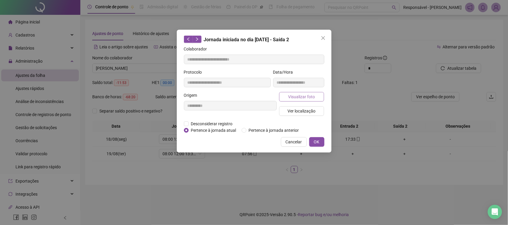
click at [304, 97] on span "Visualizar foto" at bounding box center [301, 97] width 27 height 7
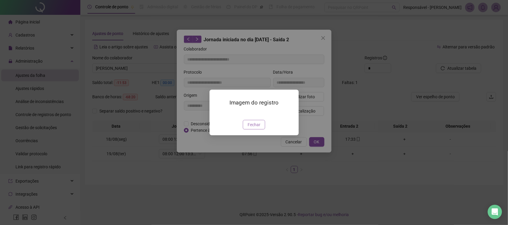
type input "**********"
click at [258, 128] on span "Fechar" at bounding box center [253, 125] width 13 height 7
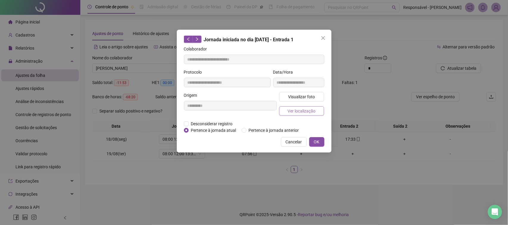
click at [281, 109] on button "Ver localização" at bounding box center [301, 111] width 45 height 10
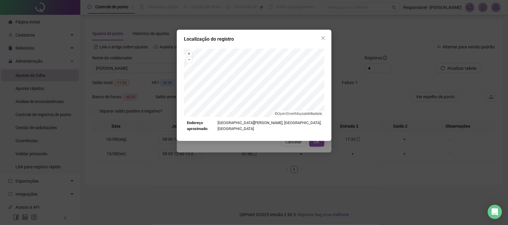
click at [281, 145] on div "Localização do registro + – ⇧ › © OpenStreetMap contributors. Endereço aproxima…" at bounding box center [254, 112] width 508 height 225
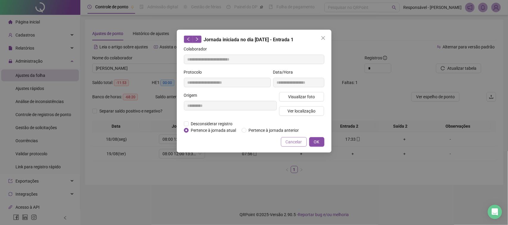
click at [290, 145] on span "Cancelar" at bounding box center [294, 142] width 16 height 7
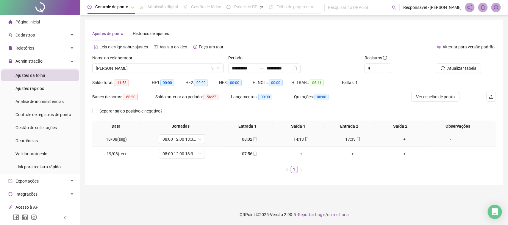
click at [294, 139] on div "14:13" at bounding box center [301, 139] width 47 height 7
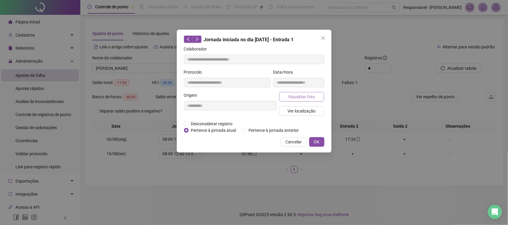
click at [303, 98] on span "Visualizar foto" at bounding box center [301, 97] width 27 height 7
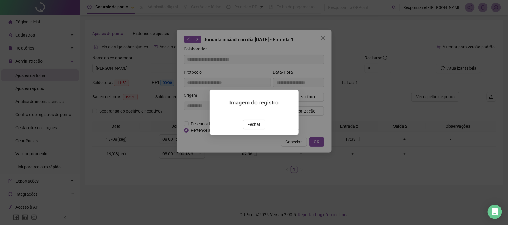
type input "**********"
click at [253, 128] on span "Fechar" at bounding box center [253, 125] width 13 height 7
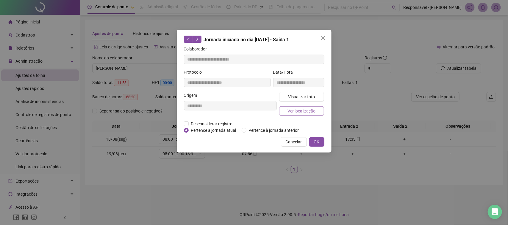
click at [283, 113] on button "Ver localização" at bounding box center [301, 111] width 45 height 10
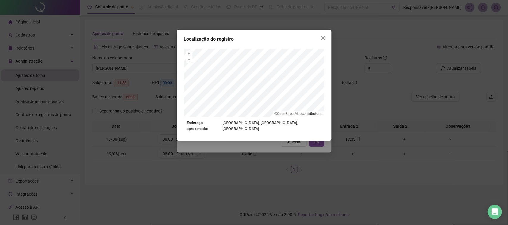
click at [277, 138] on div "Localização do registro + – ⇧ › © OpenStreetMap contributors. Endereço aproxima…" at bounding box center [254, 112] width 508 height 225
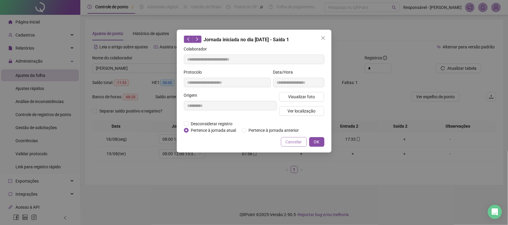
click at [294, 137] on button "Cancelar" at bounding box center [294, 142] width 26 height 10
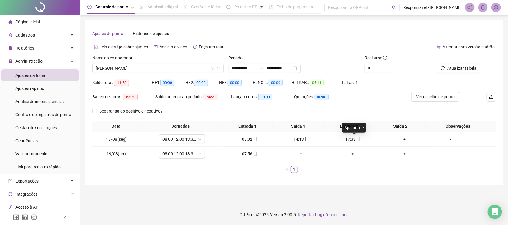
click at [355, 137] on span at bounding box center [357, 139] width 5 height 5
type input "**********"
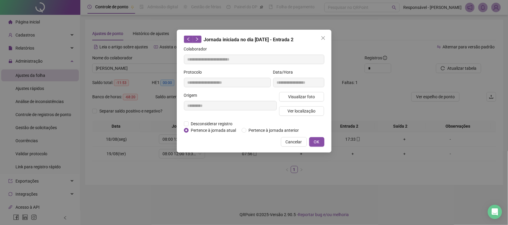
click at [304, 90] on div "**********" at bounding box center [299, 80] width 54 height 23
click at [303, 94] on span "Visualizar foto" at bounding box center [301, 97] width 27 height 7
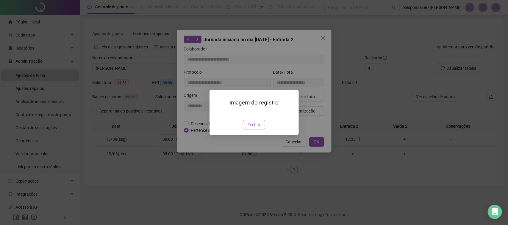
click at [249, 128] on span "Fechar" at bounding box center [253, 125] width 13 height 7
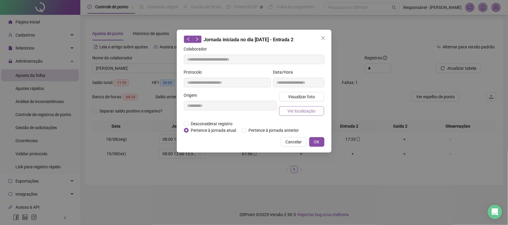
click at [305, 115] on button "Ver localização" at bounding box center [301, 111] width 45 height 10
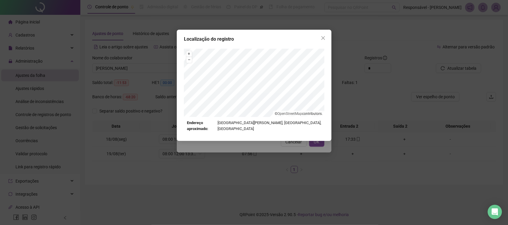
click at [298, 158] on div "Localização do registro + – ⇧ › © OpenStreetMap contributors. Endereço aproxima…" at bounding box center [254, 112] width 508 height 225
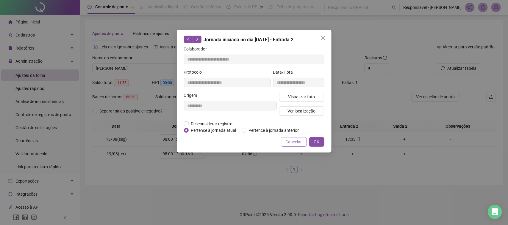
click at [296, 145] on span "Cancelar" at bounding box center [294, 142] width 16 height 7
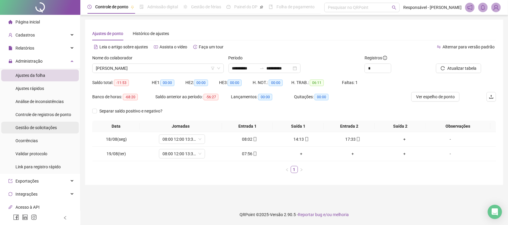
click at [43, 133] on div "Gestão de solicitações" at bounding box center [35, 128] width 41 height 12
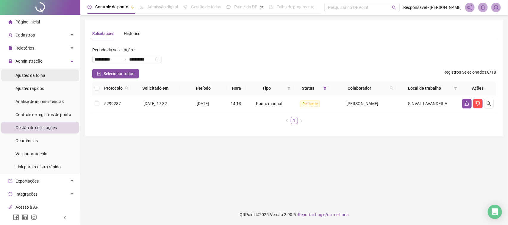
click at [35, 81] on div "Ajustes da folha" at bounding box center [30, 76] width 30 height 12
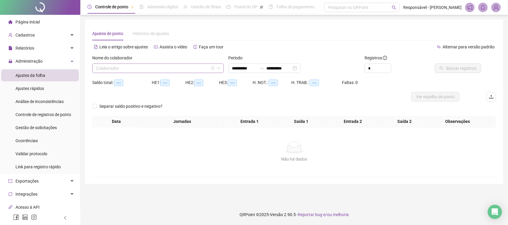
click at [164, 70] on input "search" at bounding box center [155, 68] width 119 height 9
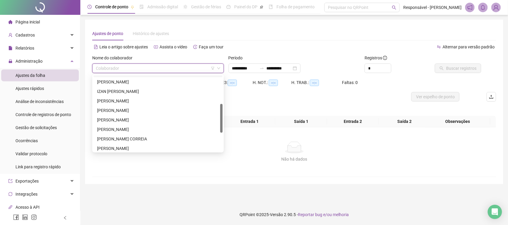
scroll to position [124, 0]
click at [135, 147] on div "[PERSON_NAME]" at bounding box center [158, 147] width 122 height 7
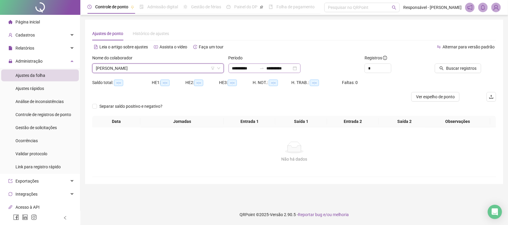
click at [299, 65] on div "**********" at bounding box center [264, 69] width 72 height 10
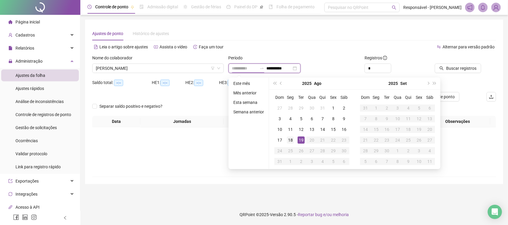
type input "**********"
click at [292, 139] on div "18" at bounding box center [290, 140] width 7 height 7
click at [302, 139] on div "19" at bounding box center [300, 140] width 7 height 7
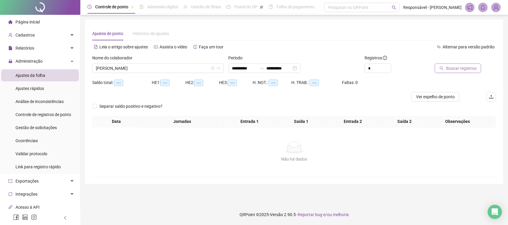
click at [441, 66] on icon "search" at bounding box center [441, 68] width 4 height 4
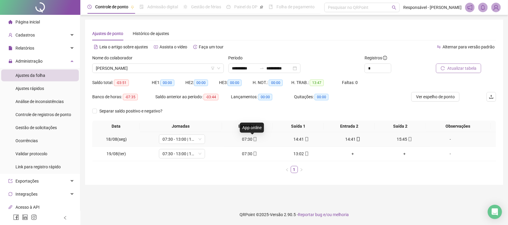
click at [253, 139] on icon "mobile" at bounding box center [255, 139] width 4 height 4
type input "**********"
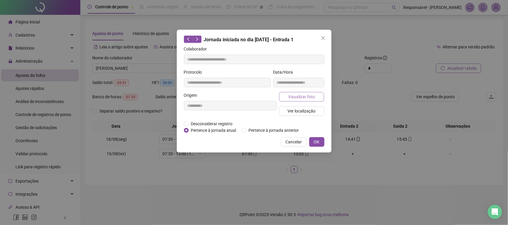
click at [303, 94] on span "Visualizar foto" at bounding box center [301, 97] width 27 height 7
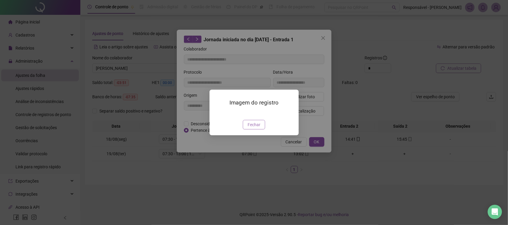
click at [258, 128] on span "Fechar" at bounding box center [253, 125] width 13 height 7
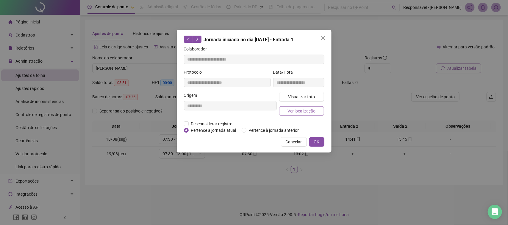
click at [307, 112] on span "Ver localização" at bounding box center [301, 111] width 28 height 7
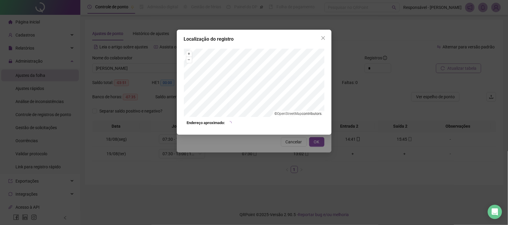
click at [290, 157] on div "Localização do registro + – ⇧ › © OpenStreetMap contributors. Endereço aproxima…" at bounding box center [254, 112] width 508 height 225
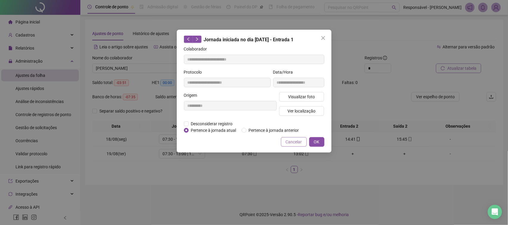
click at [294, 142] on span "Cancelar" at bounding box center [294, 142] width 16 height 7
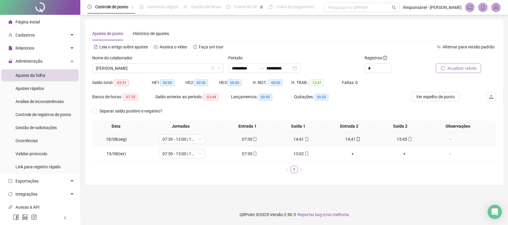
click at [294, 142] on div "14:41" at bounding box center [301, 139] width 47 height 7
type input "**********"
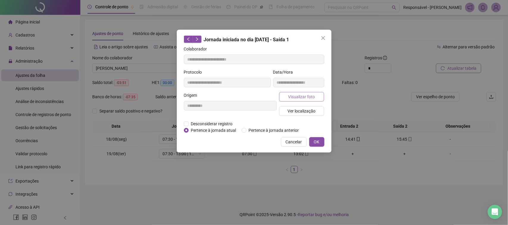
click at [303, 99] on span "Visualizar foto" at bounding box center [301, 97] width 27 height 7
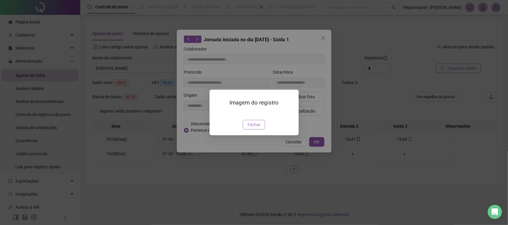
click at [257, 128] on span "Fechar" at bounding box center [253, 125] width 13 height 7
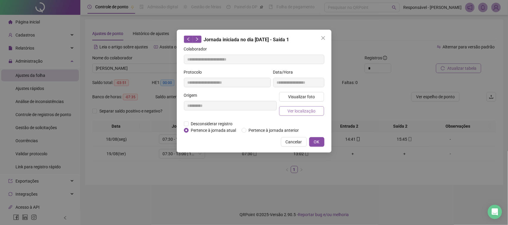
click at [301, 110] on span "Ver localização" at bounding box center [301, 111] width 28 height 7
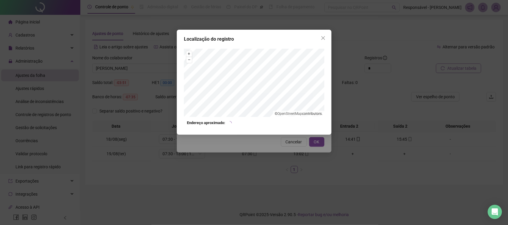
click at [292, 145] on div "Localização do registro + – ⇧ › © OpenStreetMap contributors. Endereço aproxima…" at bounding box center [254, 112] width 508 height 225
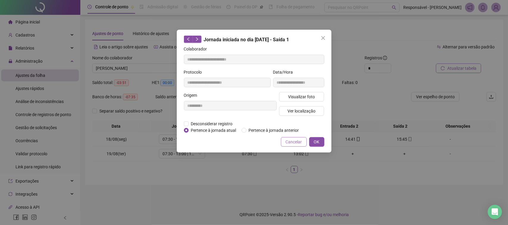
click at [294, 141] on span "Cancelar" at bounding box center [294, 142] width 16 height 7
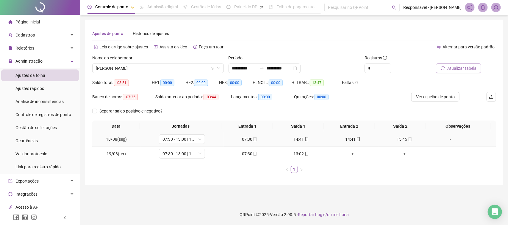
click at [350, 139] on div "14:41" at bounding box center [352, 139] width 47 height 7
type input "**********"
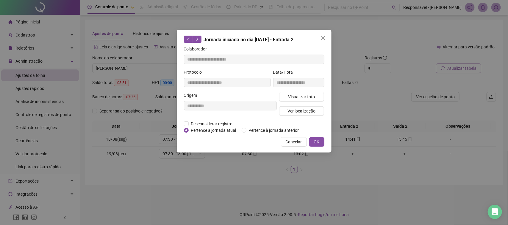
click at [316, 91] on div "**********" at bounding box center [299, 80] width 54 height 23
click at [316, 93] on button "Visualizar foto" at bounding box center [301, 97] width 45 height 10
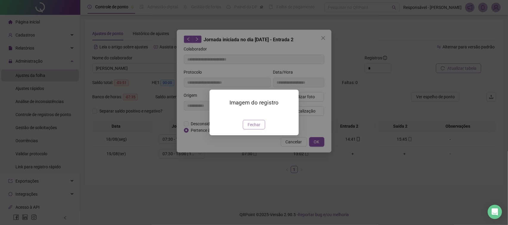
click at [253, 130] on button "Fechar" at bounding box center [254, 125] width 22 height 10
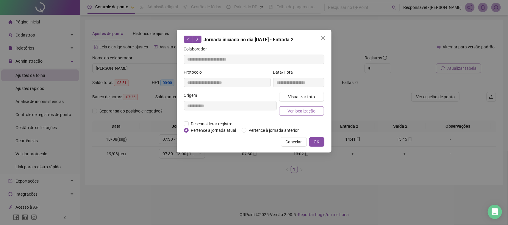
click at [286, 109] on button "Ver localização" at bounding box center [301, 111] width 45 height 10
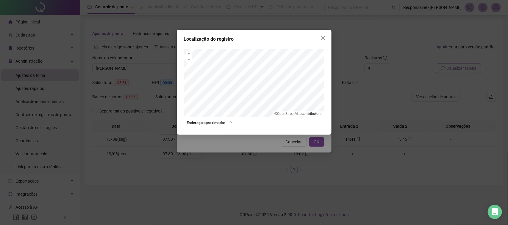
click at [289, 150] on div "Localização do registro + – ⇧ › © OpenStreetMap contributors. Endereço aproxima…" at bounding box center [254, 112] width 508 height 225
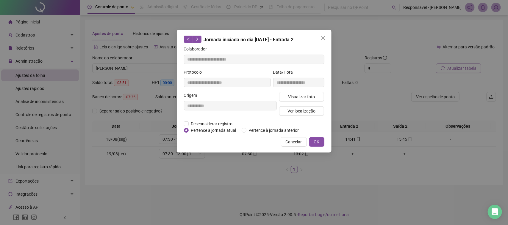
click at [300, 139] on span "Cancelar" at bounding box center [294, 142] width 16 height 7
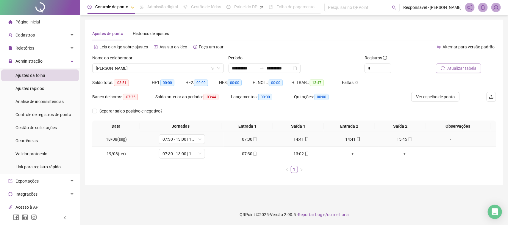
click at [390, 139] on div "15:45" at bounding box center [404, 139] width 47 height 7
type input "**********"
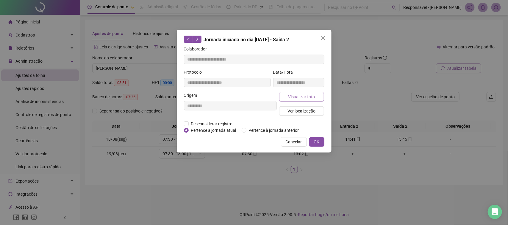
click at [291, 100] on span "Visualizar foto" at bounding box center [301, 97] width 27 height 7
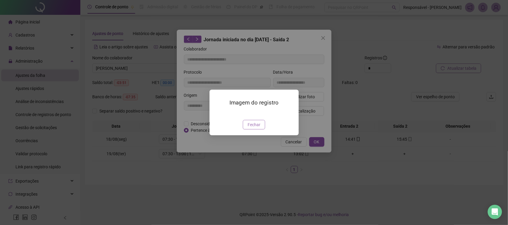
click at [256, 128] on span "Fechar" at bounding box center [253, 125] width 13 height 7
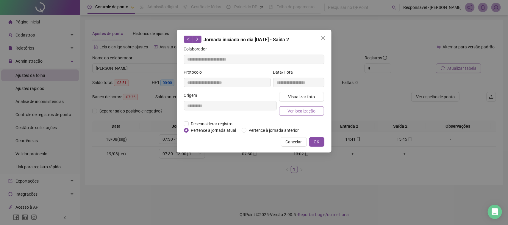
click at [281, 113] on button "Ver localização" at bounding box center [301, 111] width 45 height 10
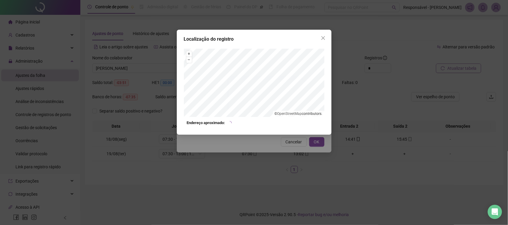
click at [292, 139] on div "Localização do registro + – ⇧ › © OpenStreetMap contributors. Endereço aproxima…" at bounding box center [254, 112] width 508 height 225
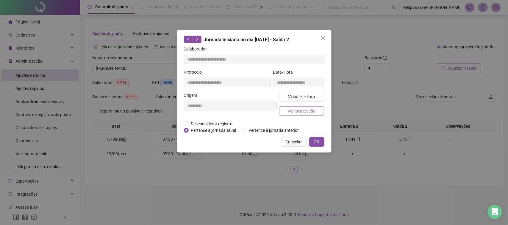
click at [303, 109] on span "Ver localização" at bounding box center [301, 111] width 28 height 7
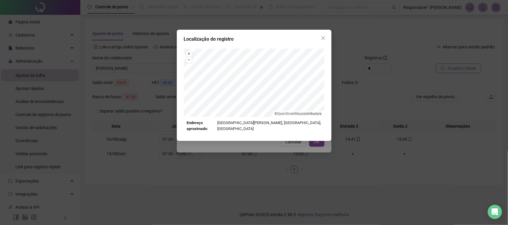
click at [287, 145] on div "Localização do registro + – ⇧ › © OpenStreetMap contributors. Endereço aproxima…" at bounding box center [254, 112] width 508 height 225
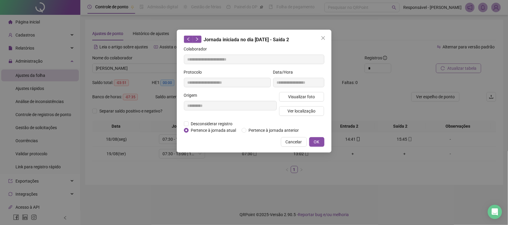
click at [292, 145] on span "Cancelar" at bounding box center [294, 142] width 16 height 7
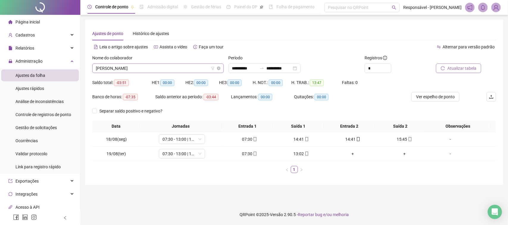
click at [114, 70] on span "[PERSON_NAME]" at bounding box center [158, 68] width 124 height 9
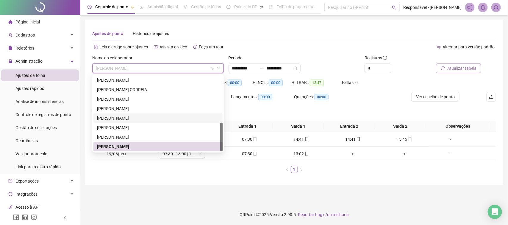
click at [115, 118] on div "[PERSON_NAME]" at bounding box center [158, 118] width 122 height 7
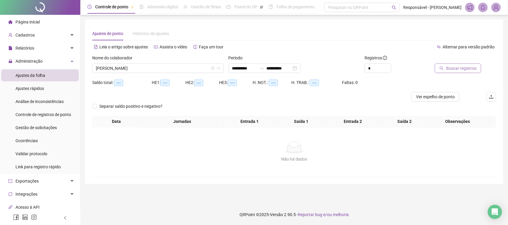
click at [460, 72] on button "Buscar registros" at bounding box center [458, 69] width 46 height 10
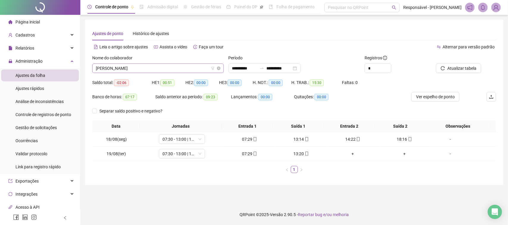
click at [145, 67] on span "[PERSON_NAME]" at bounding box center [158, 68] width 124 height 9
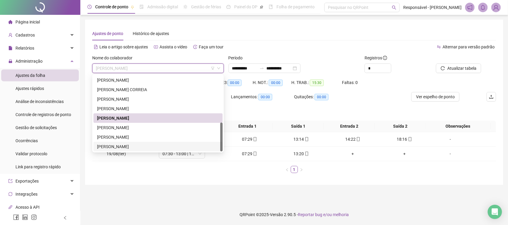
click at [129, 148] on div "[PERSON_NAME]" at bounding box center [158, 147] width 122 height 7
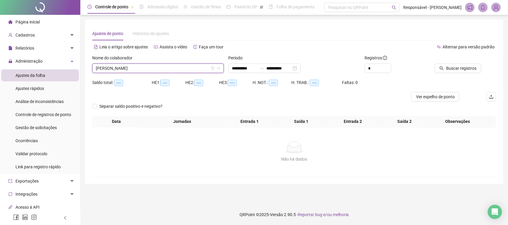
click at [440, 73] on div "Buscar registros" at bounding box center [464, 66] width 68 height 23
click at [451, 71] on span "Buscar registros" at bounding box center [461, 68] width 30 height 7
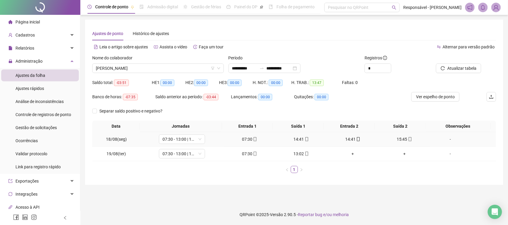
click at [296, 138] on div "14:41" at bounding box center [301, 139] width 47 height 7
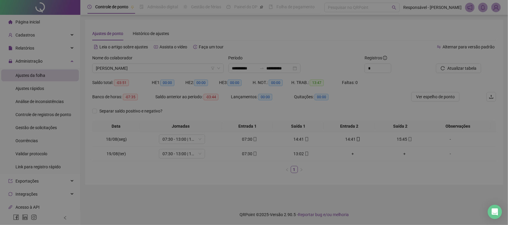
type input "**********"
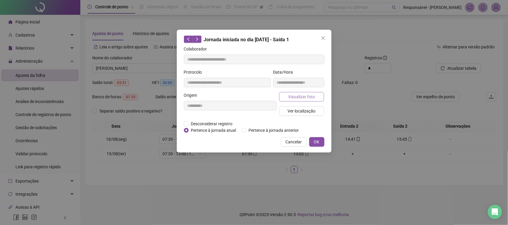
click at [303, 95] on span "Visualizar foto" at bounding box center [301, 97] width 27 height 7
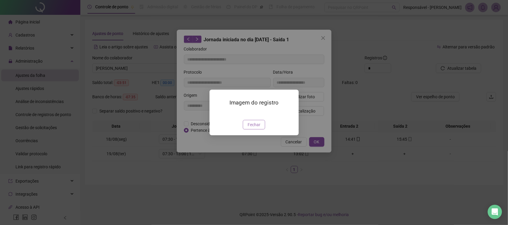
click at [254, 128] on span "Fechar" at bounding box center [253, 125] width 13 height 7
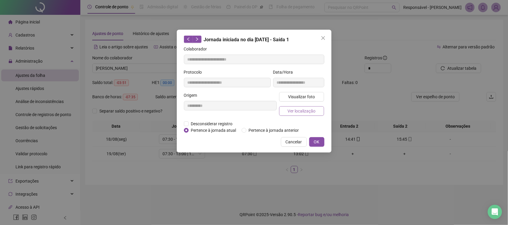
click at [301, 114] on span "Ver localização" at bounding box center [301, 111] width 28 height 7
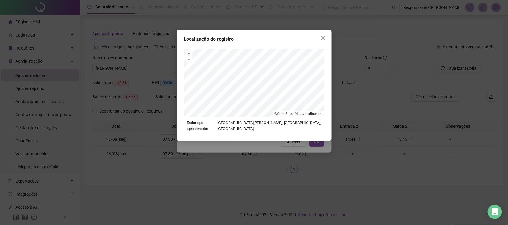
click at [284, 144] on div "Localização do registro + – ⇧ › © OpenStreetMap contributors. Endereço aproxima…" at bounding box center [254, 112] width 508 height 225
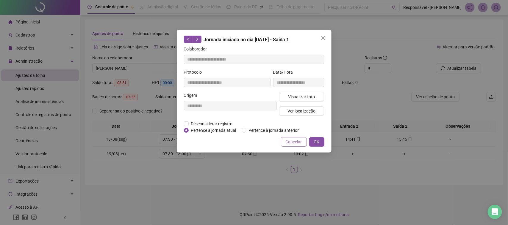
click at [292, 142] on span "Cancelar" at bounding box center [294, 142] width 16 height 7
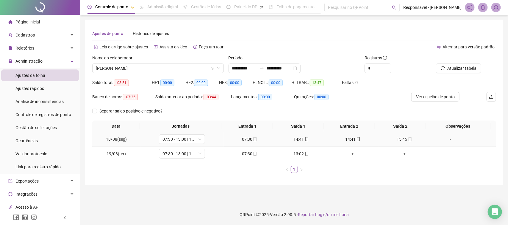
click at [295, 141] on div "14:41" at bounding box center [301, 139] width 47 height 7
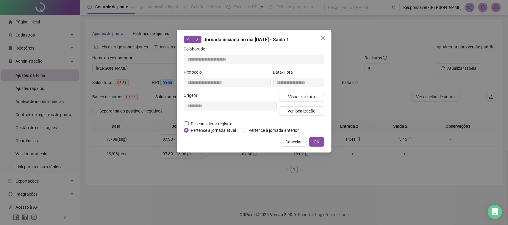
click at [230, 121] on span "Desconsiderar registro" at bounding box center [212, 124] width 46 height 7
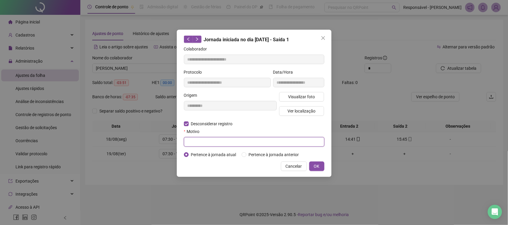
click at [274, 145] on input "text" at bounding box center [254, 142] width 140 height 10
type input "**********"
click at [315, 167] on span "OK" at bounding box center [317, 166] width 6 height 7
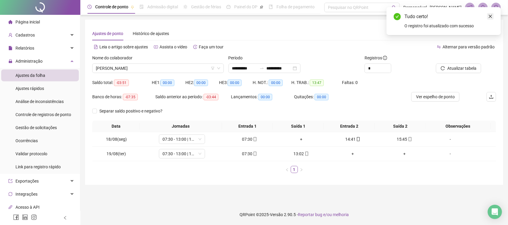
click at [490, 14] on link "Close" at bounding box center [490, 16] width 7 height 7
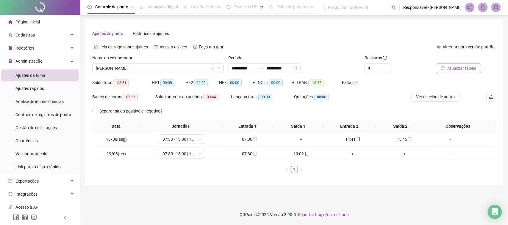
click at [459, 72] on button "Atualizar tabela" at bounding box center [458, 69] width 45 height 10
click at [399, 139] on div "18:24" at bounding box center [404, 139] width 47 height 7
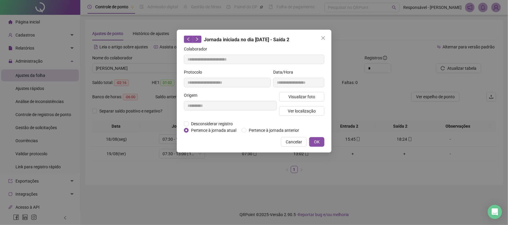
type input "**********"
click at [298, 97] on span "Visualizar foto" at bounding box center [301, 97] width 27 height 7
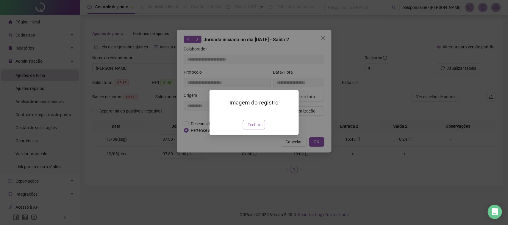
drag, startPoint x: 258, startPoint y: 146, endPoint x: 258, endPoint y: 142, distance: 3.9
click at [258, 135] on div "Imagem do registro Fechar" at bounding box center [253, 113] width 89 height 46
drag, startPoint x: 258, startPoint y: 142, endPoint x: 262, endPoint y: 135, distance: 7.6
click at [258, 128] on span "Fechar" at bounding box center [253, 125] width 13 height 7
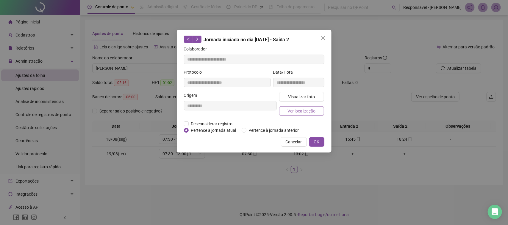
click at [309, 109] on span "Ver localização" at bounding box center [301, 111] width 28 height 7
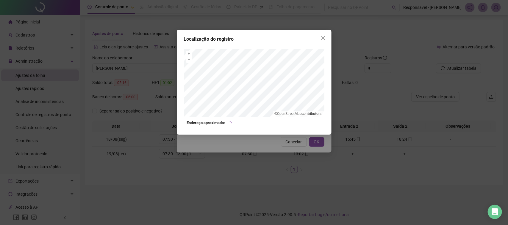
click at [275, 146] on div "Localização do registro + – ⇧ › © OpenStreetMap contributors. Endereço aproxima…" at bounding box center [254, 112] width 508 height 225
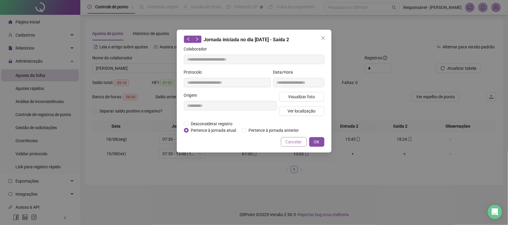
click at [296, 140] on span "Cancelar" at bounding box center [294, 142] width 16 height 7
